Goal: Transaction & Acquisition: Purchase product/service

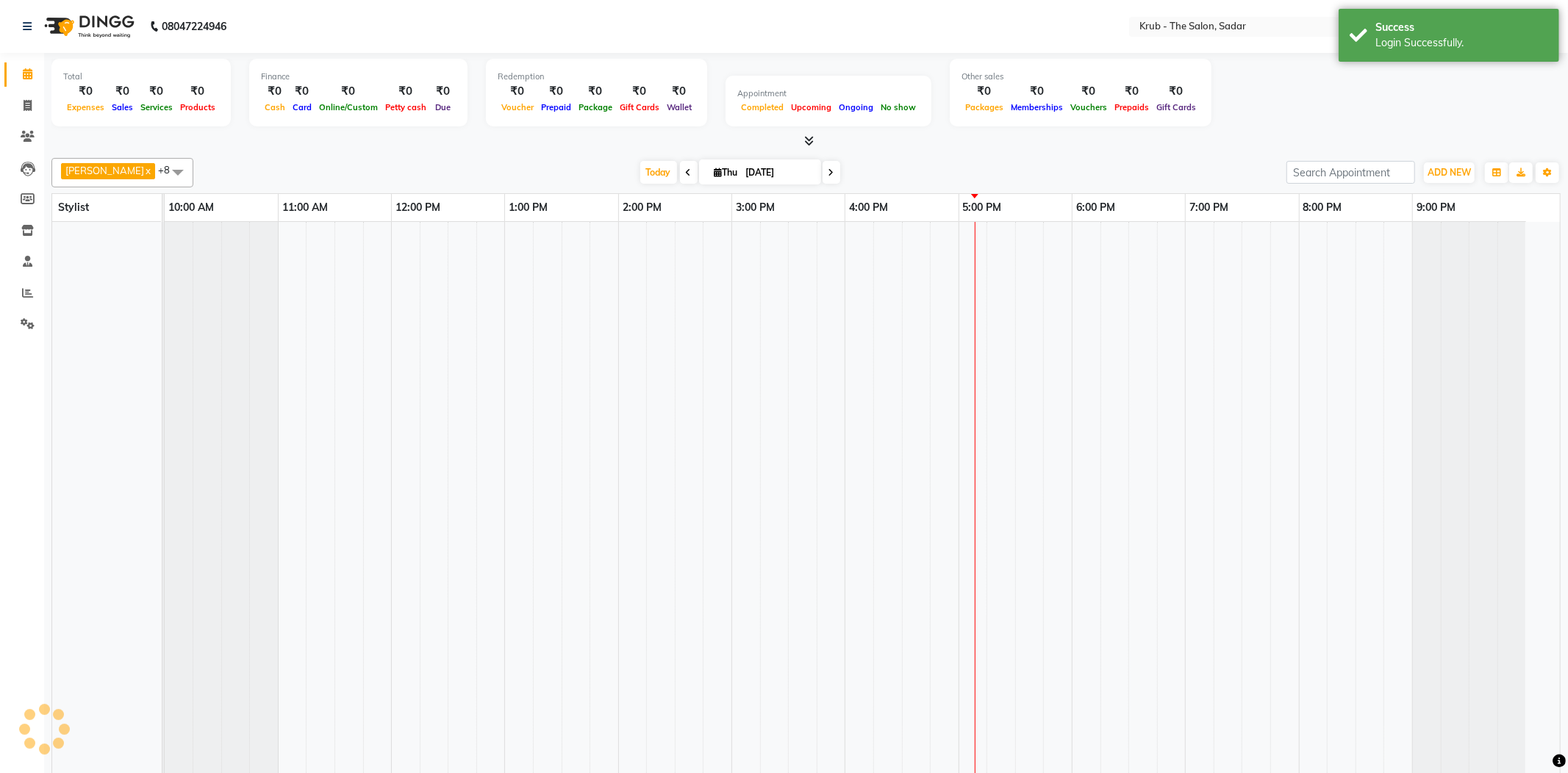
select select "en"
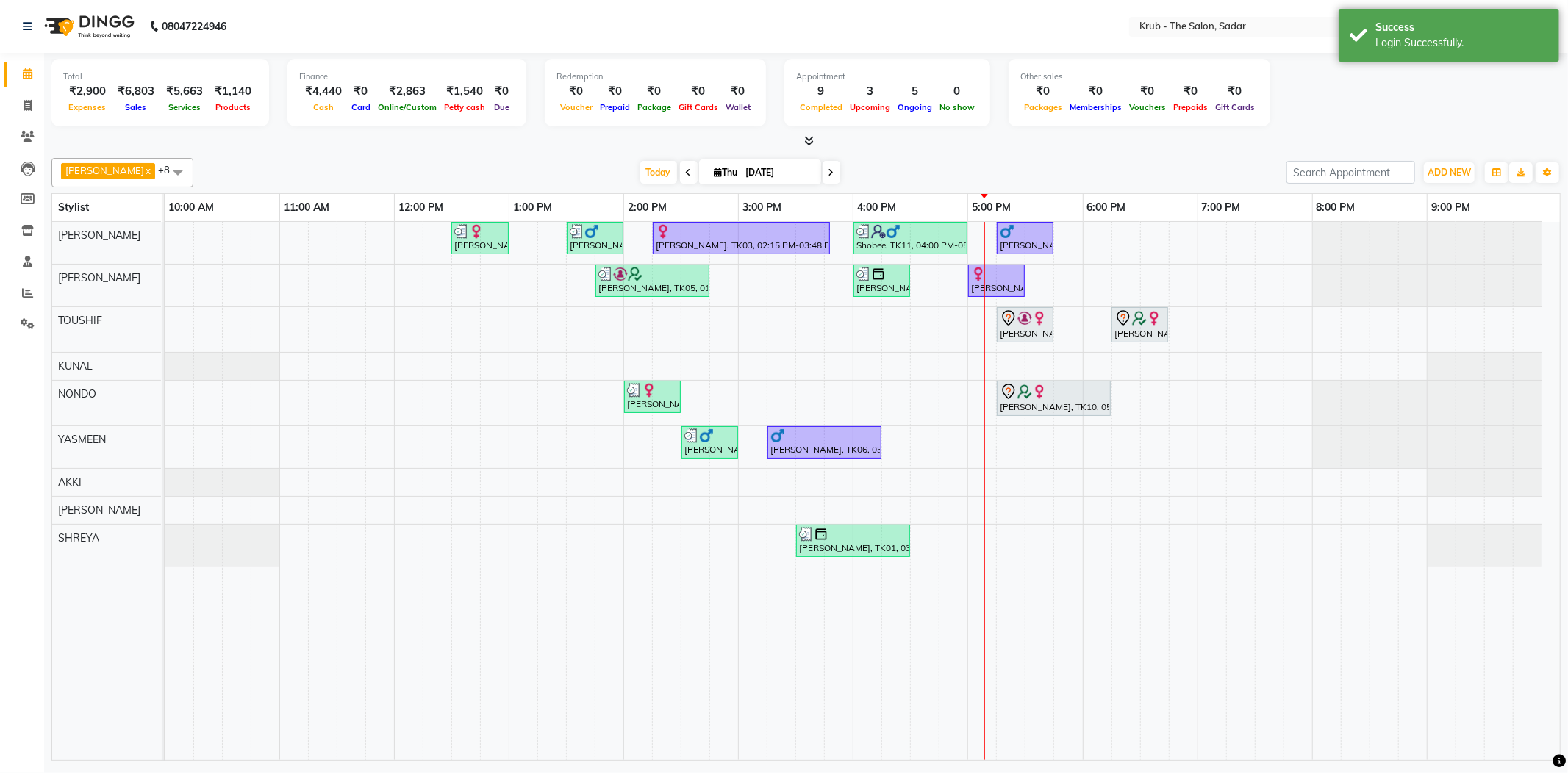
click at [1064, 176] on div "Today Thu 04-09-2025" at bounding box center [739, 172] width 1078 height 22
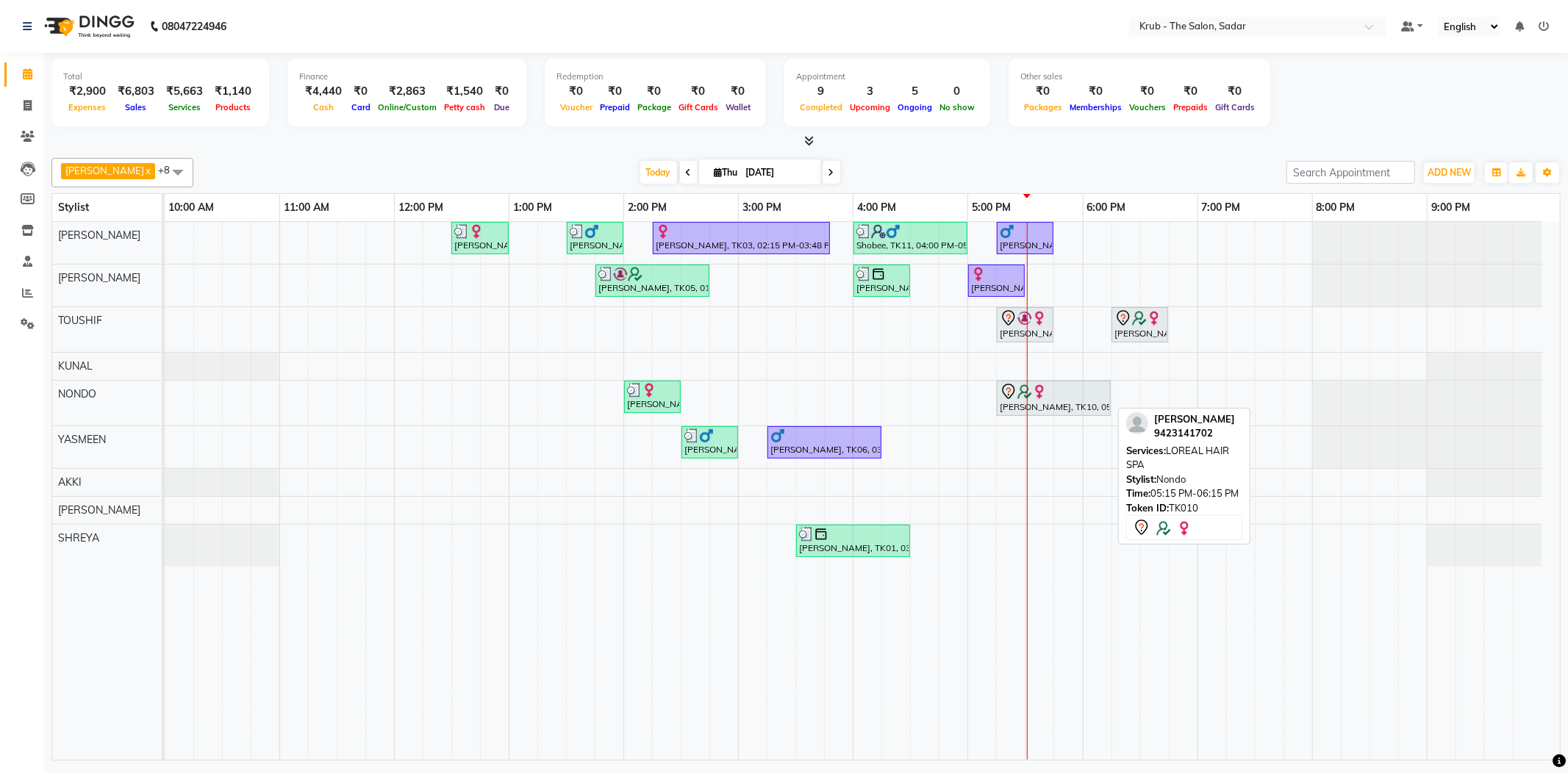
click at [1051, 409] on div "Shikha Agrawal, TK10, 05:15 PM-06:15 PM, LOREAL HAIR SPA" at bounding box center [1053, 398] width 111 height 31
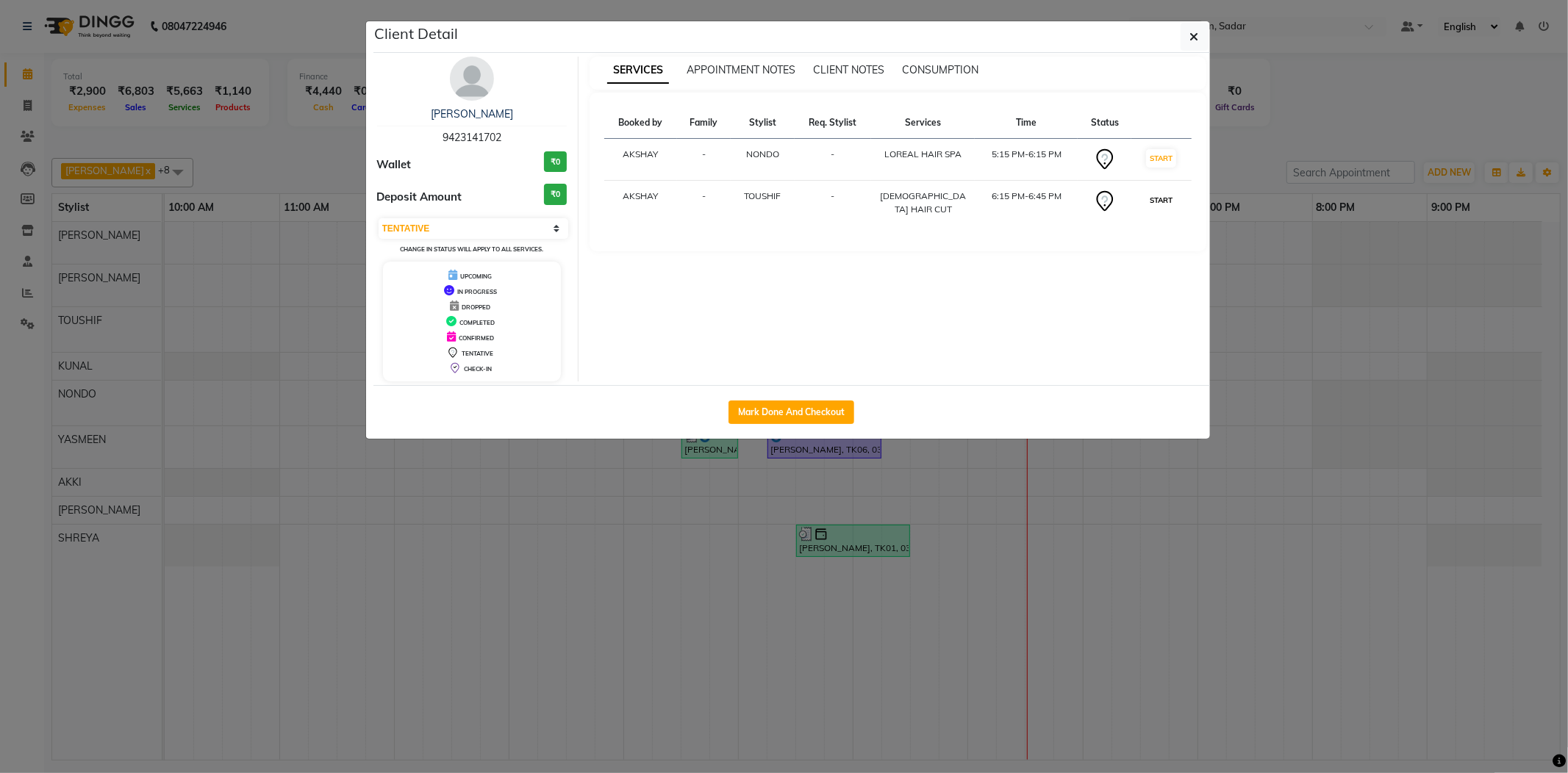
click at [1150, 191] on button "START" at bounding box center [1161, 200] width 30 height 18
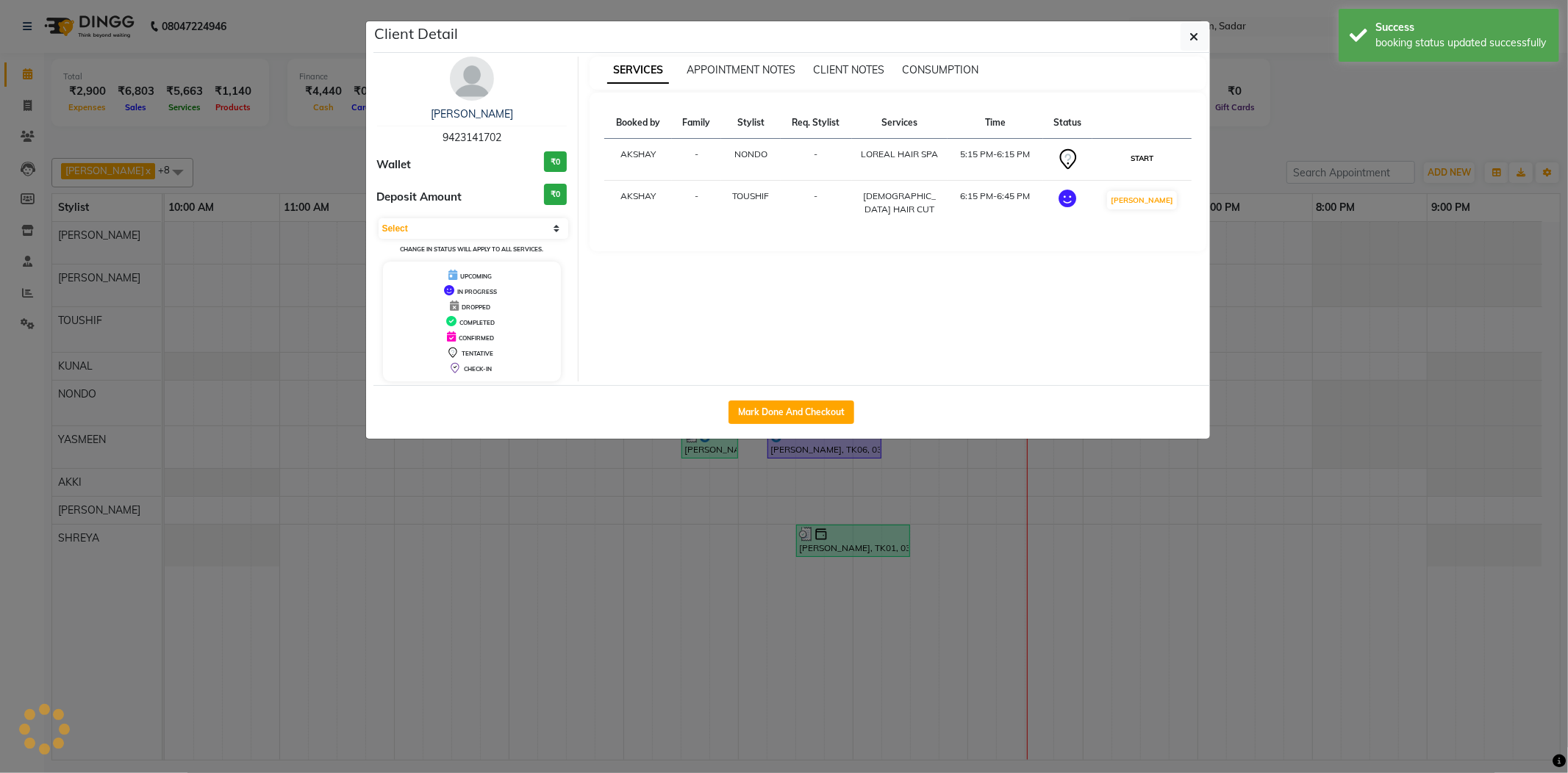
click at [1154, 149] on button "START" at bounding box center [1142, 158] width 30 height 18
select select "1"
click at [1255, 128] on ngb-modal-window "Client Detail Shikha Agrawal 9423141702 Wallet ₹0 Deposit Amount ₹0 Select IN S…" at bounding box center [784, 386] width 1568 height 773
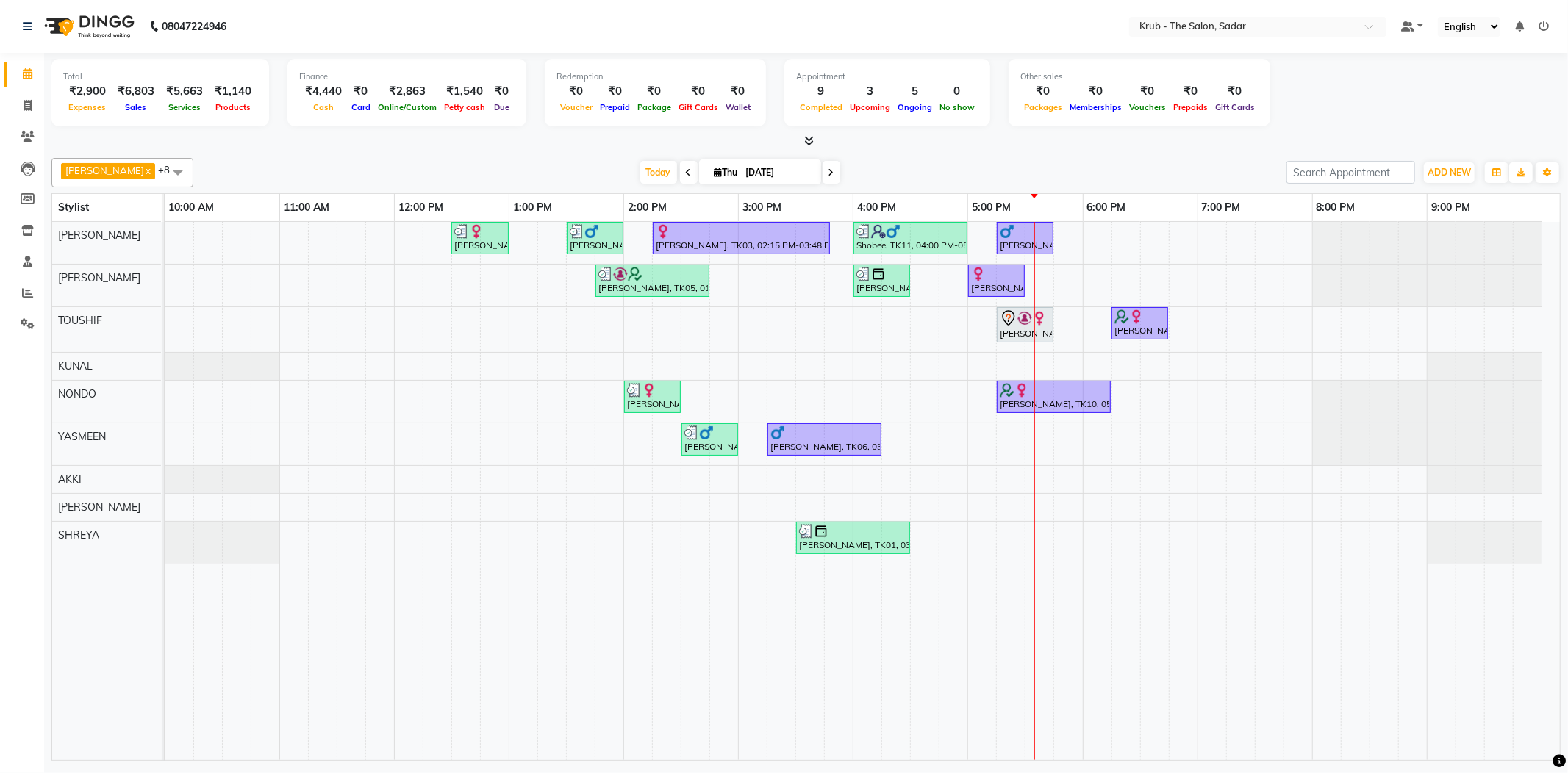
click at [1029, 324] on div "[PERSON_NAME], TK09, 05:15 PM-05:45 PM, REGULAR BLOWDRY" at bounding box center [1025, 324] width 54 height 31
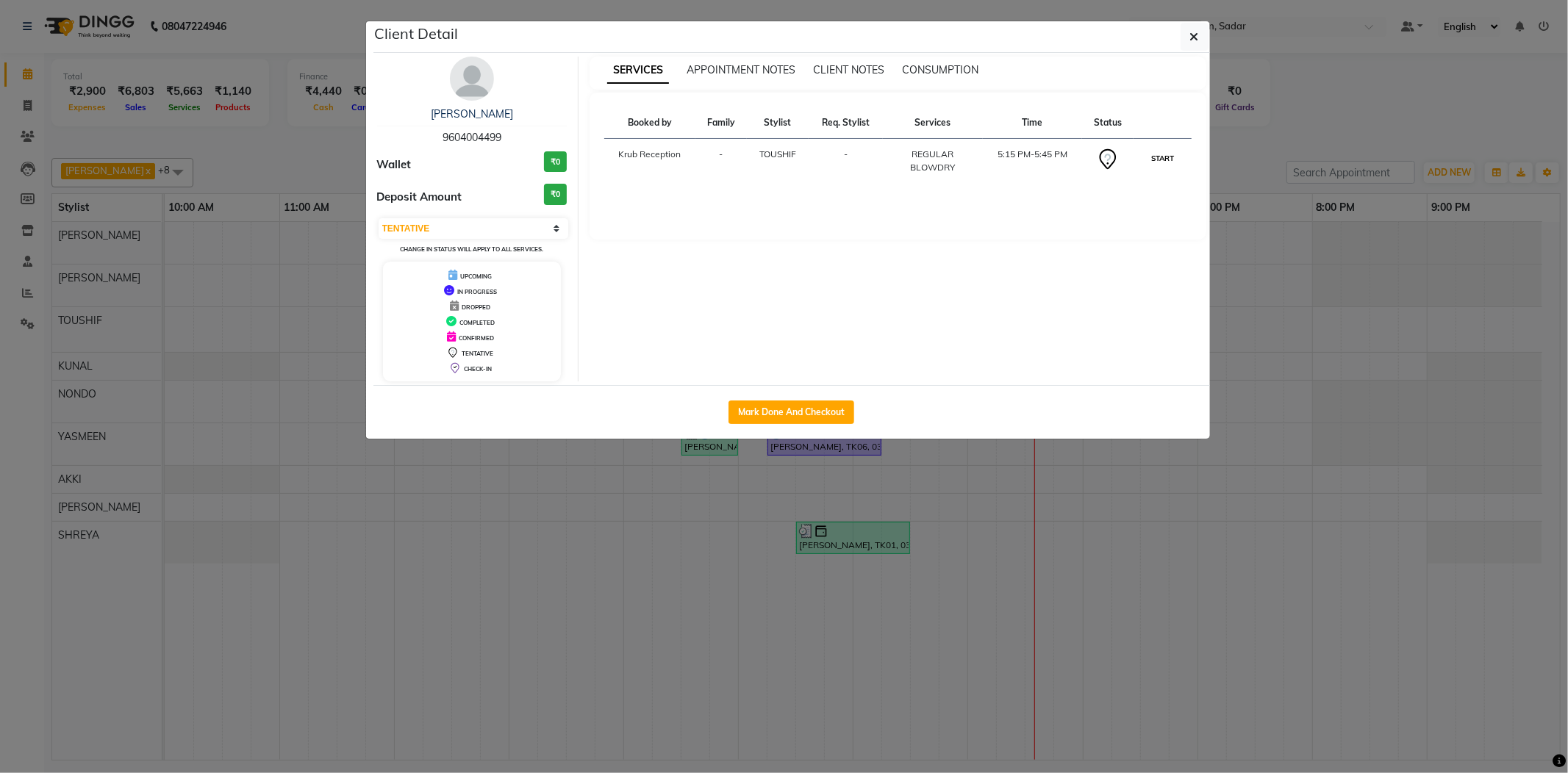
click at [1163, 149] on button "START" at bounding box center [1162, 158] width 30 height 18
select select "1"
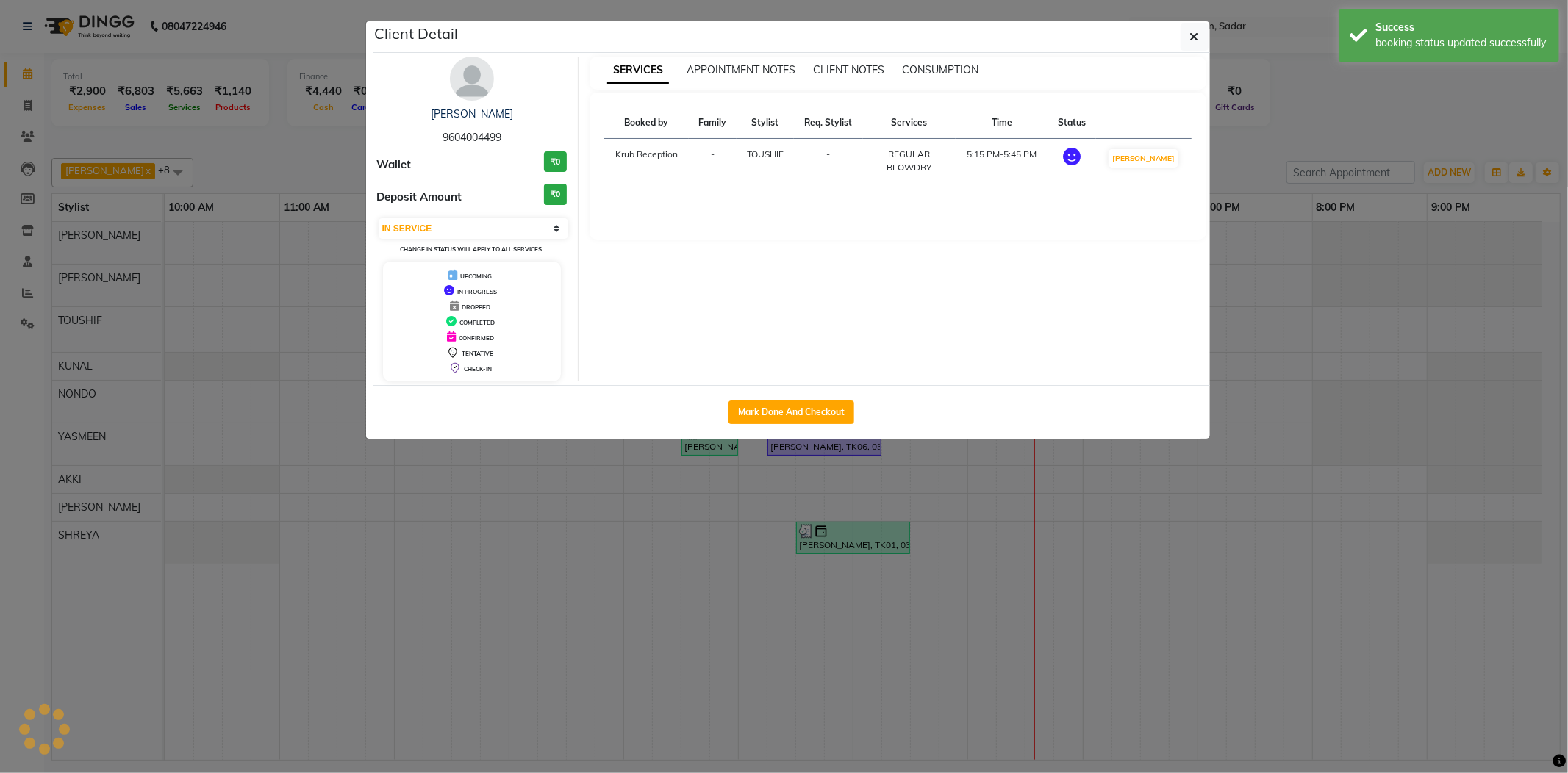
click at [1330, 118] on ngb-modal-window "Client Detail Sweekriti Sapra 9604004499 Wallet ₹0 Deposit Amount ₹0 Select IN …" at bounding box center [784, 386] width 1568 height 773
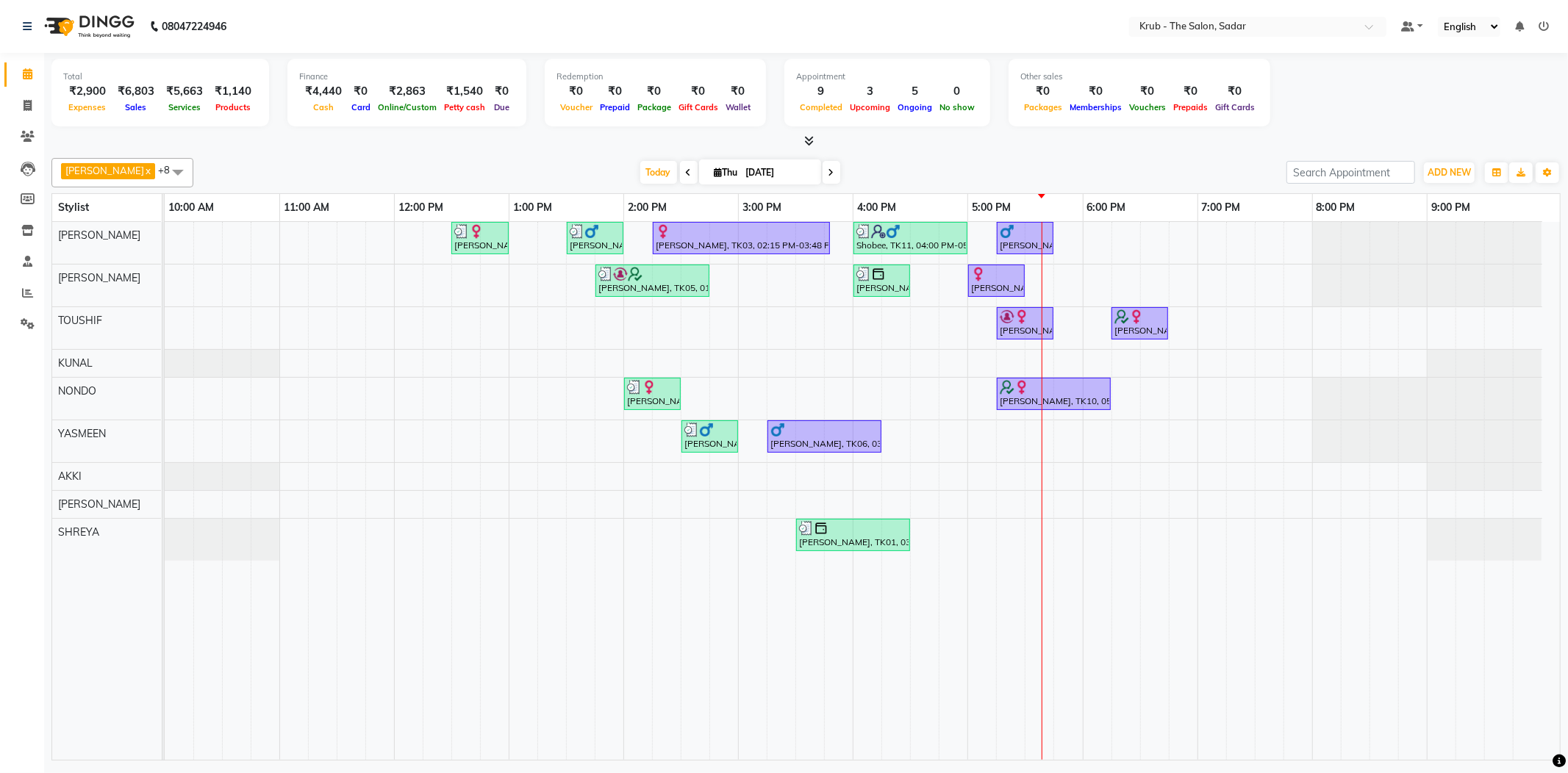
click at [1227, 120] on div "Other sales ₹0 Packages ₹0 Memberships ₹0 Vouchers ₹0 Prepaids ₹0 Gift Cards" at bounding box center [1140, 92] width 262 height 67
click at [1017, 224] on div at bounding box center [1025, 231] width 51 height 14
select select "1"
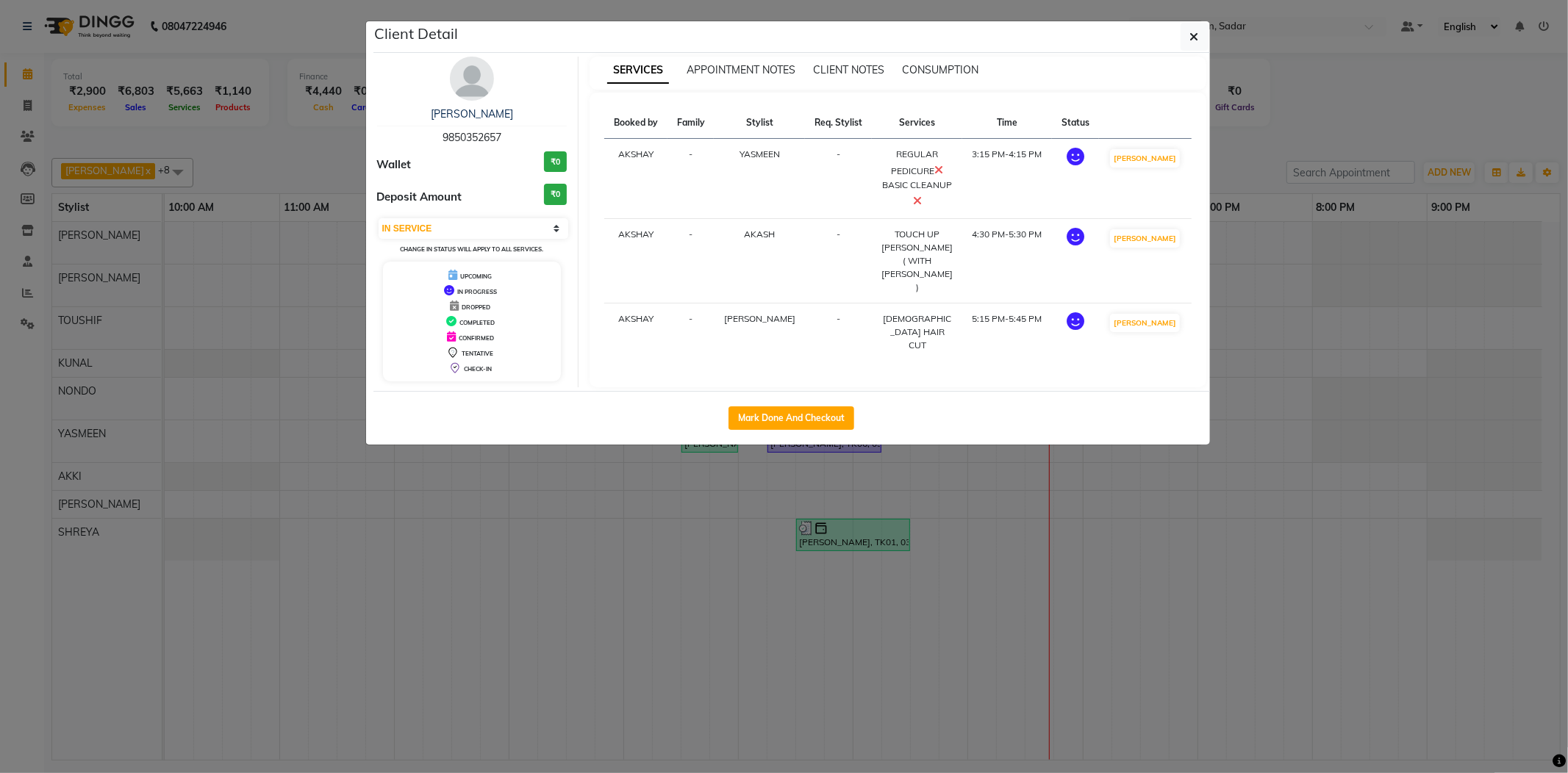
click at [803, 402] on div "Mark Done And Checkout" at bounding box center [791, 418] width 836 height 54
click at [803, 414] on button "Mark Done And Checkout" at bounding box center [792, 418] width 126 height 23
select select "service"
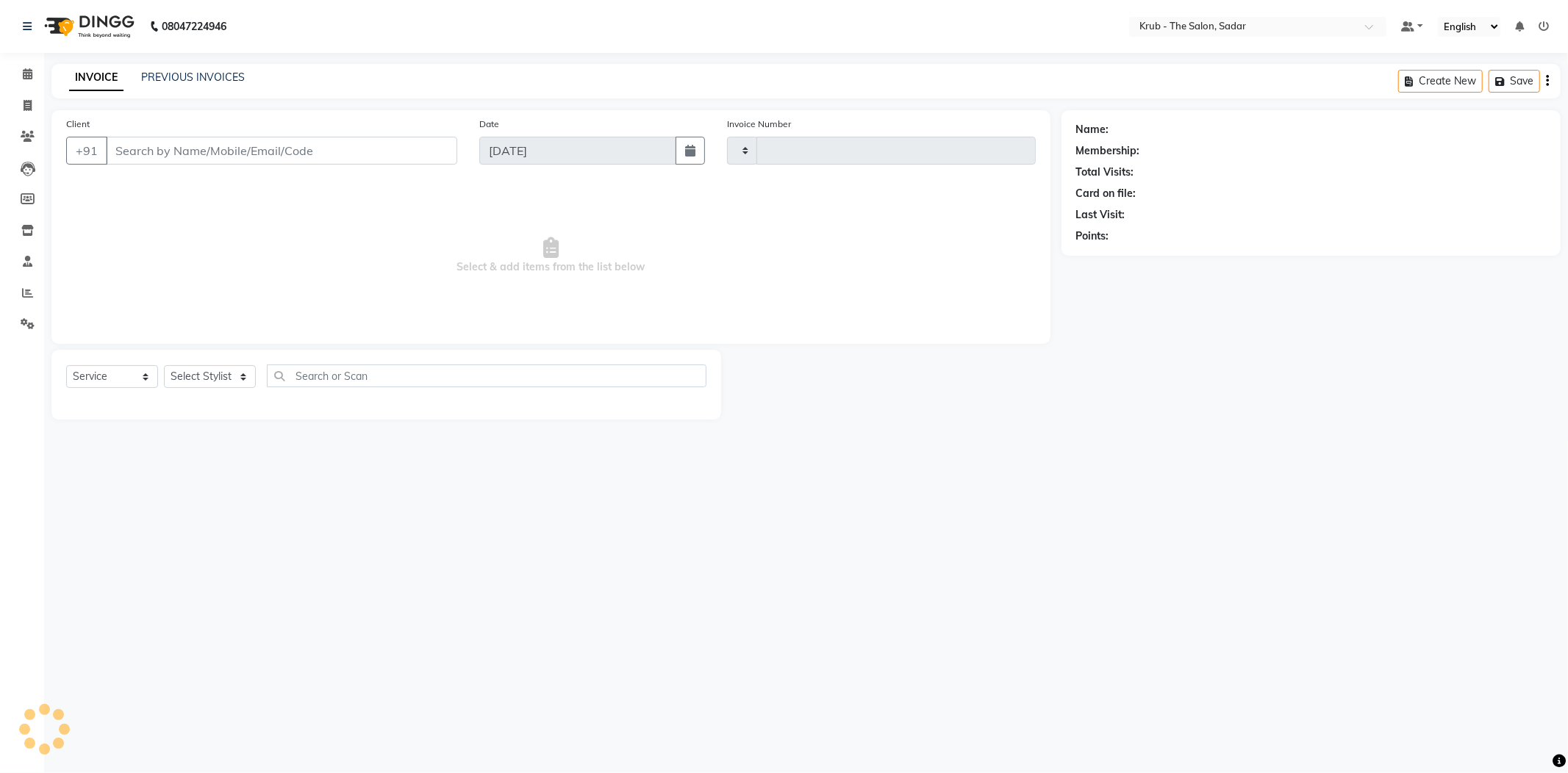
type input "2154"
select select "4449"
type input "9850352657"
select select "90733"
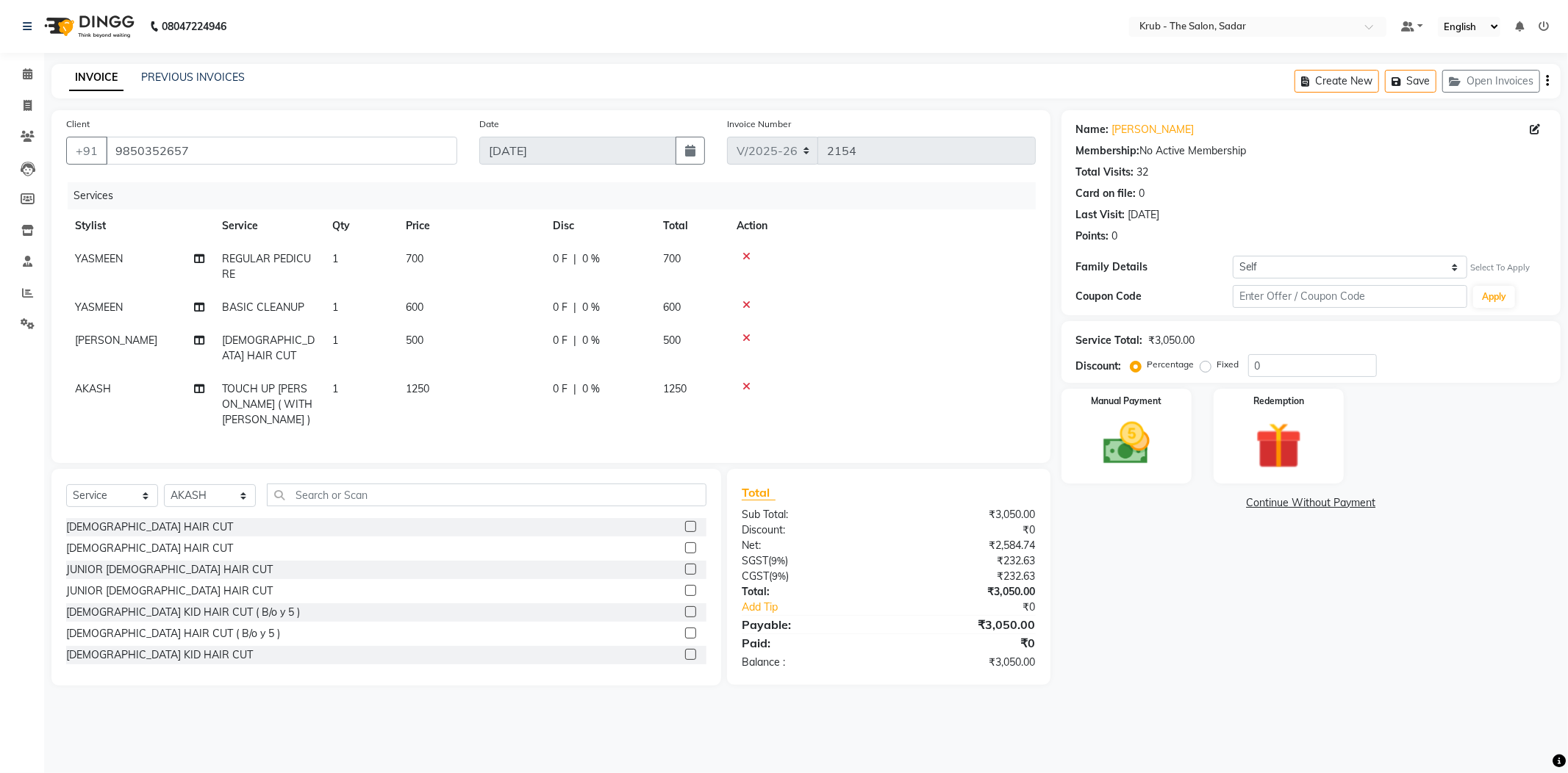
click at [521, 372] on td "1250" at bounding box center [471, 404] width 147 height 64
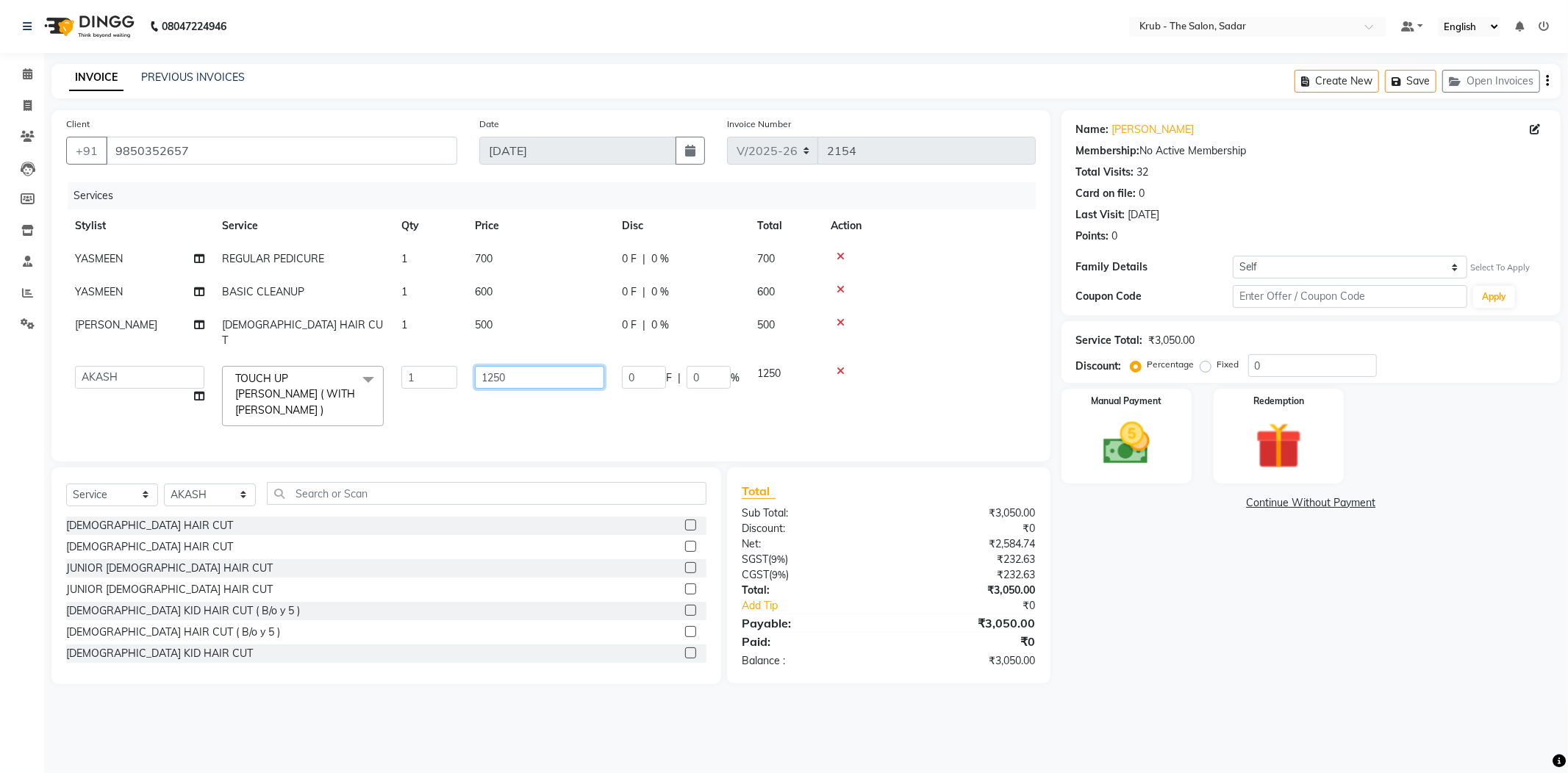
drag, startPoint x: 521, startPoint y: 335, endPoint x: 482, endPoint y: 342, distance: 39.6
click at [482, 366] on input "1250" at bounding box center [539, 377] width 129 height 23
type input "1000"
drag, startPoint x: 586, startPoint y: 174, endPoint x: 630, endPoint y: 206, distance: 54.4
click at [591, 182] on div "Services" at bounding box center [557, 196] width 979 height 27
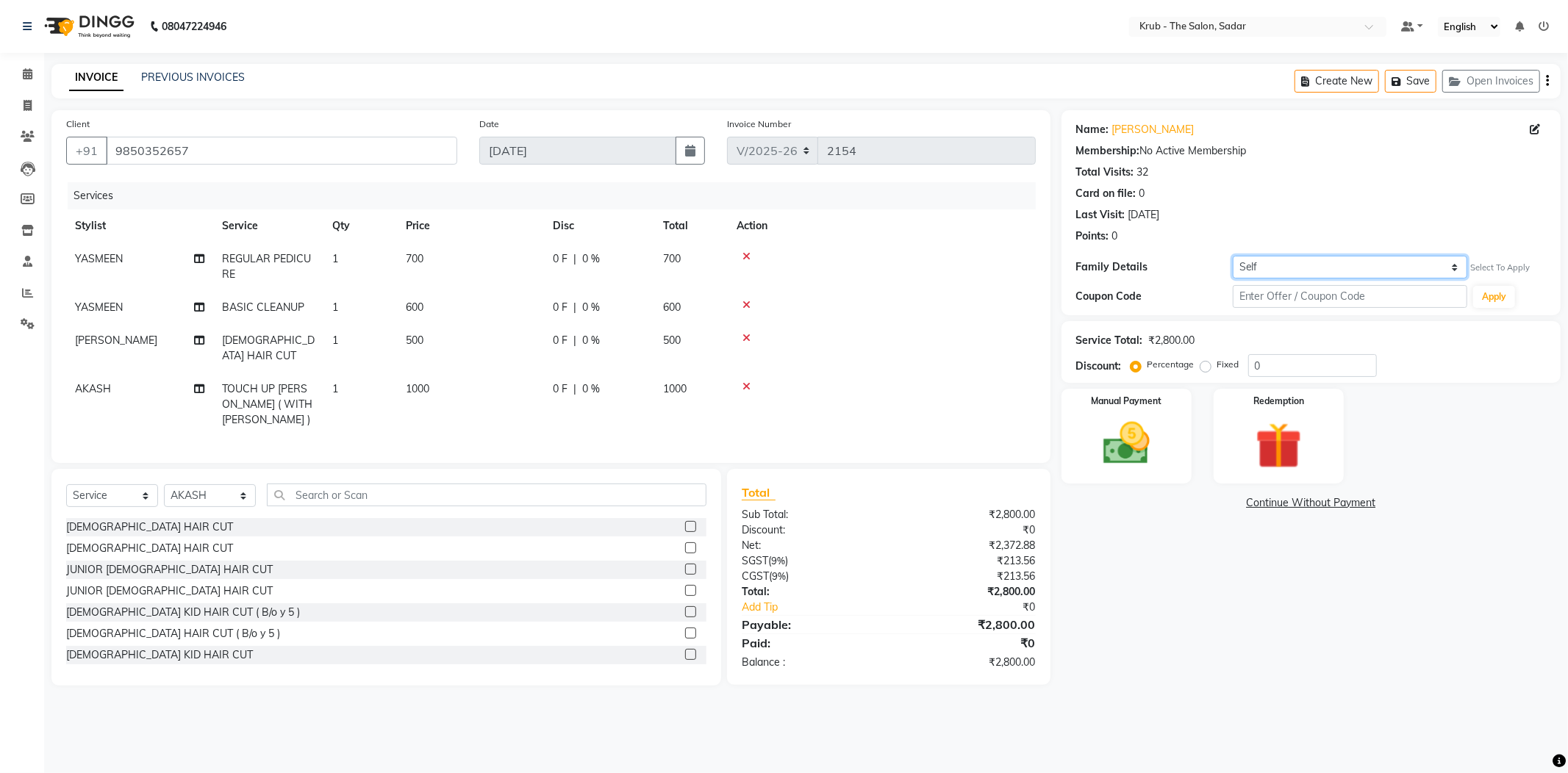
click at [1299, 256] on select "Self Sahani" at bounding box center [1350, 267] width 235 height 23
select select "2546000"
click at [1233, 256] on select "Self Sahani" at bounding box center [1350, 267] width 235 height 23
type input "15"
select select "1: Object"
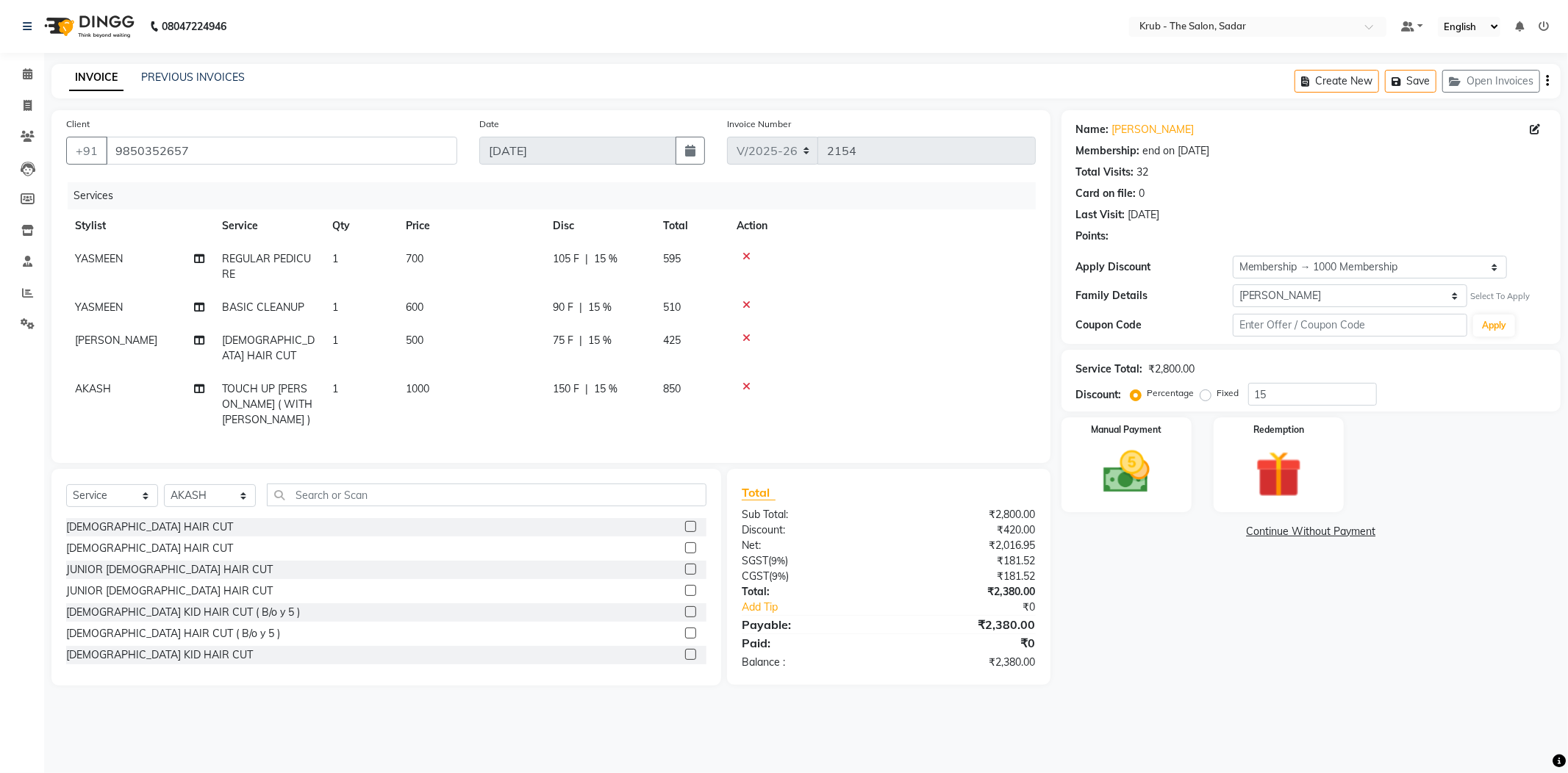
click at [489, 372] on td "1000" at bounding box center [471, 404] width 147 height 64
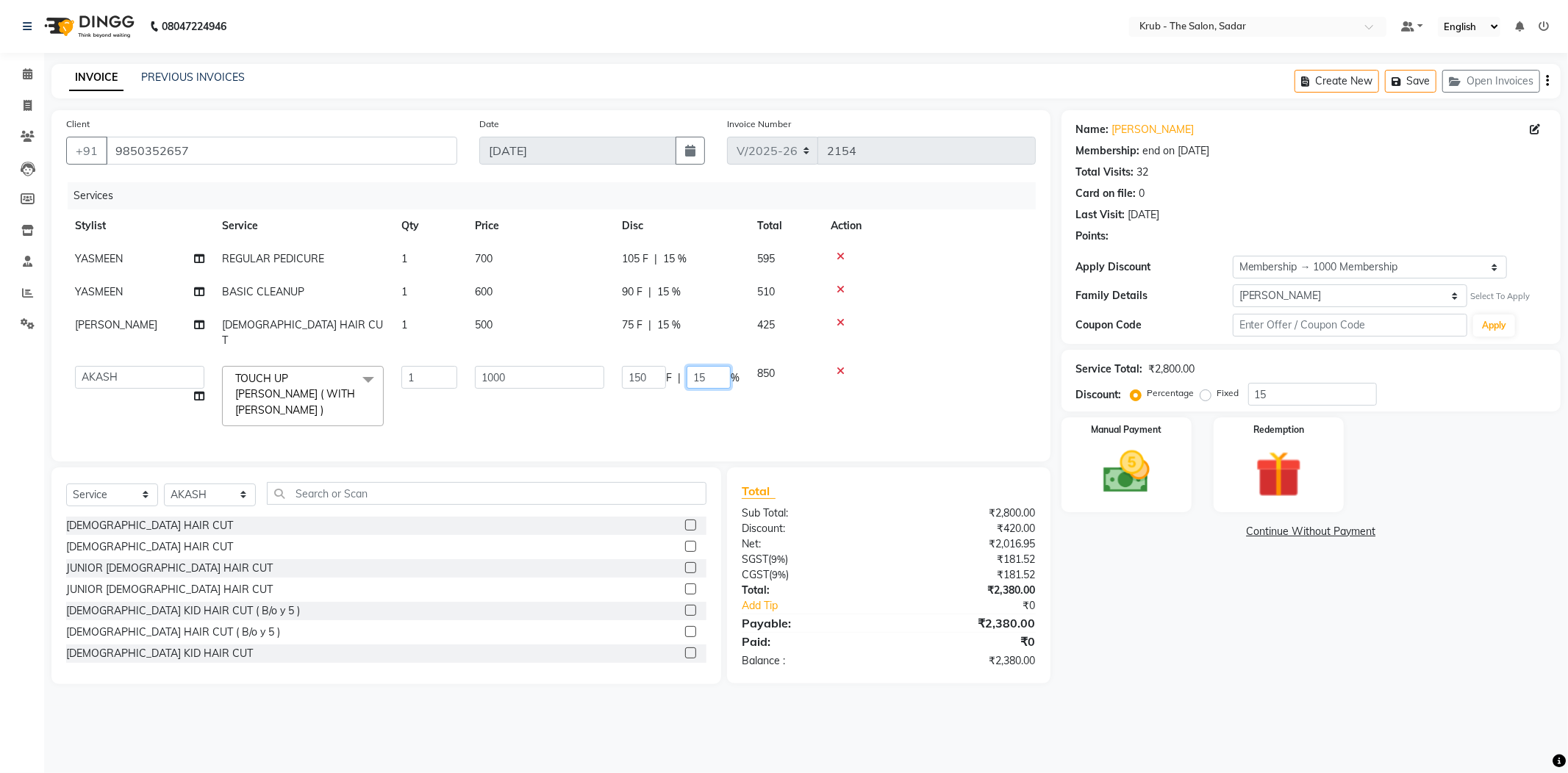
drag, startPoint x: 709, startPoint y: 337, endPoint x: 654, endPoint y: 346, distance: 55.7
click at [654, 357] on td "150 F | 15 %" at bounding box center [680, 396] width 135 height 78
type input "0"
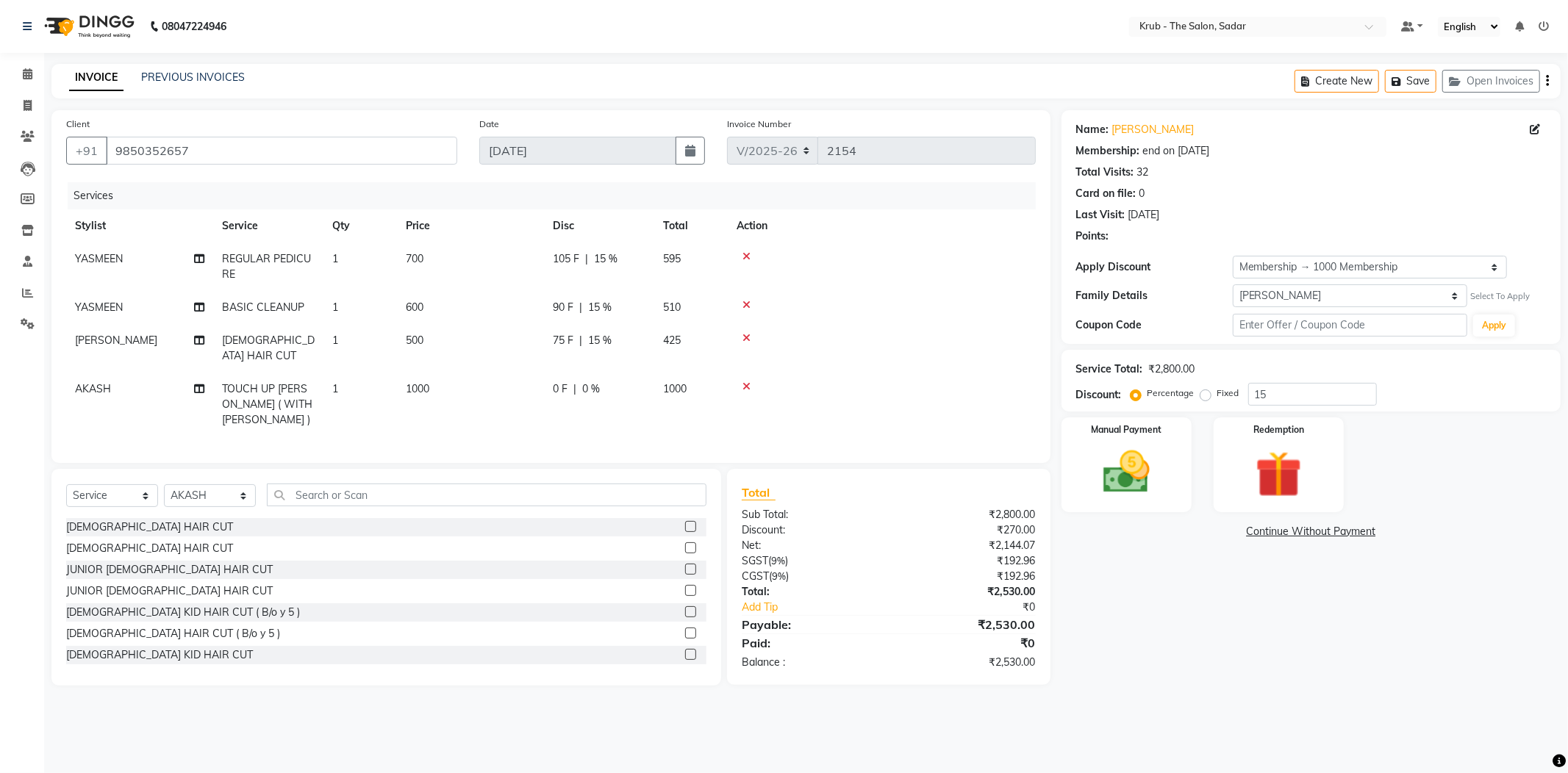
click at [1177, 565] on div "Name: Ram Sahani Membership: end on 06-07-2026 Total Visits: 32 Card on file: 0…" at bounding box center [1317, 398] width 510 height 576
click at [1265, 383] on input "15" at bounding box center [1312, 394] width 129 height 23
type input "15"
click at [650, 372] on td "150 F | 15 %" at bounding box center [599, 404] width 110 height 64
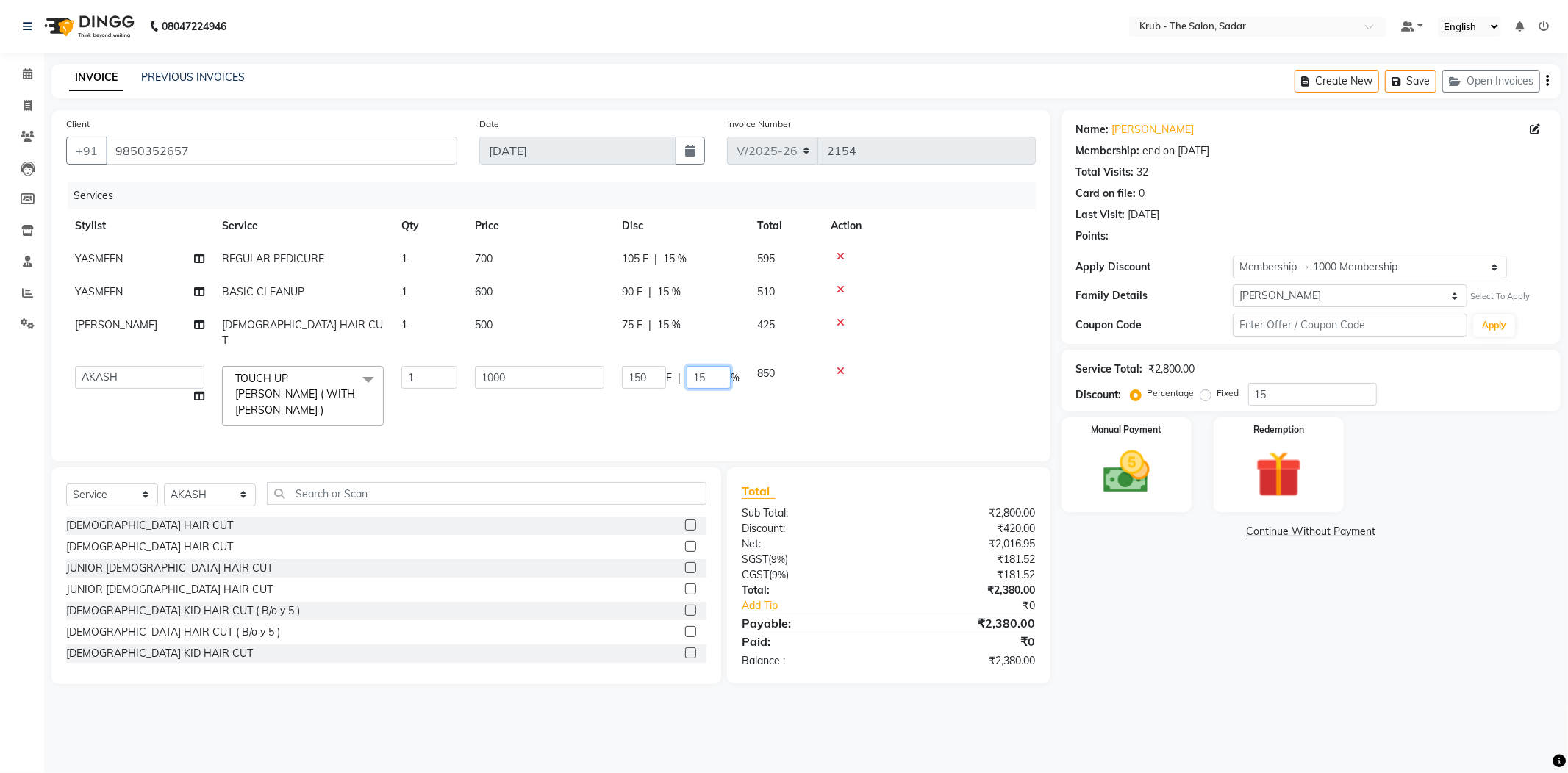
type input "0"
drag, startPoint x: 701, startPoint y: 336, endPoint x: 674, endPoint y: 337, distance: 27.0
click at [674, 366] on div "150 F | 0 %" at bounding box center [680, 377] width 117 height 23
click at [1252, 618] on div "Name: Ram Sahani Membership: end on 06-07-2026 Total Visits: 32 Card on file: 0…" at bounding box center [1317, 397] width 510 height 574
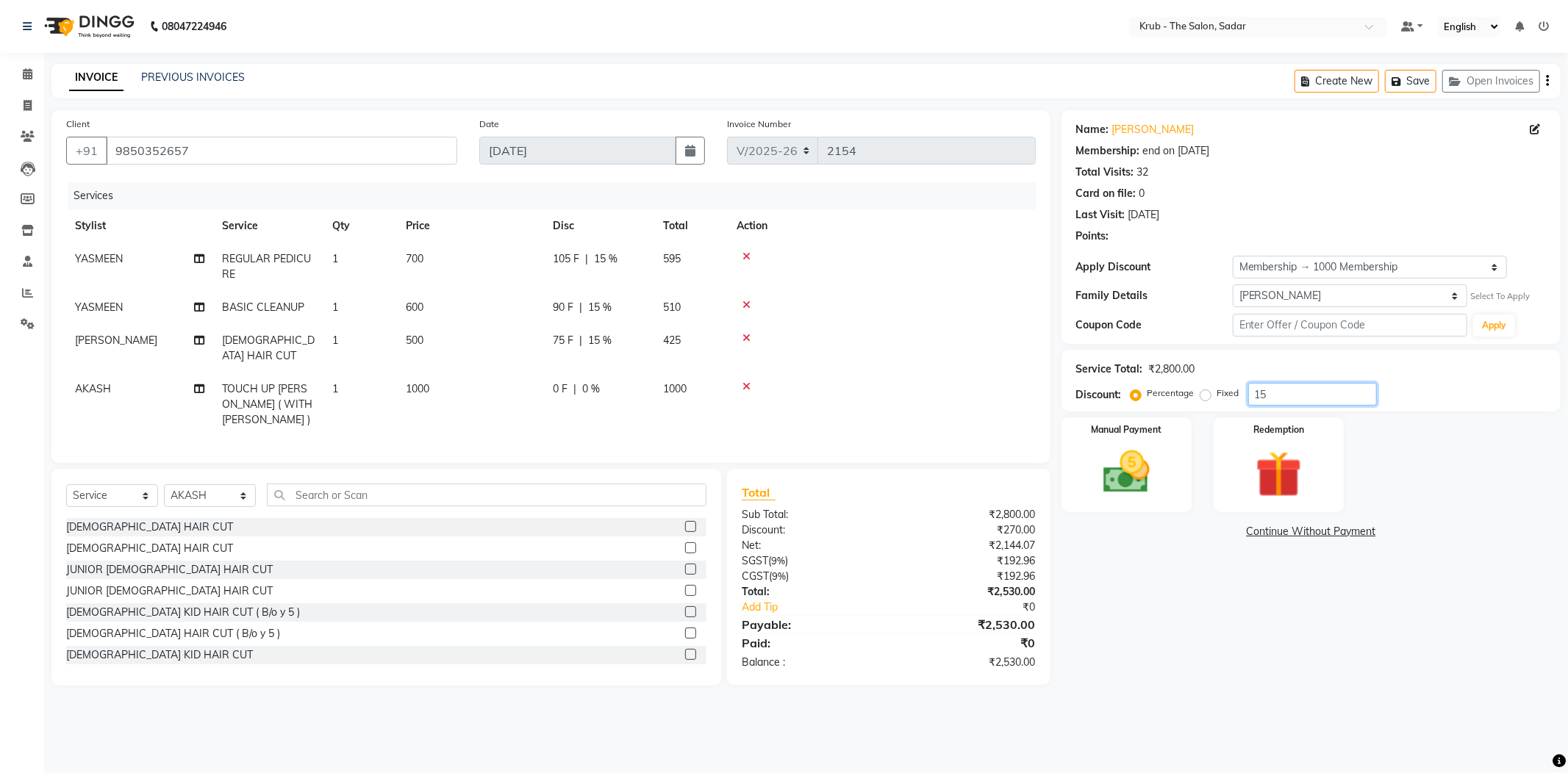
click at [1298, 383] on input "15" at bounding box center [1312, 394] width 129 height 23
click at [701, 372] on td "850" at bounding box center [690, 404] width 73 height 64
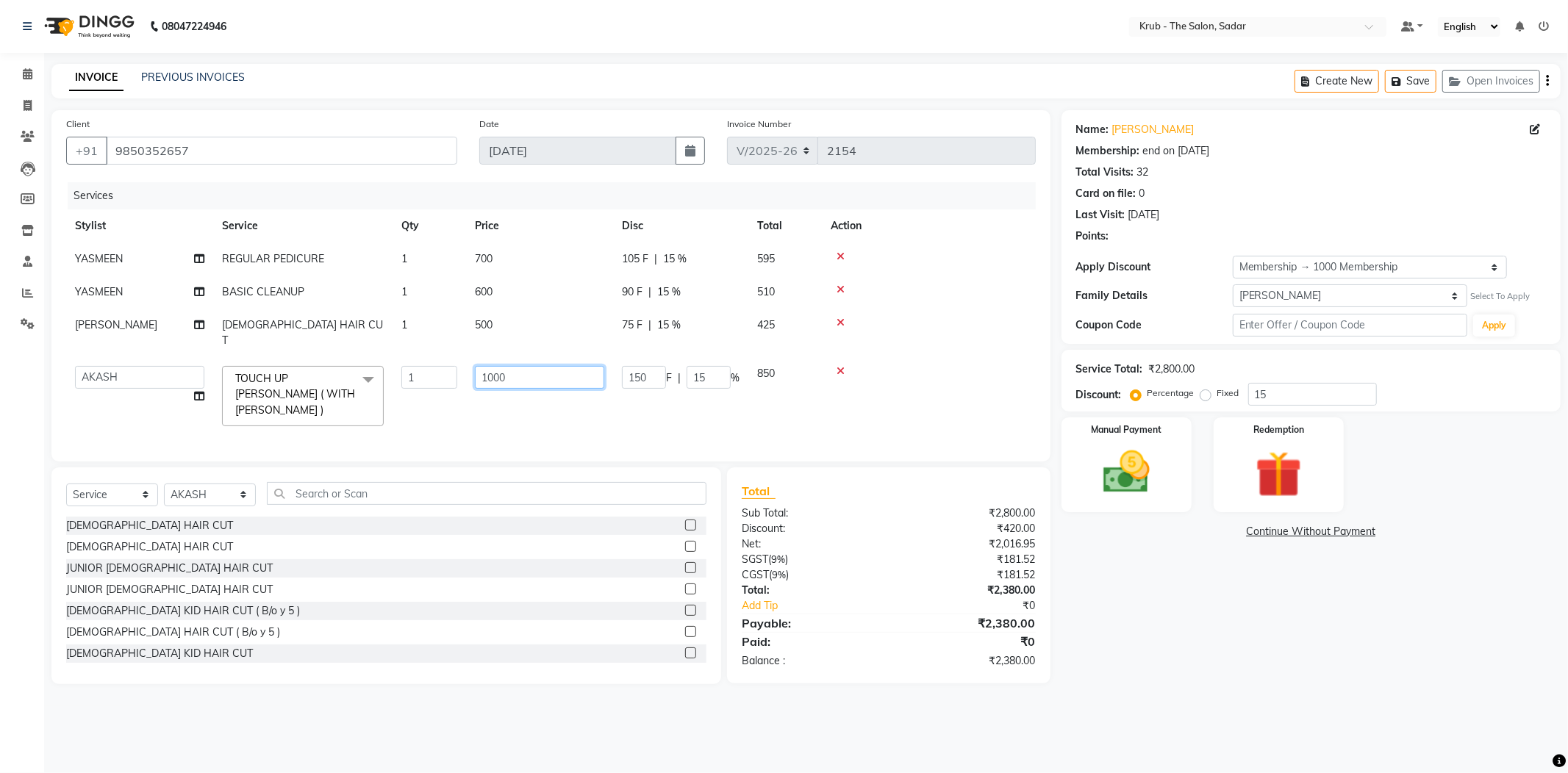
drag, startPoint x: 471, startPoint y: 346, endPoint x: 456, endPoint y: 348, distance: 15.1
click at [456, 357] on tr "AKASH AKKI AKSHAY Andreas GURVEER Krub Reception KUNAL NONDO RAJESH SHREYA TOUS…" at bounding box center [550, 396] width 969 height 78
type input "1250"
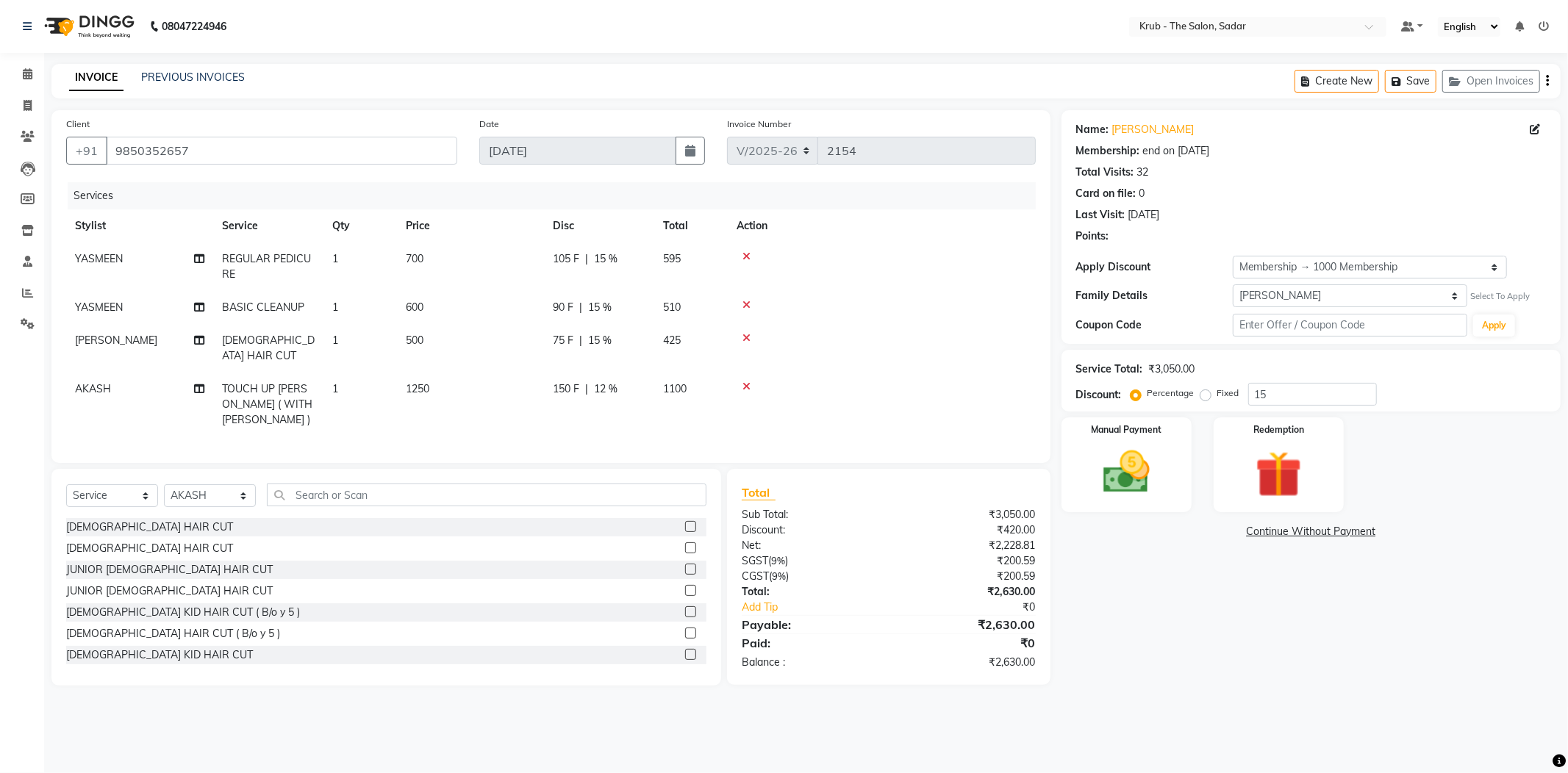
click at [594, 210] on tr "Stylist Service Qty Price Disc Total Action" at bounding box center [550, 226] width 969 height 33
click at [688, 372] on td "1100" at bounding box center [690, 404] width 73 height 64
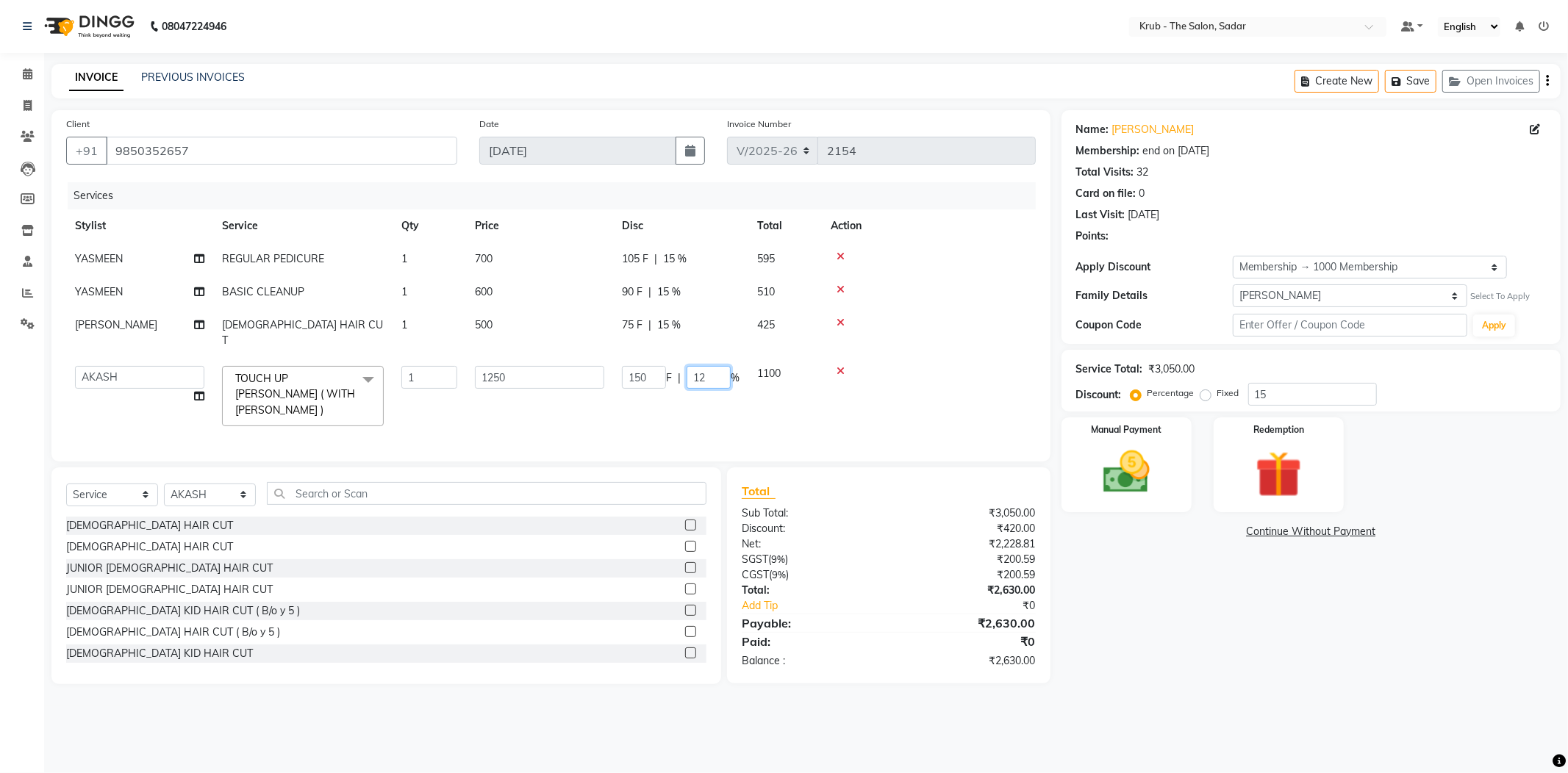
drag, startPoint x: 672, startPoint y: 339, endPoint x: 649, endPoint y: 345, distance: 23.8
click at [650, 366] on div "150 F | 12 %" at bounding box center [680, 377] width 117 height 23
type input "0"
click at [1250, 618] on div "Name: Ram Sahani Membership: end on 06-07-2026 Total Visits: 32 Card on file: 0…" at bounding box center [1317, 397] width 510 height 574
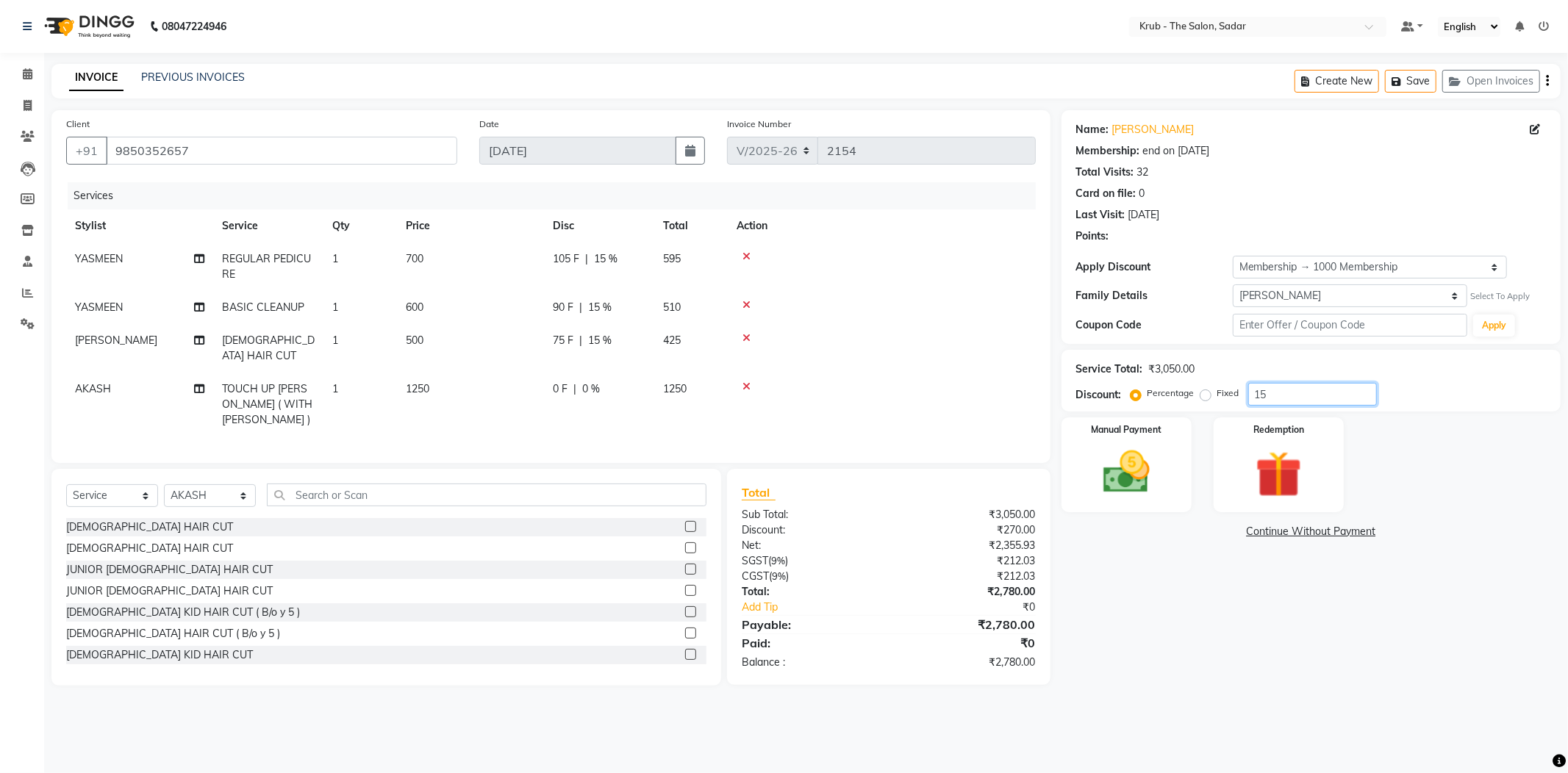
click at [1301, 383] on input "15" at bounding box center [1312, 394] width 129 height 23
type input "18"
click at [1127, 445] on img at bounding box center [1127, 473] width 79 height 56
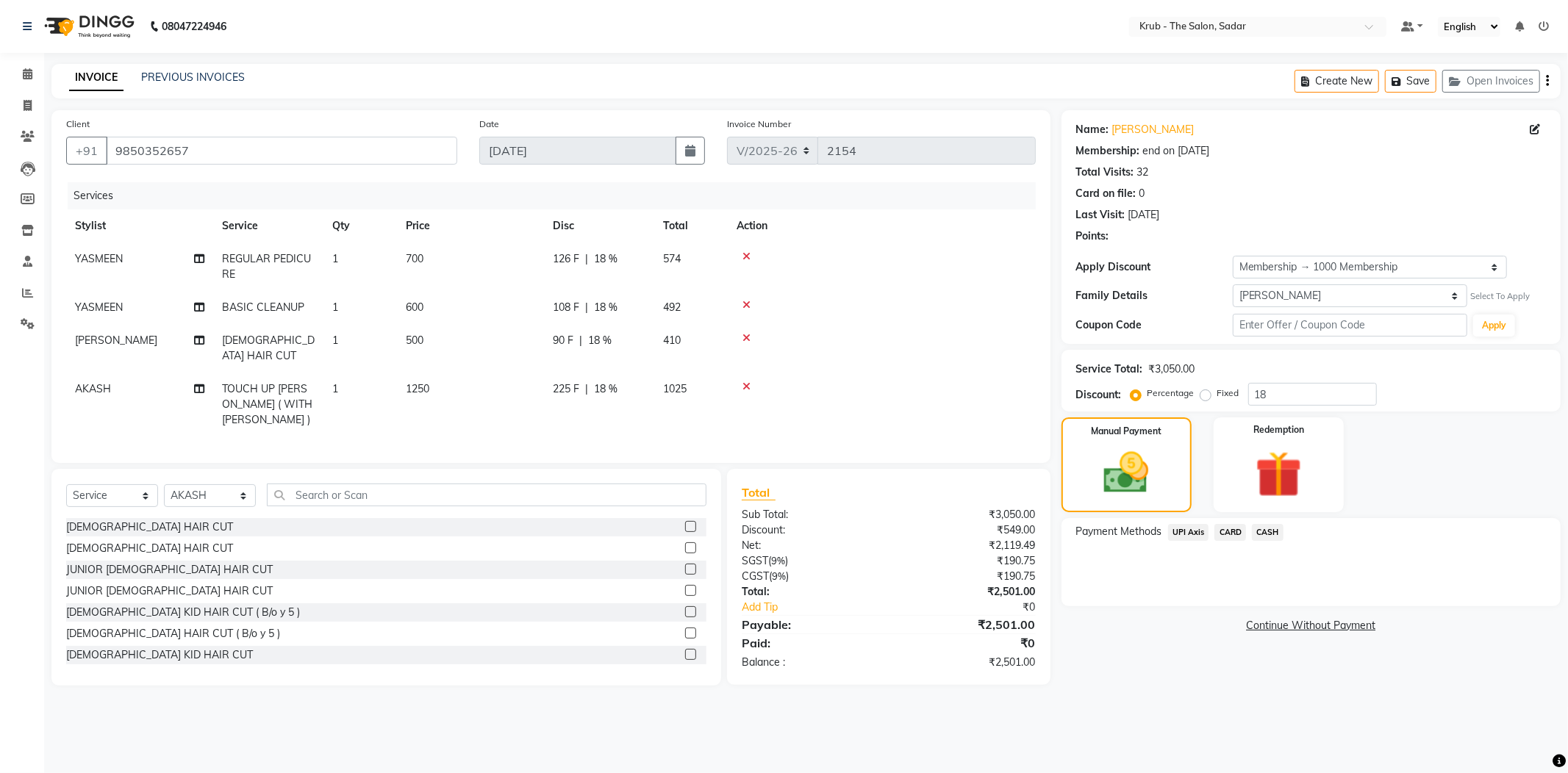
click at [1274, 524] on span "CASH" at bounding box center [1268, 532] width 32 height 17
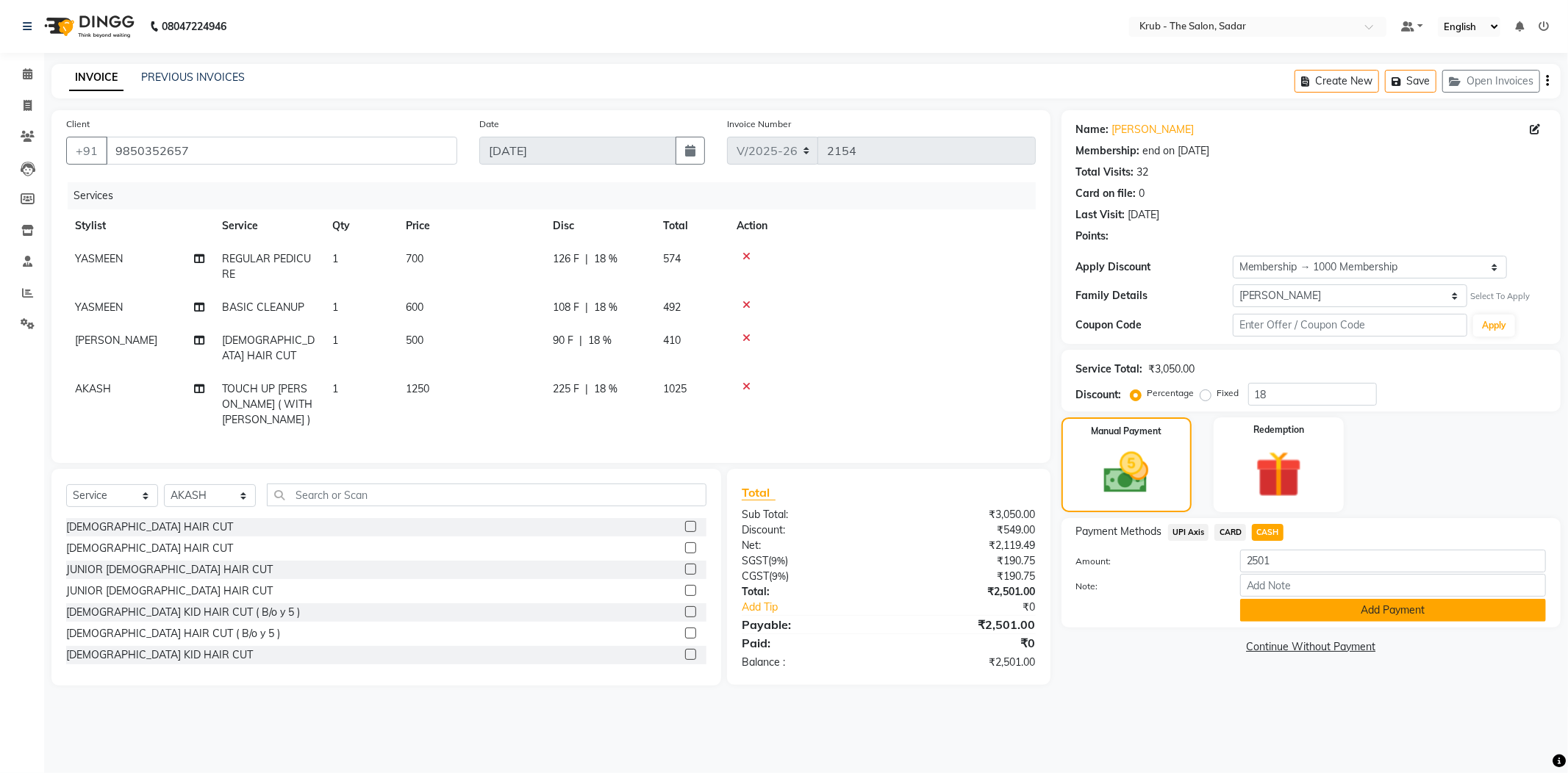
click at [1374, 599] on button "Add Payment" at bounding box center [1393, 610] width 306 height 23
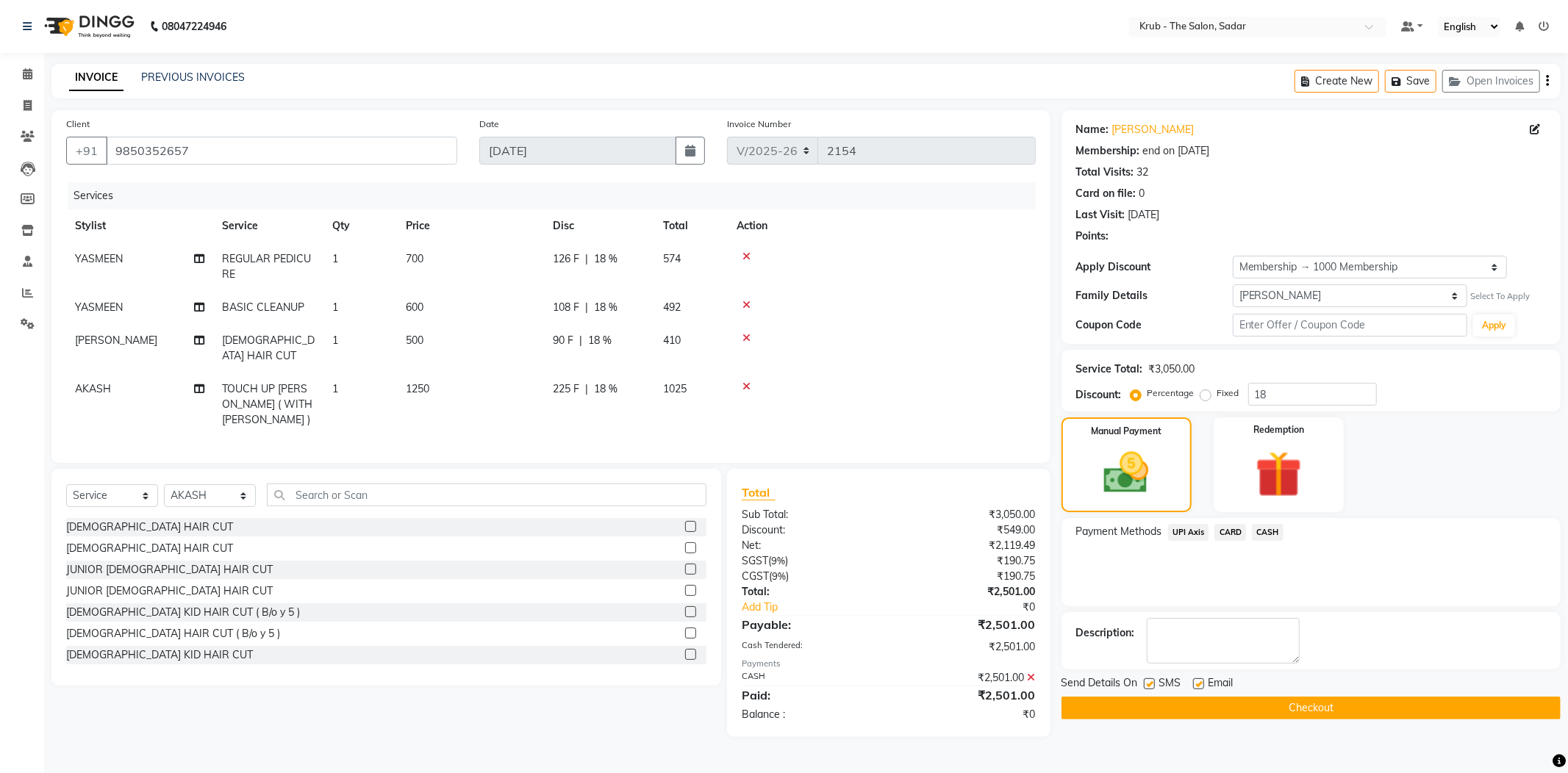
click at [1193, 678] on label at bounding box center [1198, 684] width 11 height 11
click at [1193, 679] on input "checkbox" at bounding box center [1197, 684] width 10 height 10
checkbox input "false"
click at [1146, 678] on label at bounding box center [1149, 684] width 11 height 11
click at [1146, 679] on input "checkbox" at bounding box center [1148, 684] width 10 height 10
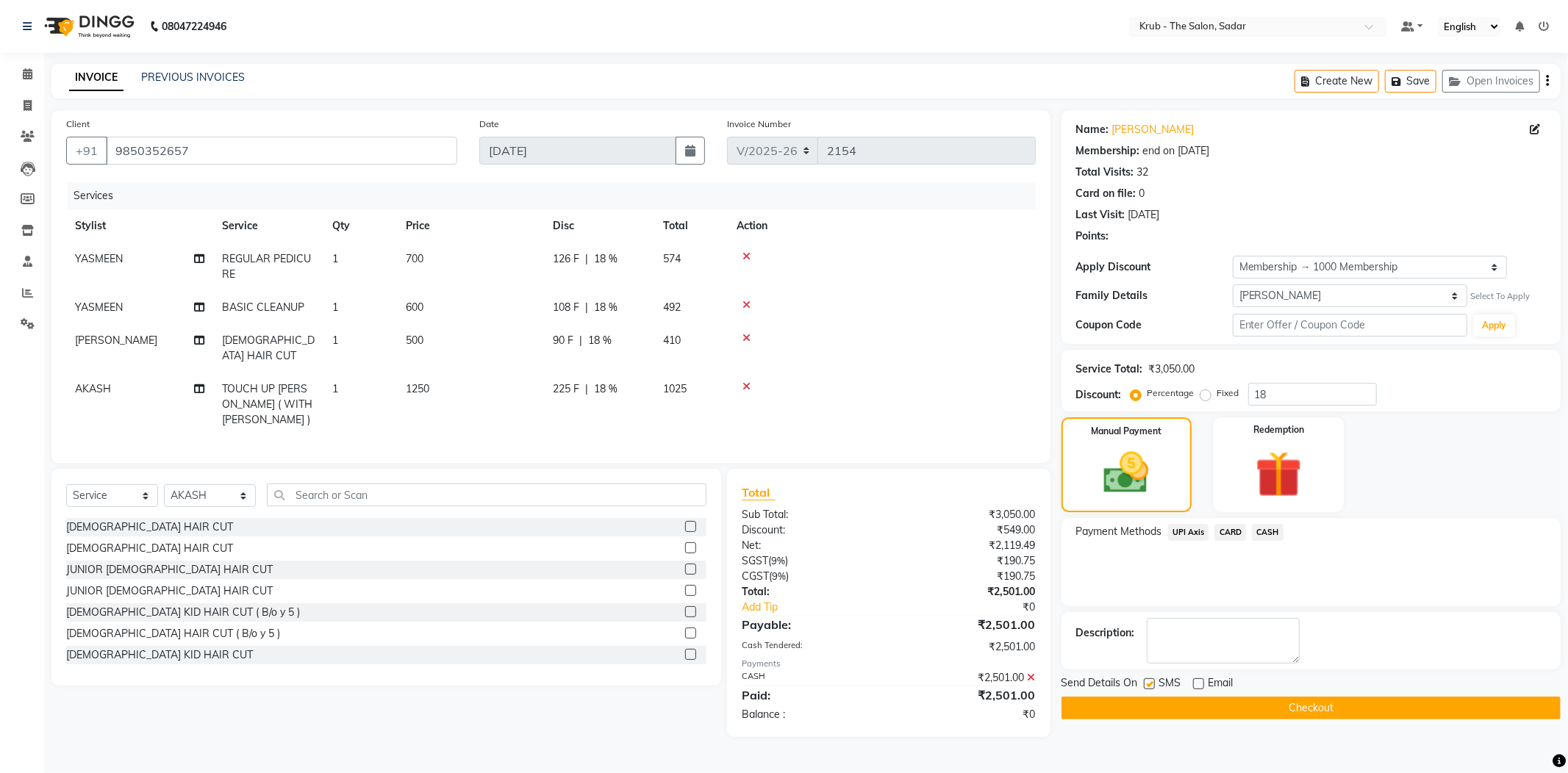
checkbox input "false"
click at [1227, 697] on button "Checkout" at bounding box center [1311, 708] width 499 height 23
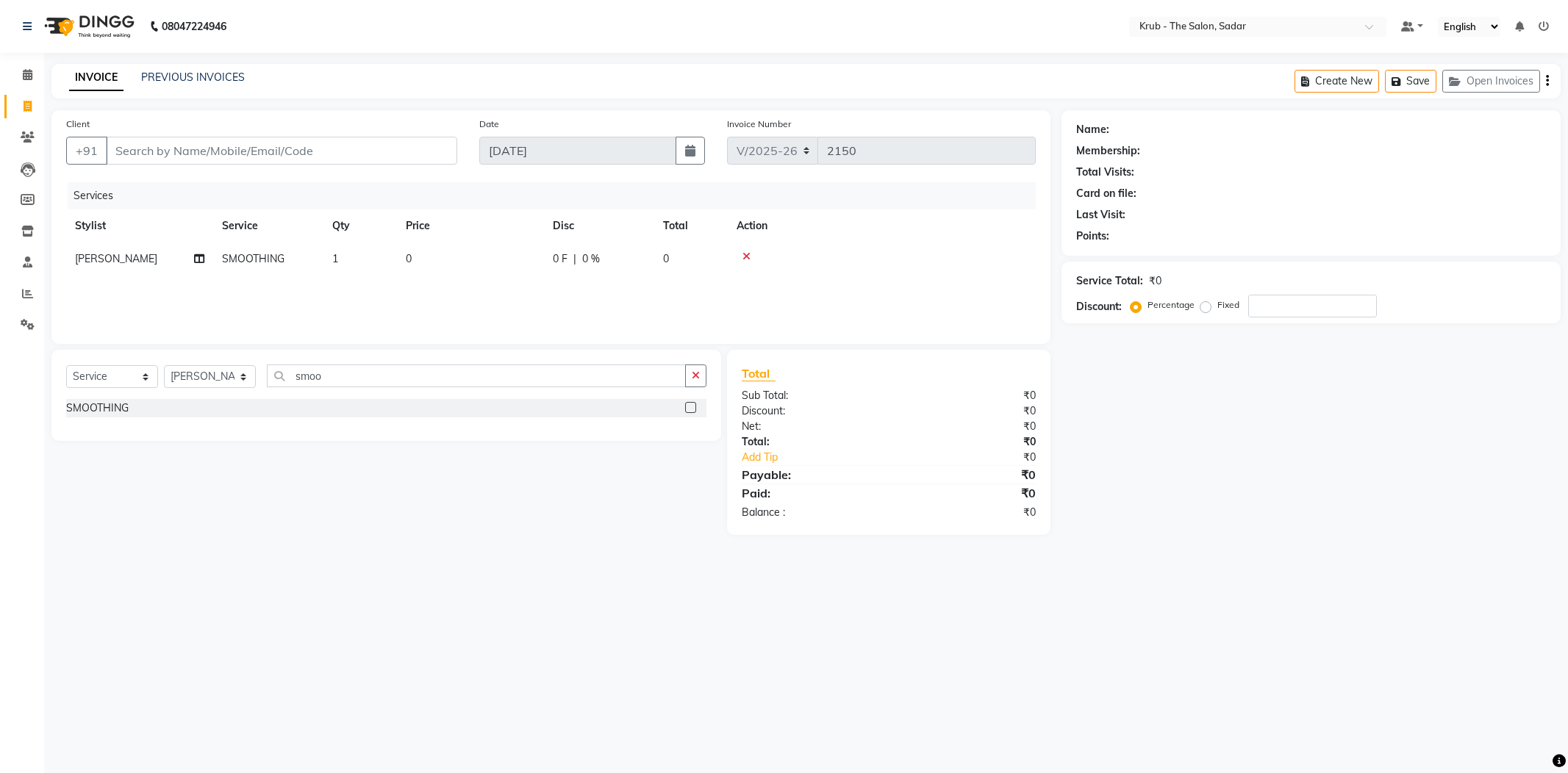
select select "4449"
select select "service"
select select "24980"
click at [298, 144] on input "Client" at bounding box center [282, 151] width 351 height 28
click at [260, 141] on input "Client" at bounding box center [282, 151] width 351 height 28
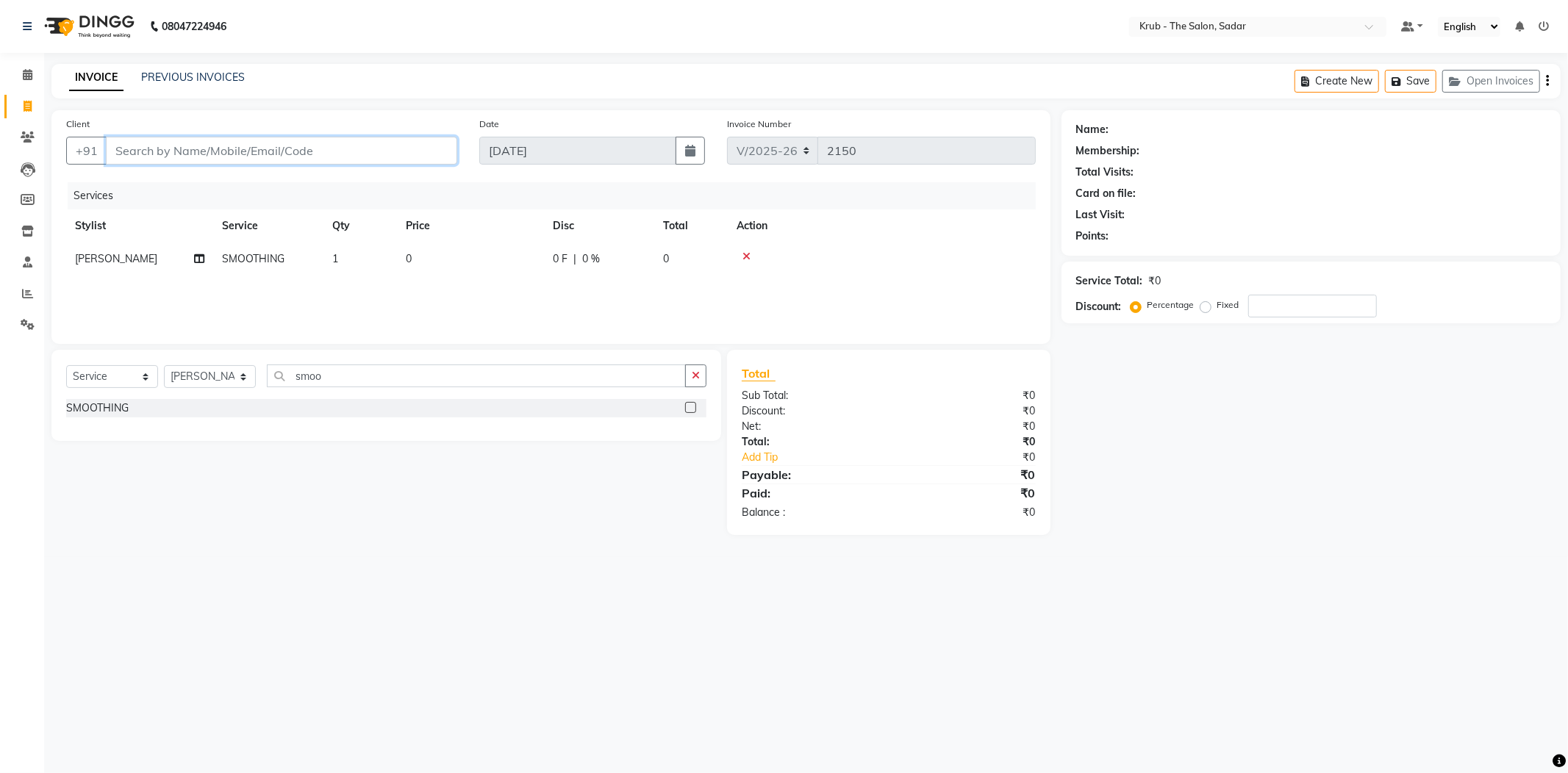
type input "9"
type input "0"
type input "9021581224"
click at [433, 143] on span "Add Client" at bounding box center [419, 150] width 58 height 14
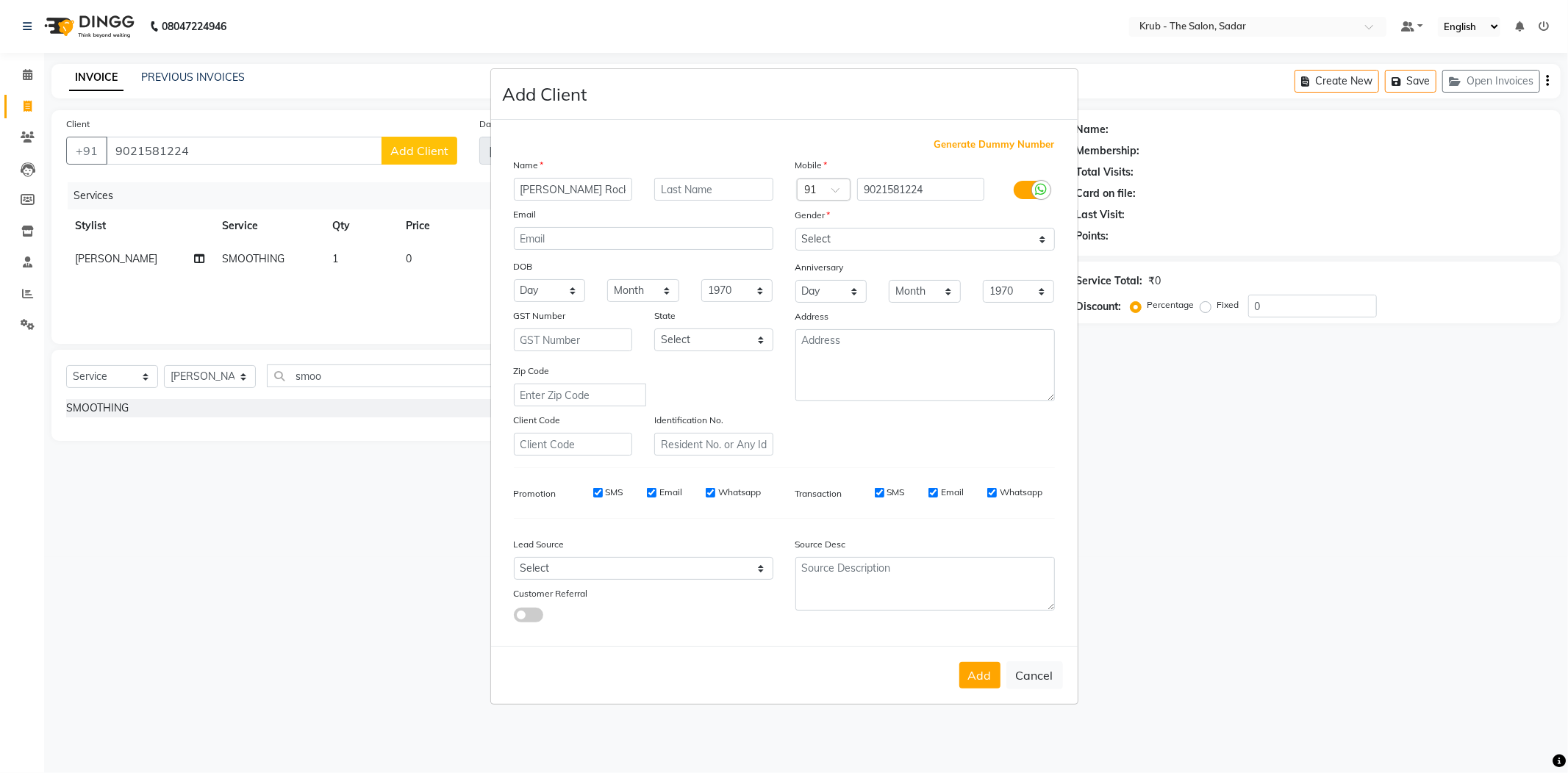
type input "Komal Rock"
click at [873, 273] on div "Anniversary" at bounding box center [925, 268] width 282 height 23
click at [891, 250] on select "Select Male Female Other Prefer Not To Say" at bounding box center [925, 239] width 260 height 23
select select "female"
click at [795, 246] on select "Select Male Female Other Prefer Not To Say" at bounding box center [925, 239] width 260 height 23
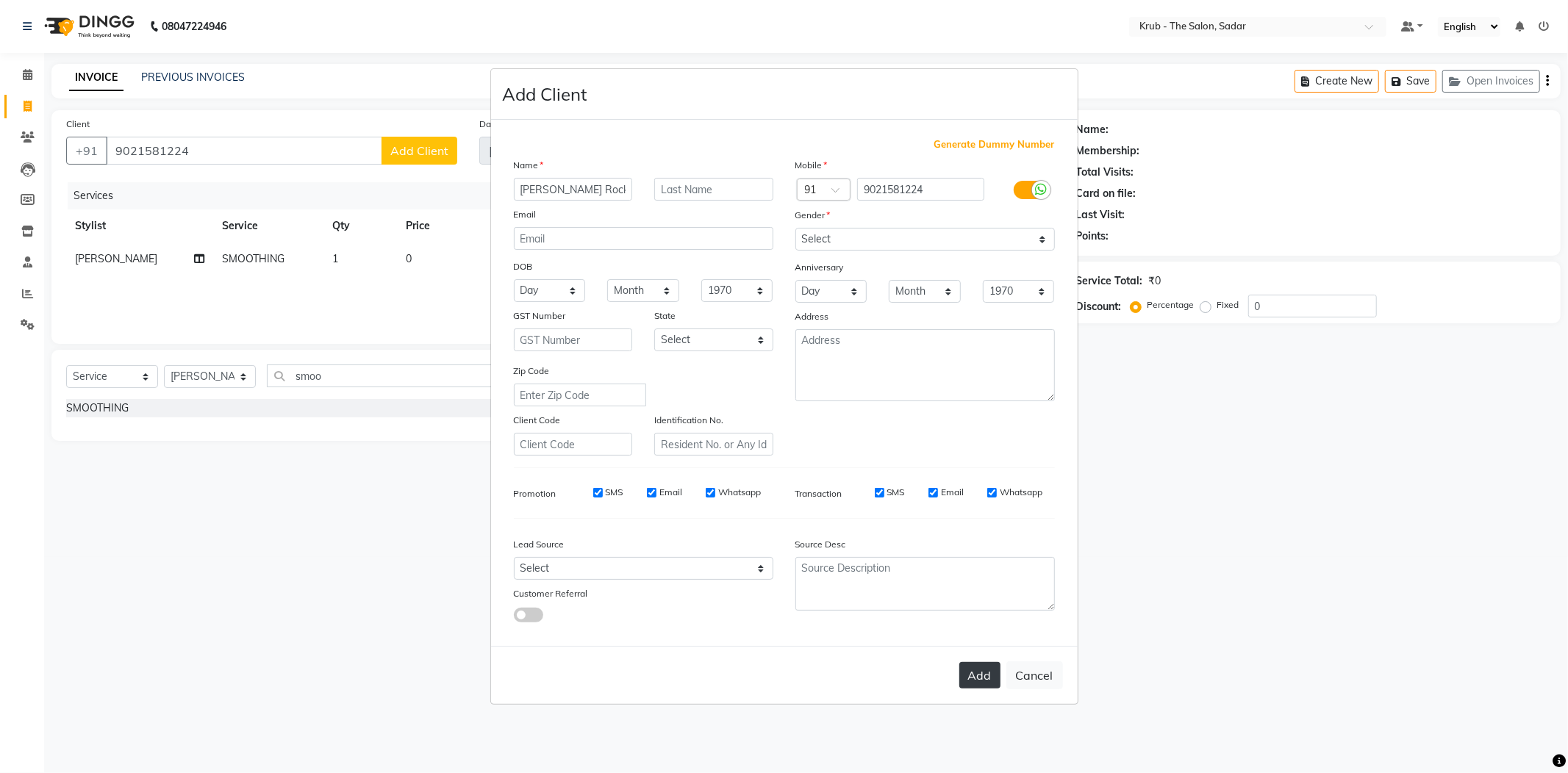
click at [1000, 662] on button "Add" at bounding box center [980, 675] width 41 height 26
select select
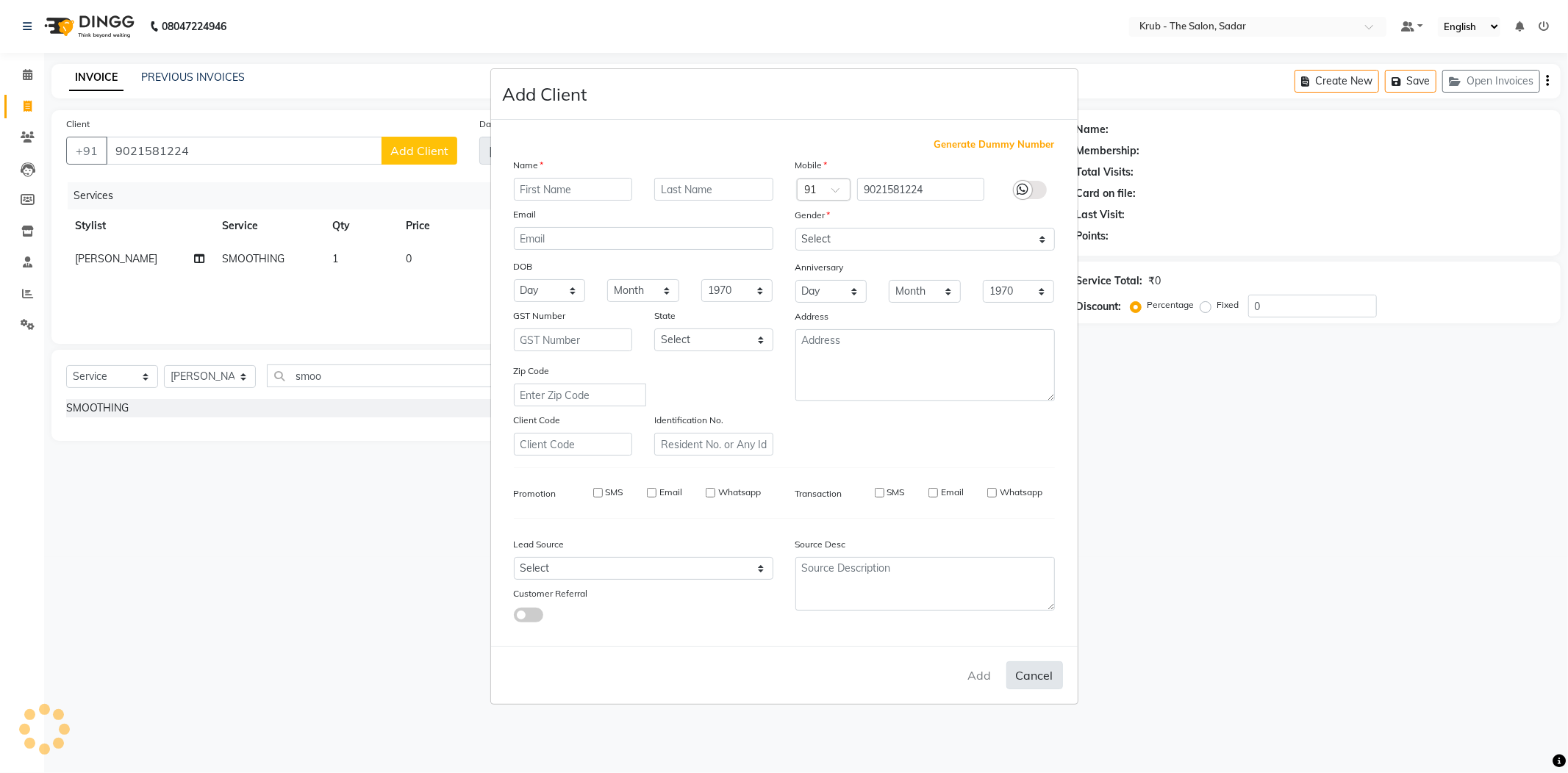
select select
checkbox input "false"
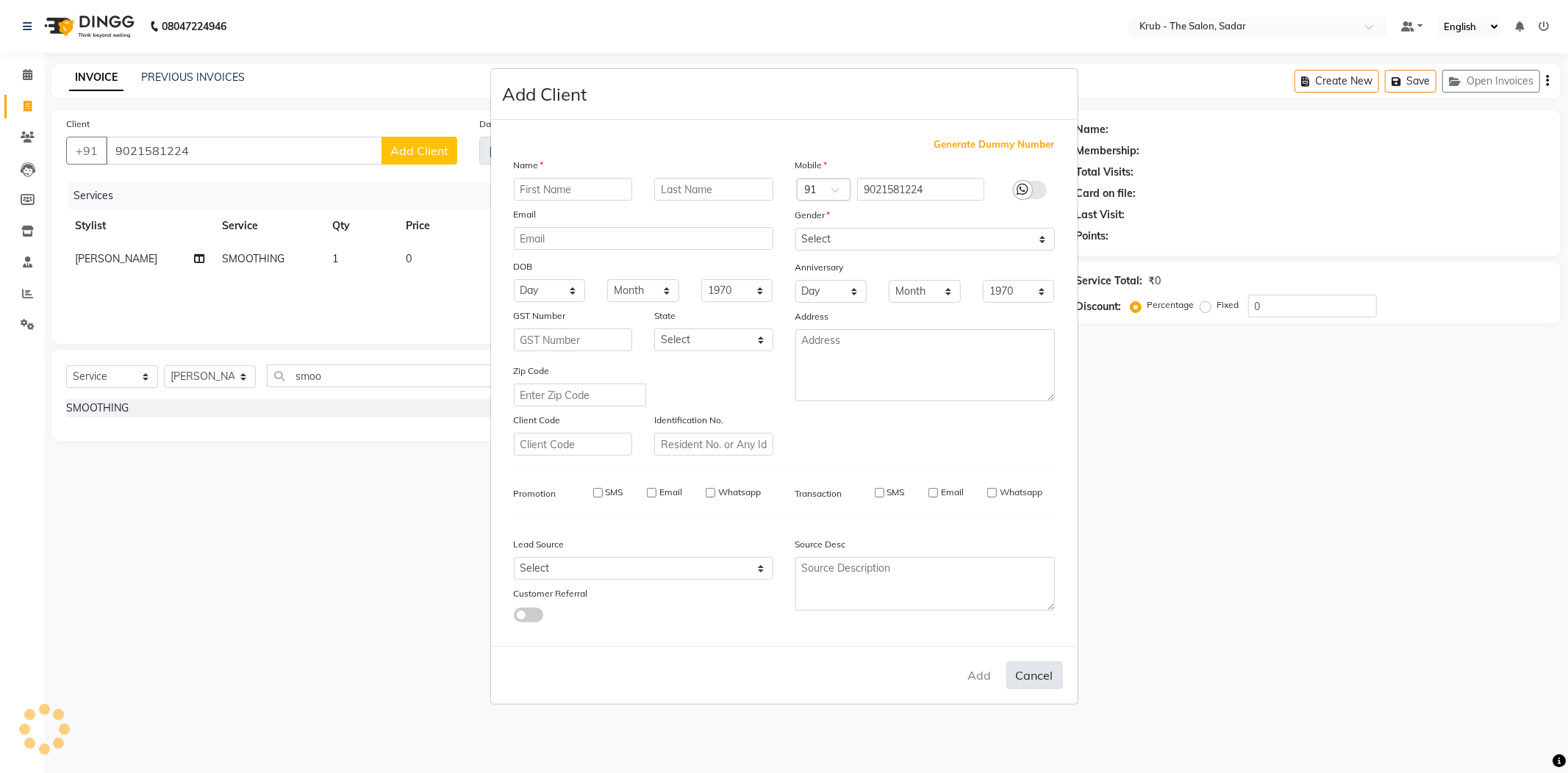
checkbox input "false"
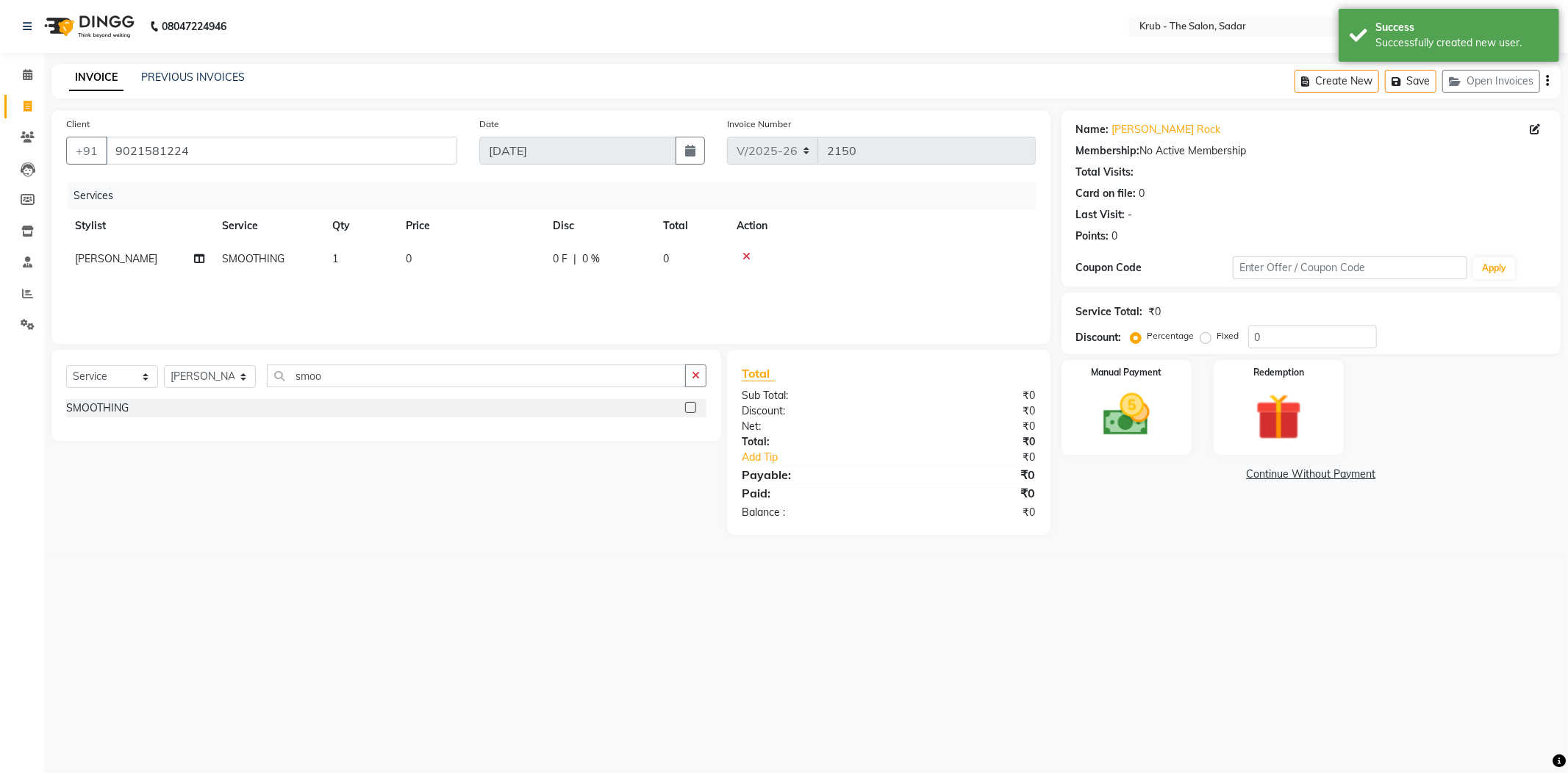
click at [500, 260] on div "Services Stylist Service Qty Price Disc Total Action RAJESH SMOOTHING 1 0 0 F |…" at bounding box center [550, 256] width 969 height 147
click at [485, 243] on td "0" at bounding box center [471, 259] width 147 height 33
select select "24980"
drag, startPoint x: 485, startPoint y: 243, endPoint x: 444, endPoint y: 247, distance: 41.2
click at [444, 247] on tr "AKASH AKKI AKSHAY Andreas GURVEER Krub Reception KUNAL NONDO RAJESH SHREYA TOUS…" at bounding box center [550, 271] width 969 height 56
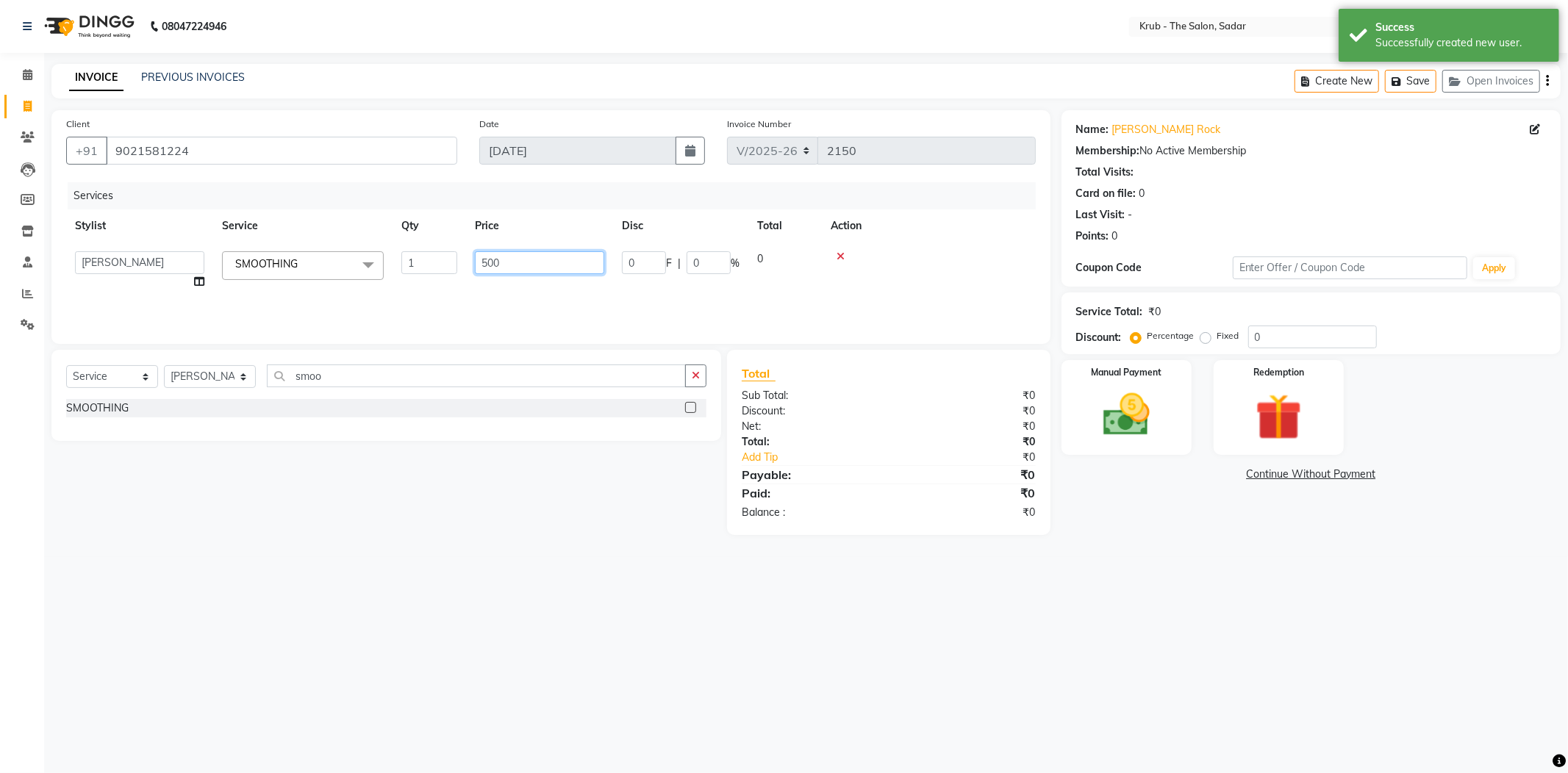
type input "5000"
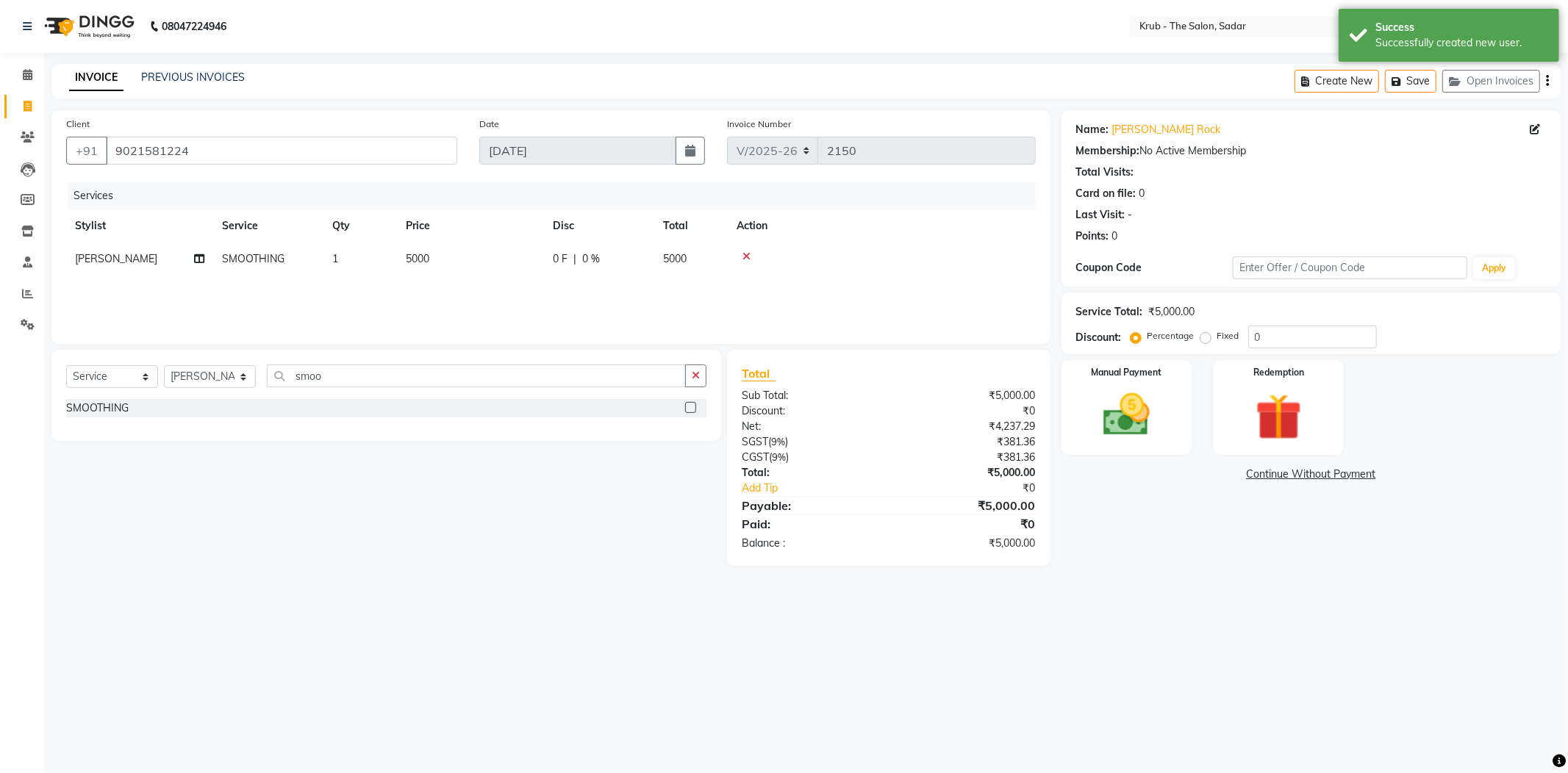
click at [1141, 492] on div "Name: Komal Rock Membership: No Active Membership Total Visits: Card on file: 0…" at bounding box center [1317, 338] width 510 height 455
click at [1123, 421] on img at bounding box center [1127, 415] width 79 height 56
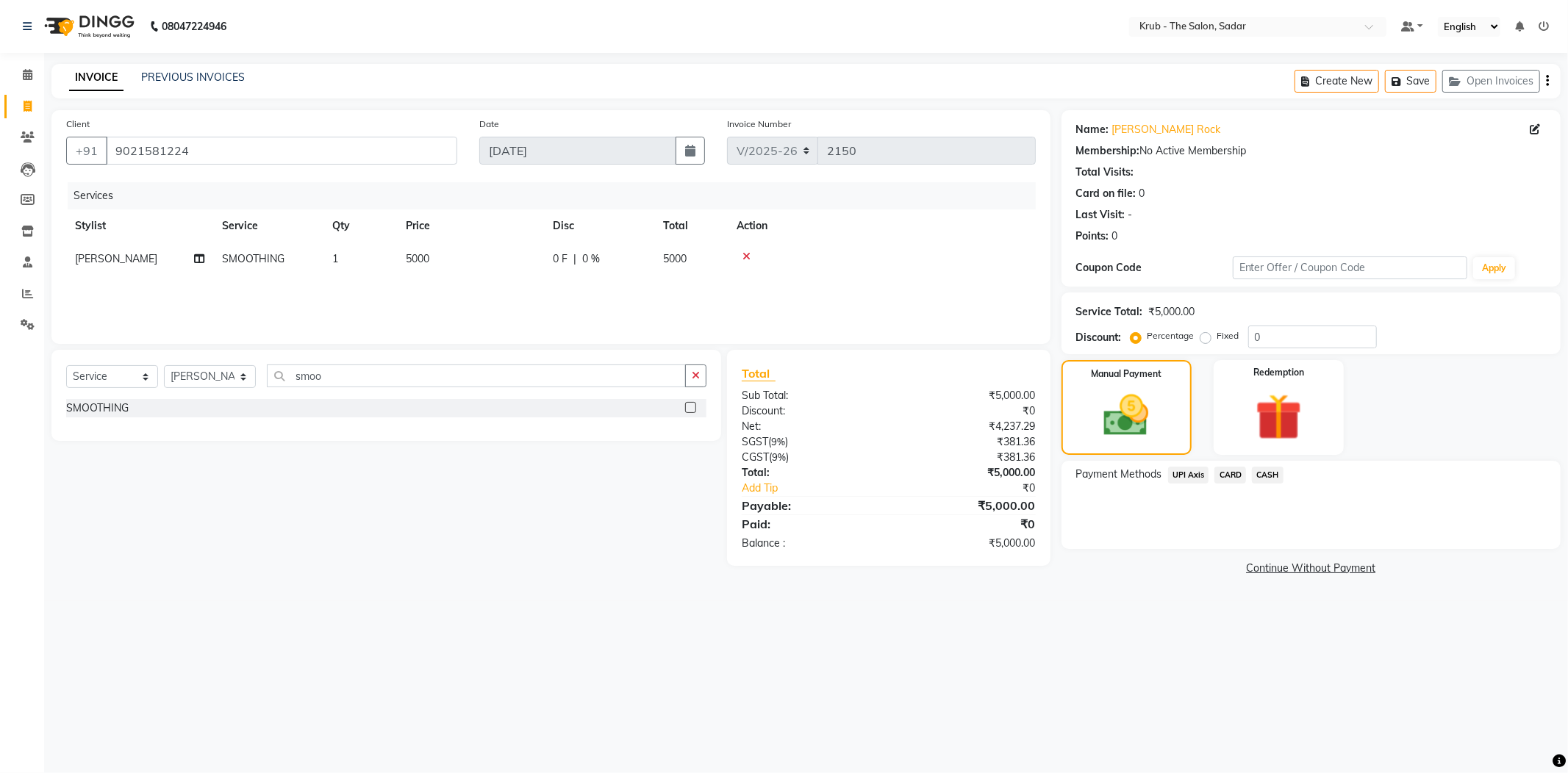
click at [1273, 467] on span "CASH" at bounding box center [1268, 475] width 32 height 17
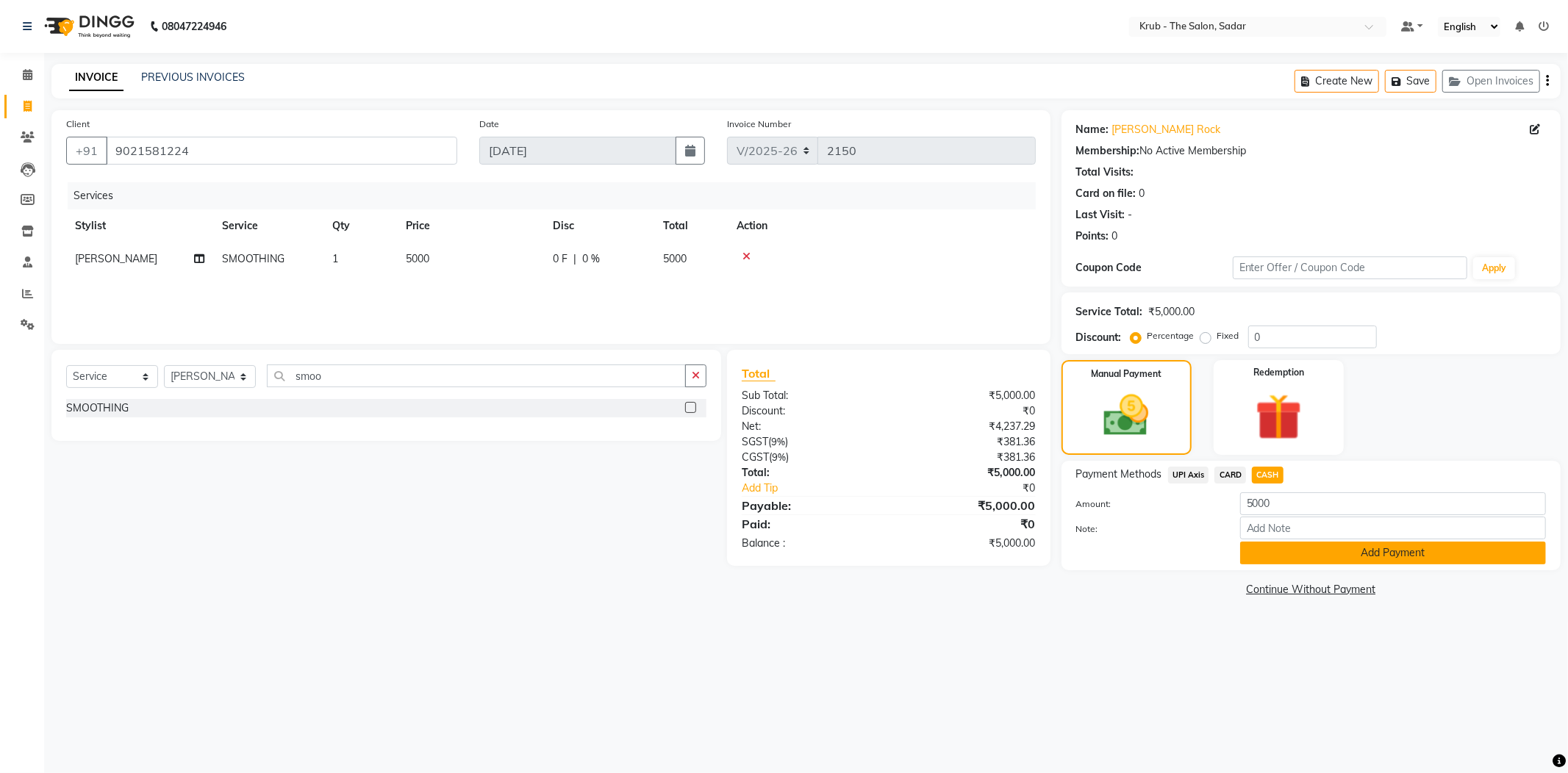
click at [1330, 542] on button "Add Payment" at bounding box center [1393, 553] width 306 height 23
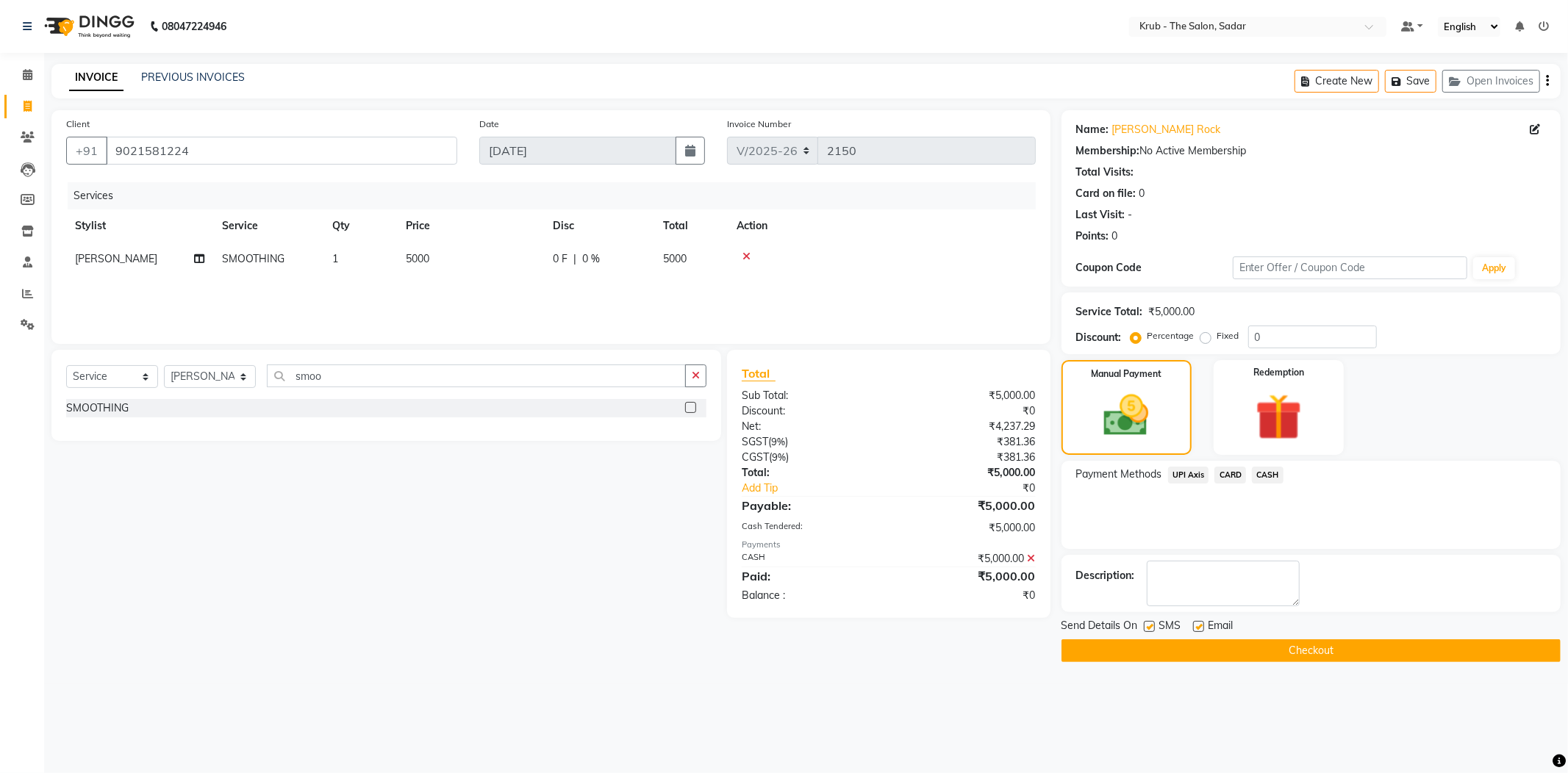
drag, startPoint x: 1202, startPoint y: 594, endPoint x: 1185, endPoint y: 600, distance: 18.0
click at [1200, 621] on label at bounding box center [1198, 626] width 11 height 11
click at [1200, 622] on input "checkbox" at bounding box center [1197, 627] width 10 height 10
checkbox input "false"
click at [1156, 618] on div "SMS" at bounding box center [1168, 627] width 49 height 18
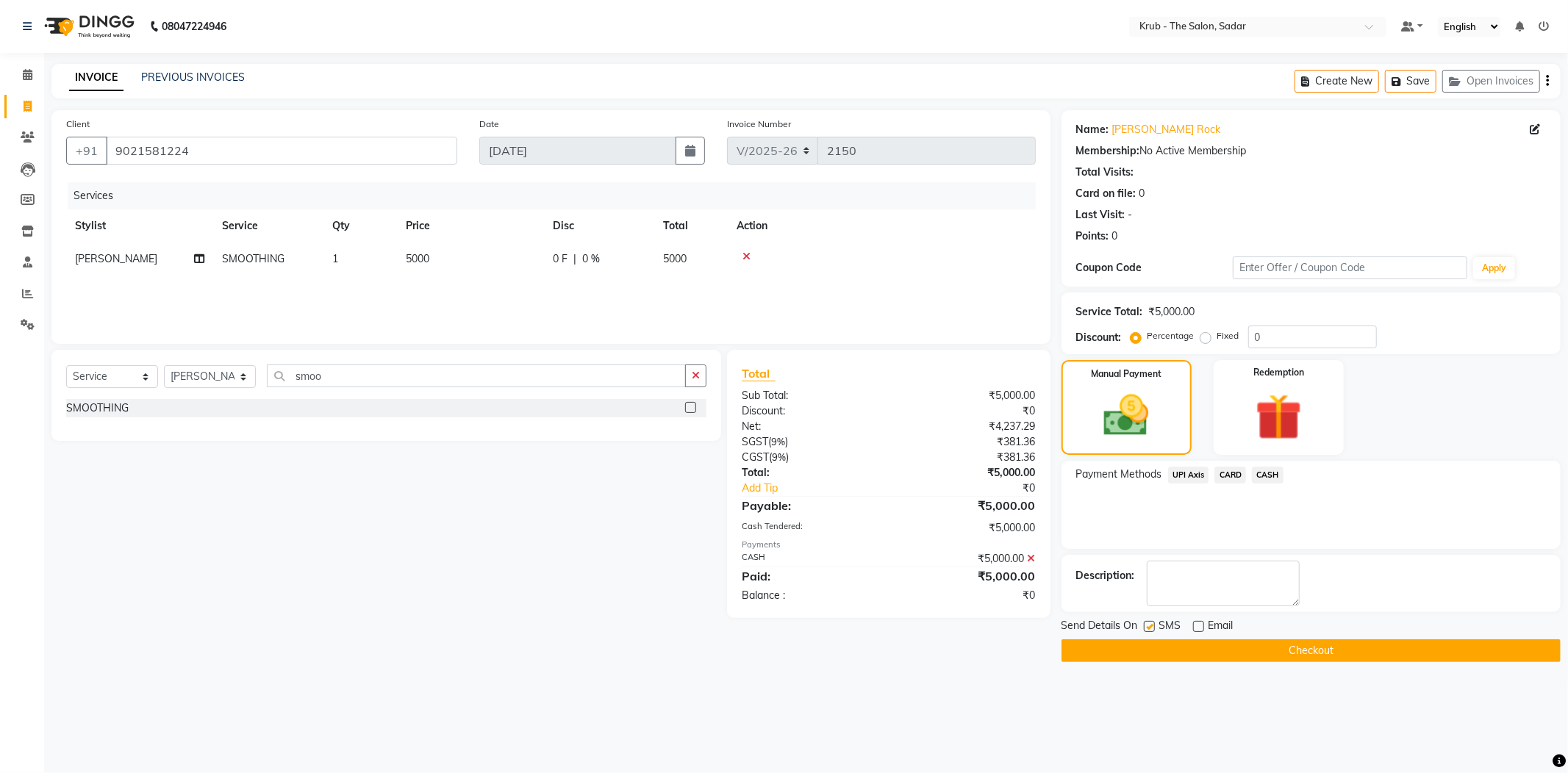
click at [1145, 621] on label at bounding box center [1149, 626] width 11 height 11
click at [1145, 622] on input "checkbox" at bounding box center [1148, 627] width 10 height 10
checkbox input "false"
click at [1239, 639] on button "Checkout" at bounding box center [1311, 650] width 499 height 23
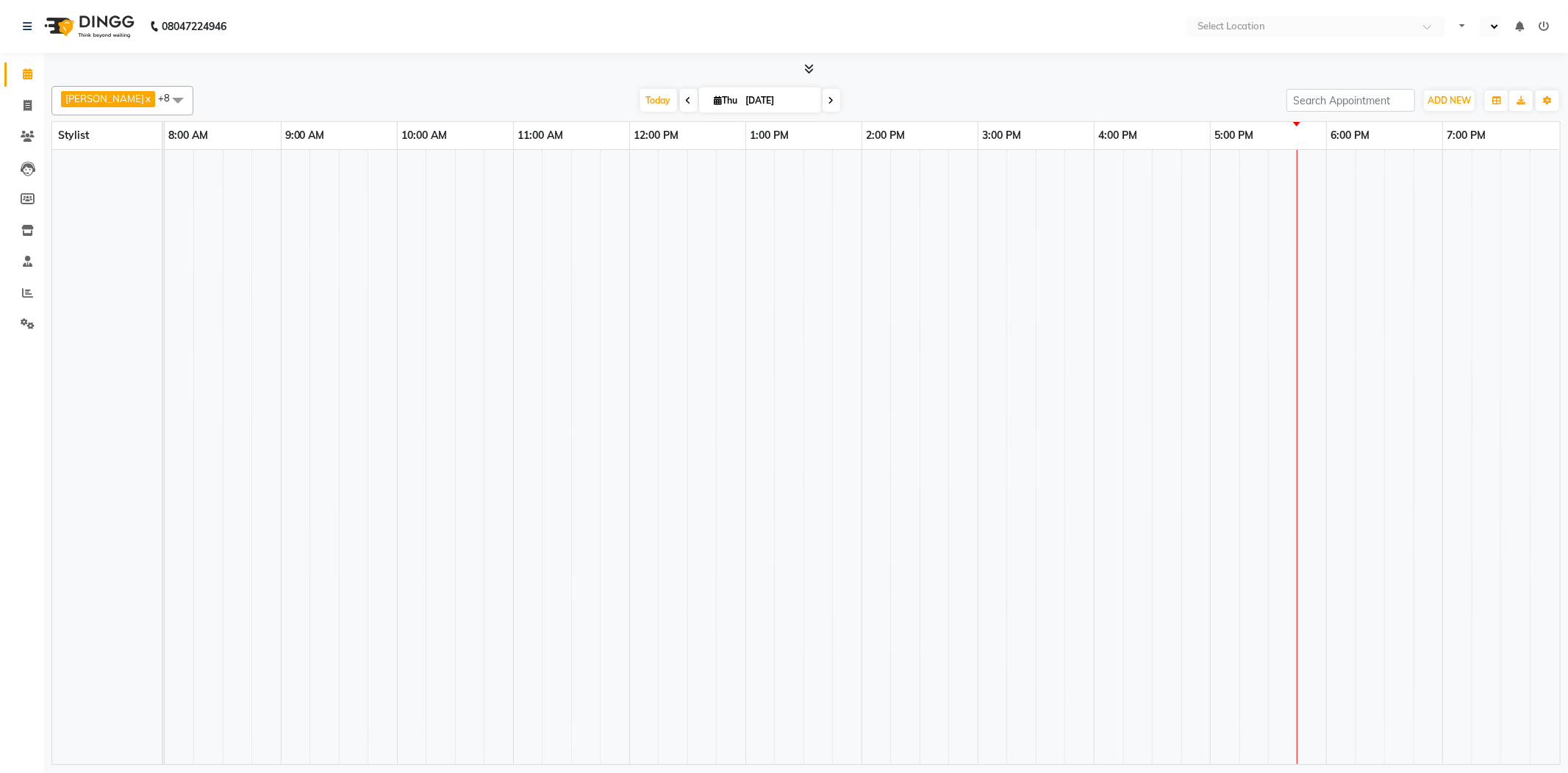
select select "en"
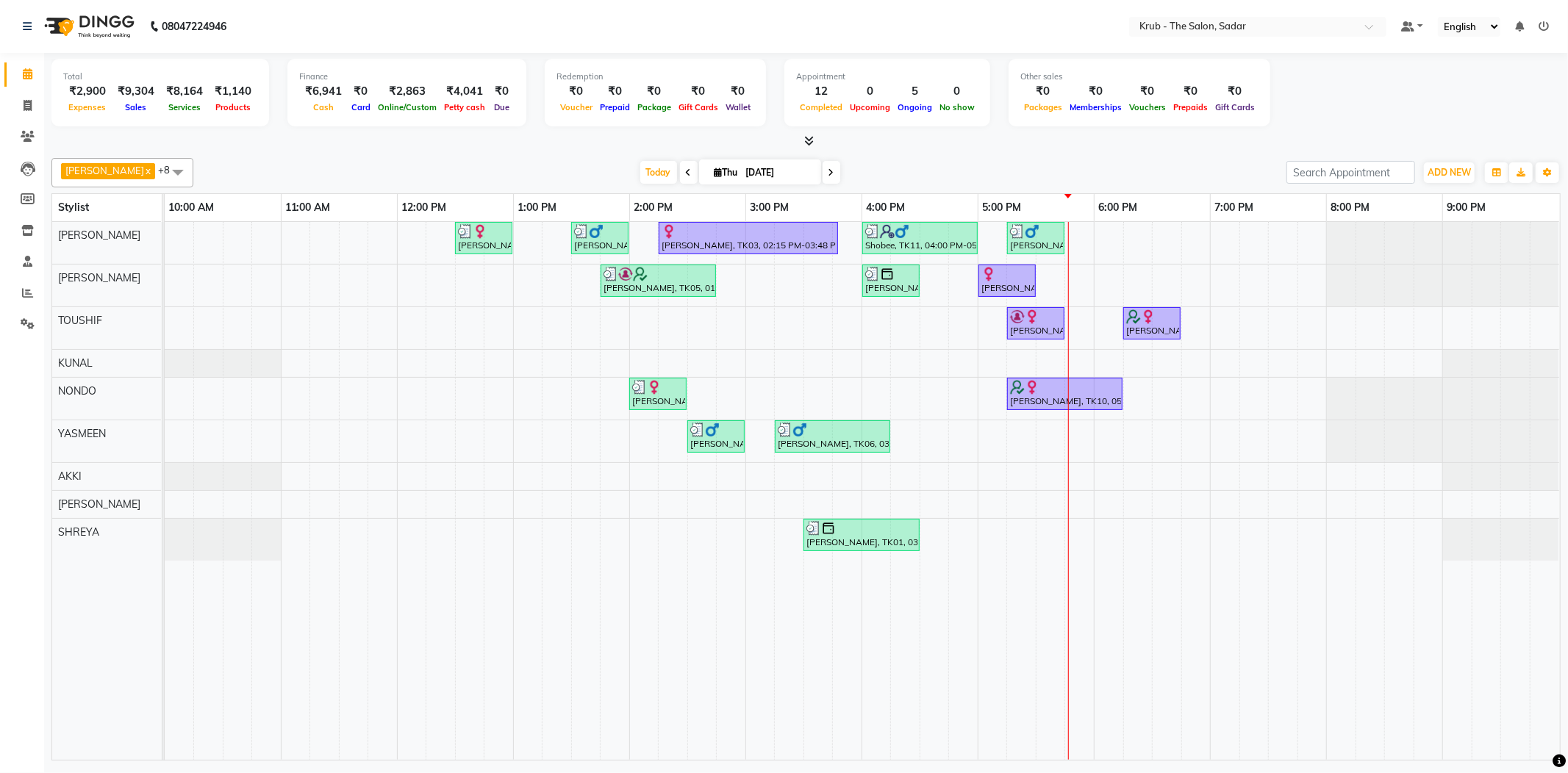
click at [1188, 127] on div "Total ₹2,900 Expenses ₹9,304 Sales ₹8,164 Services ₹1,140 Products Finance ₹6,9…" at bounding box center [806, 95] width 1509 height 72
click at [1085, 137] on div at bounding box center [806, 141] width 1509 height 15
click at [1013, 291] on div "Humaira Ali, TK07, 05:00 PM-05:30 PM, FEMALE HAIR CUT" at bounding box center [1007, 281] width 54 height 28
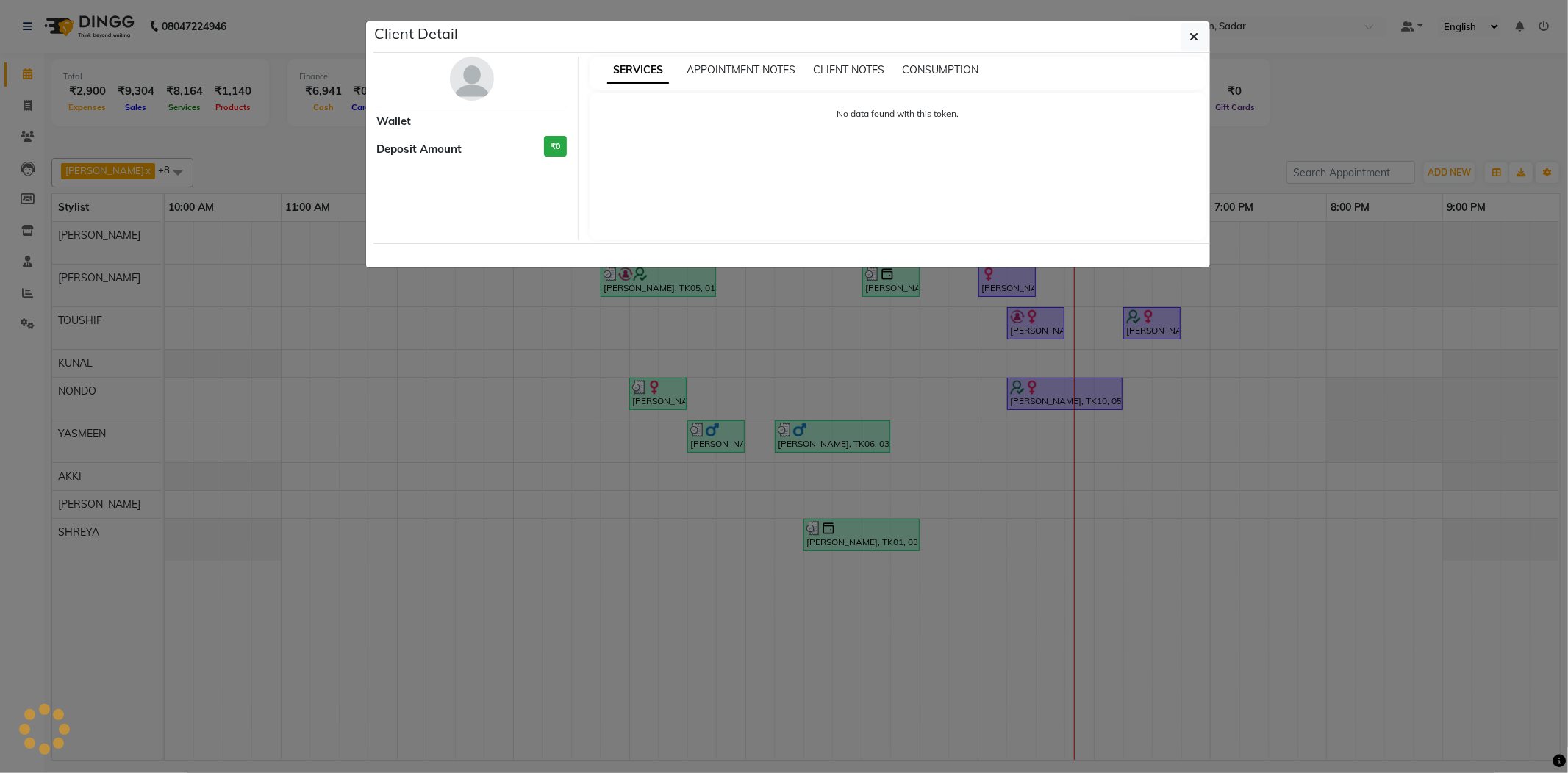
select select "1"
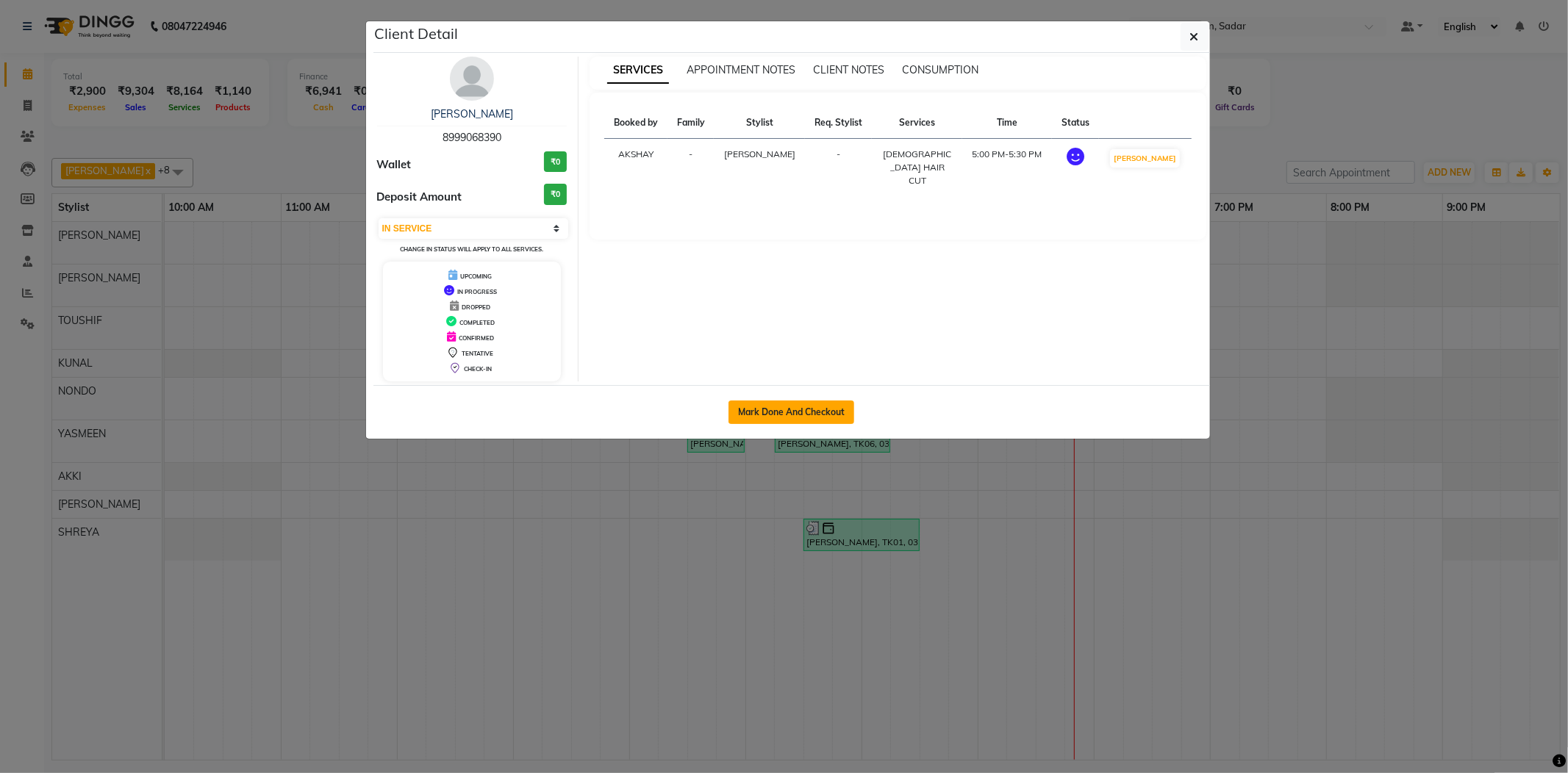
click at [823, 410] on button "Mark Done And Checkout" at bounding box center [792, 411] width 126 height 23
select select "service"
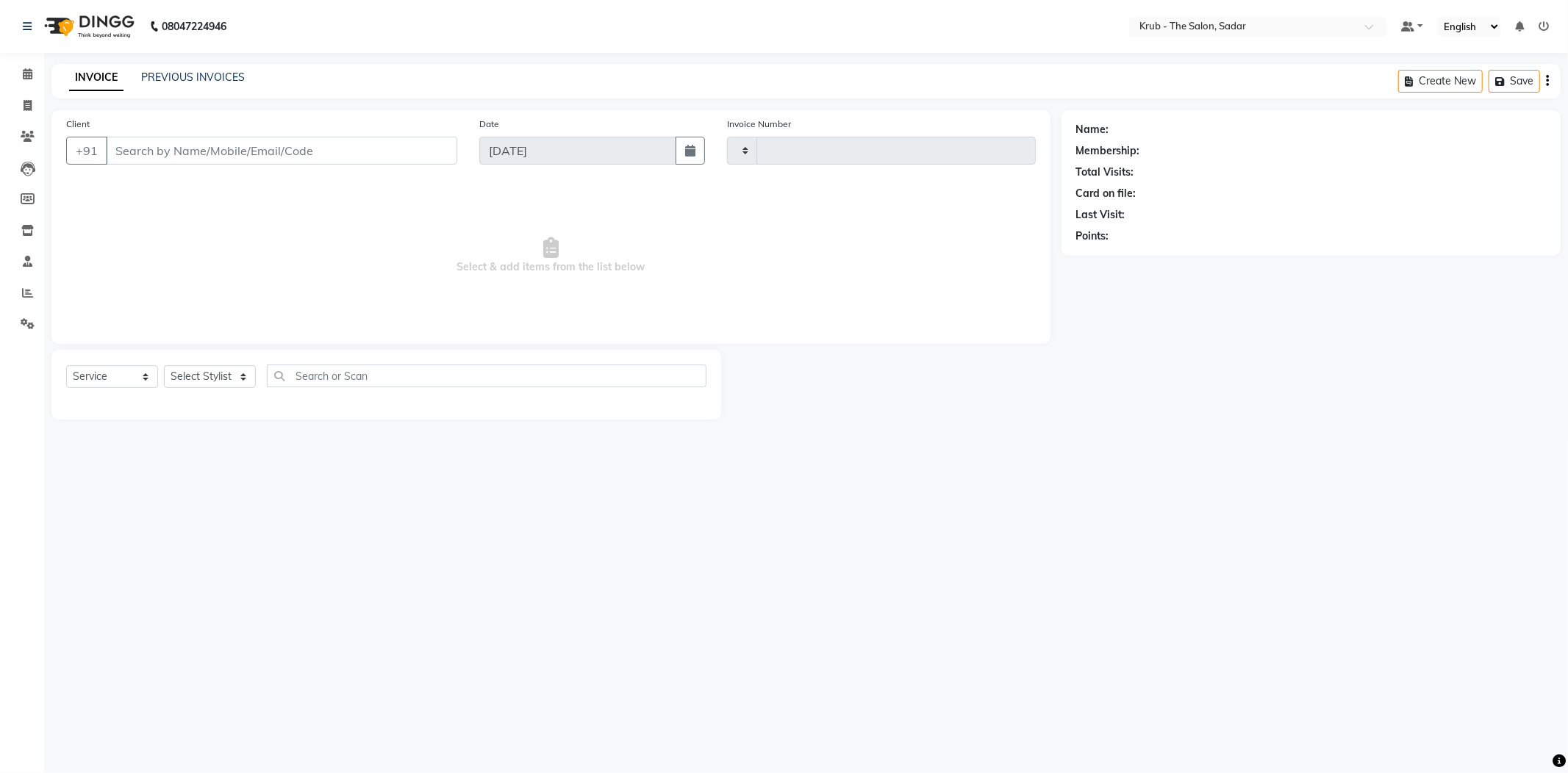
type input "2155"
select select "4449"
type input "8999068390"
select select "24980"
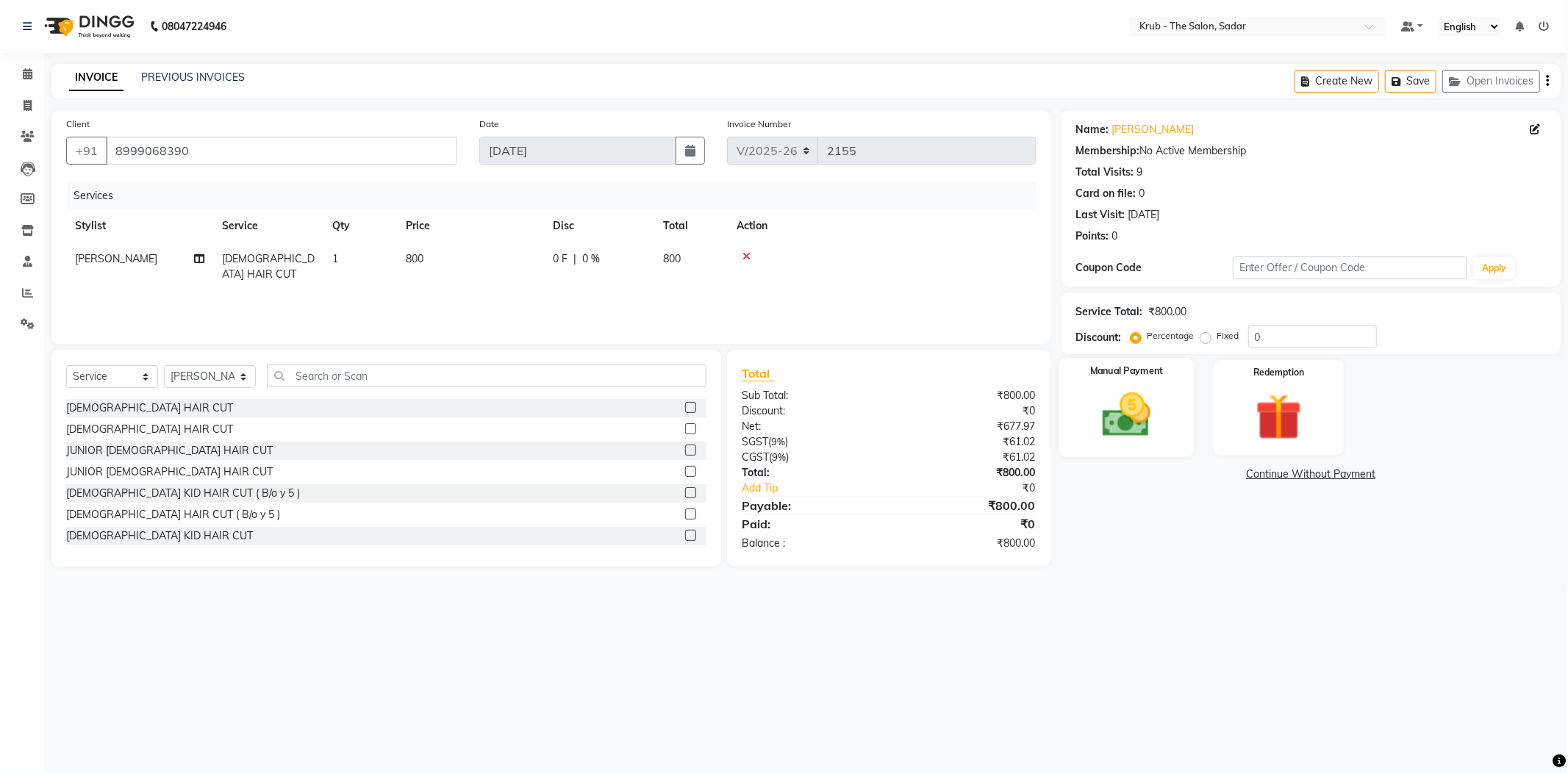
click at [1115, 413] on img at bounding box center [1127, 415] width 79 height 56
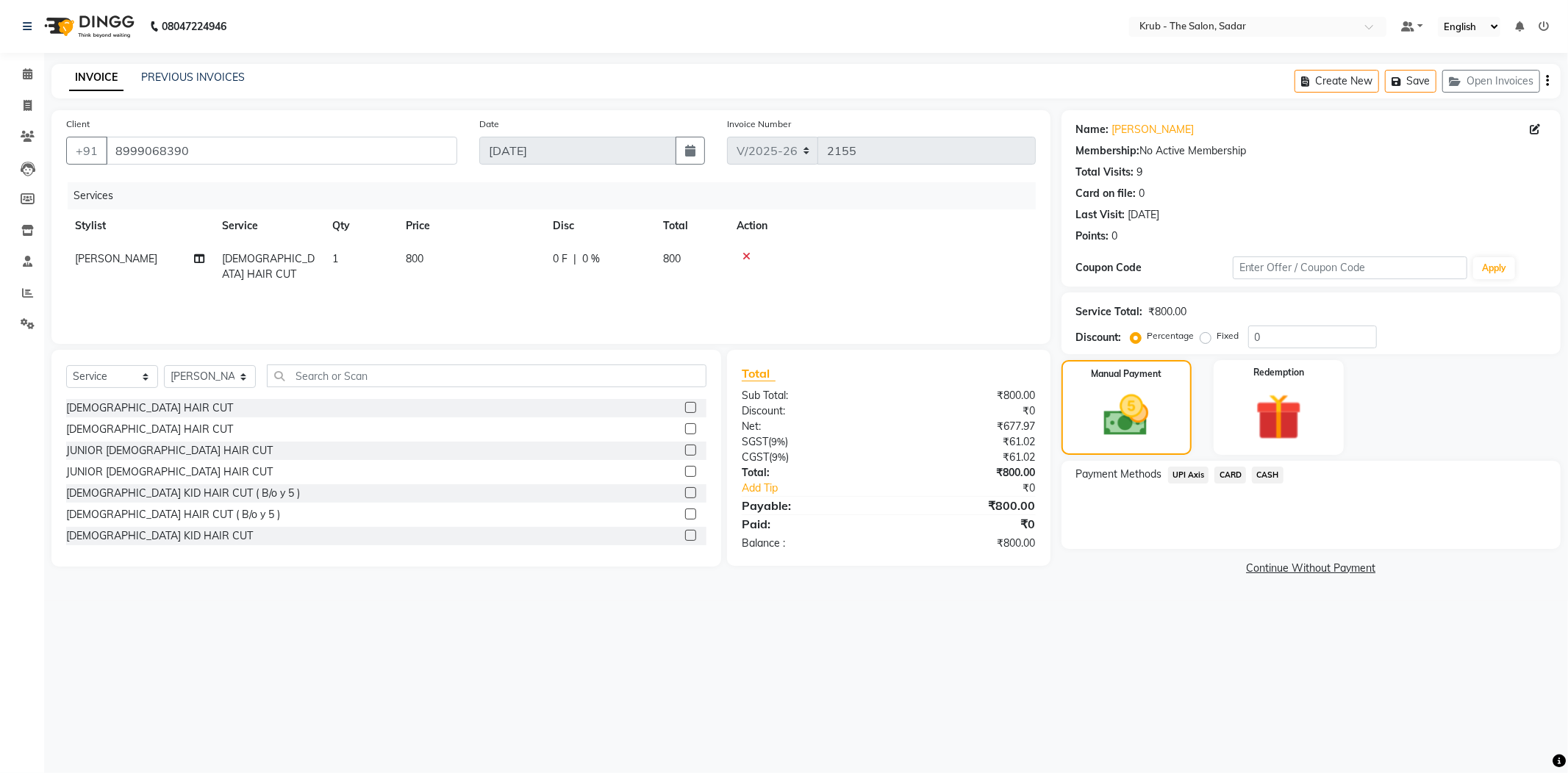
click at [1180, 467] on span "UPI Axis" at bounding box center [1188, 475] width 41 height 17
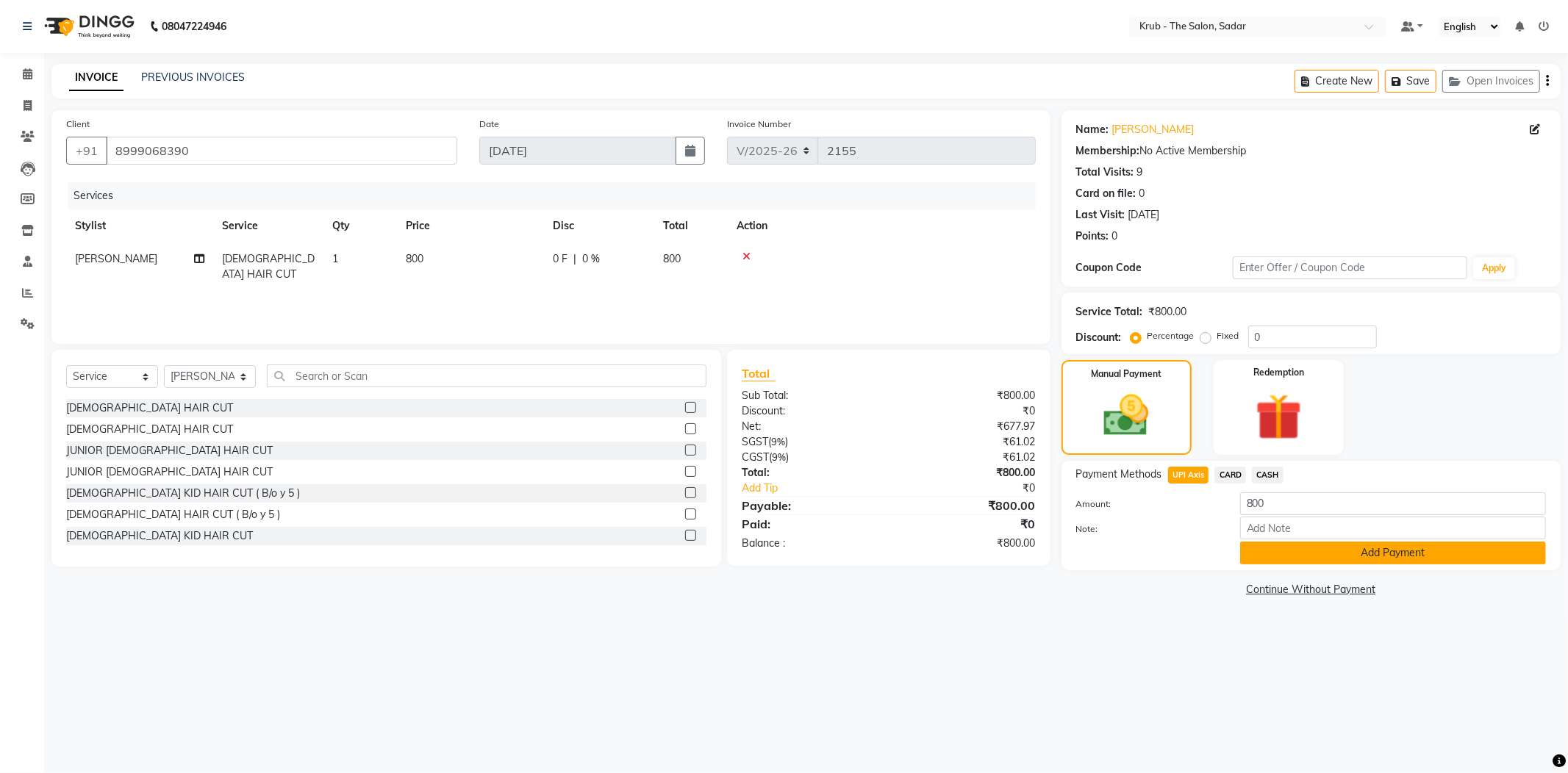
click at [1318, 542] on button "Add Payment" at bounding box center [1393, 553] width 306 height 23
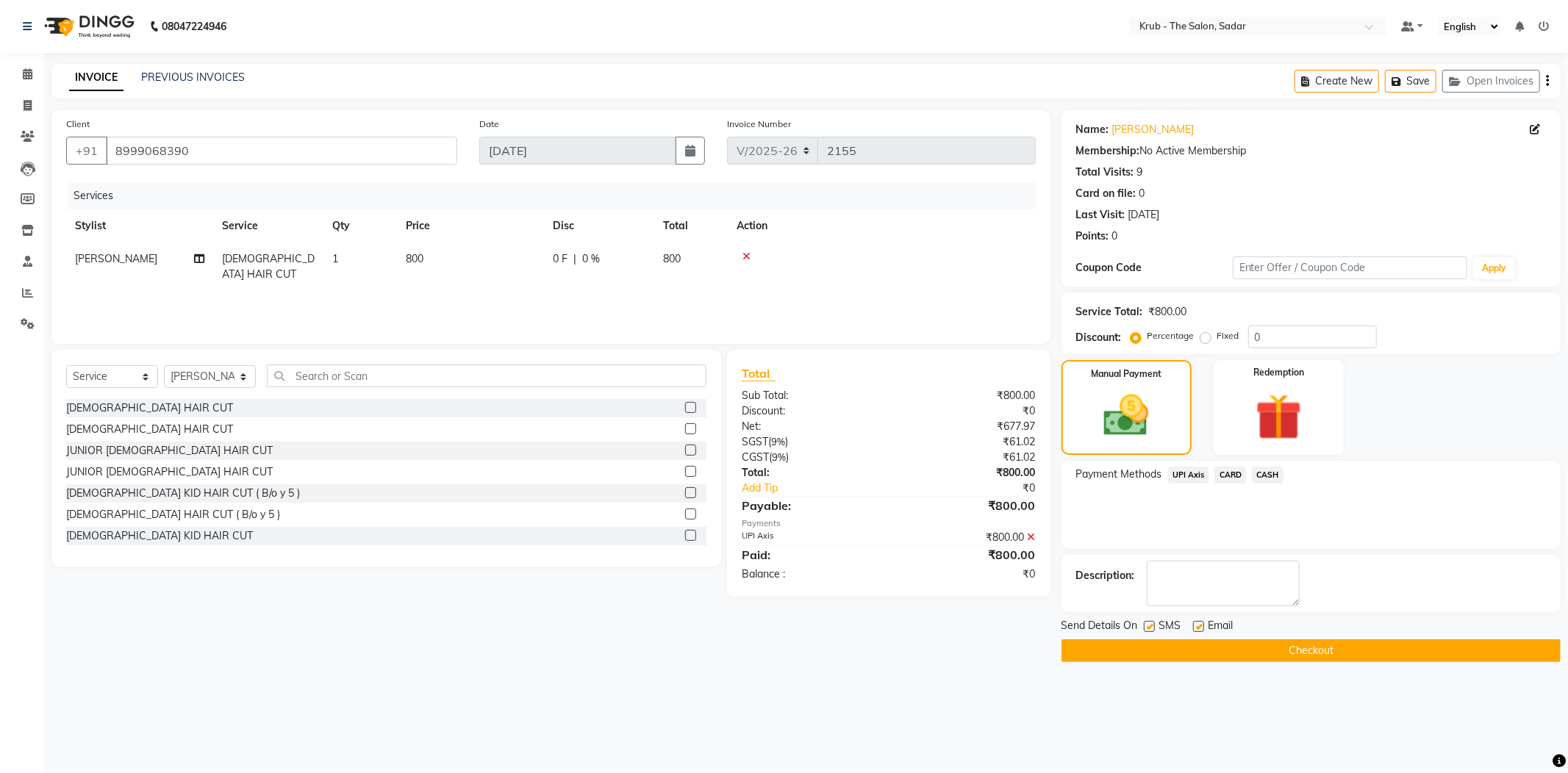
click at [1196, 621] on label at bounding box center [1198, 626] width 11 height 11
click at [1196, 622] on input "checkbox" at bounding box center [1197, 627] width 10 height 10
checkbox input "false"
click at [1154, 621] on label at bounding box center [1149, 626] width 11 height 11
click at [1153, 622] on input "checkbox" at bounding box center [1148, 627] width 10 height 10
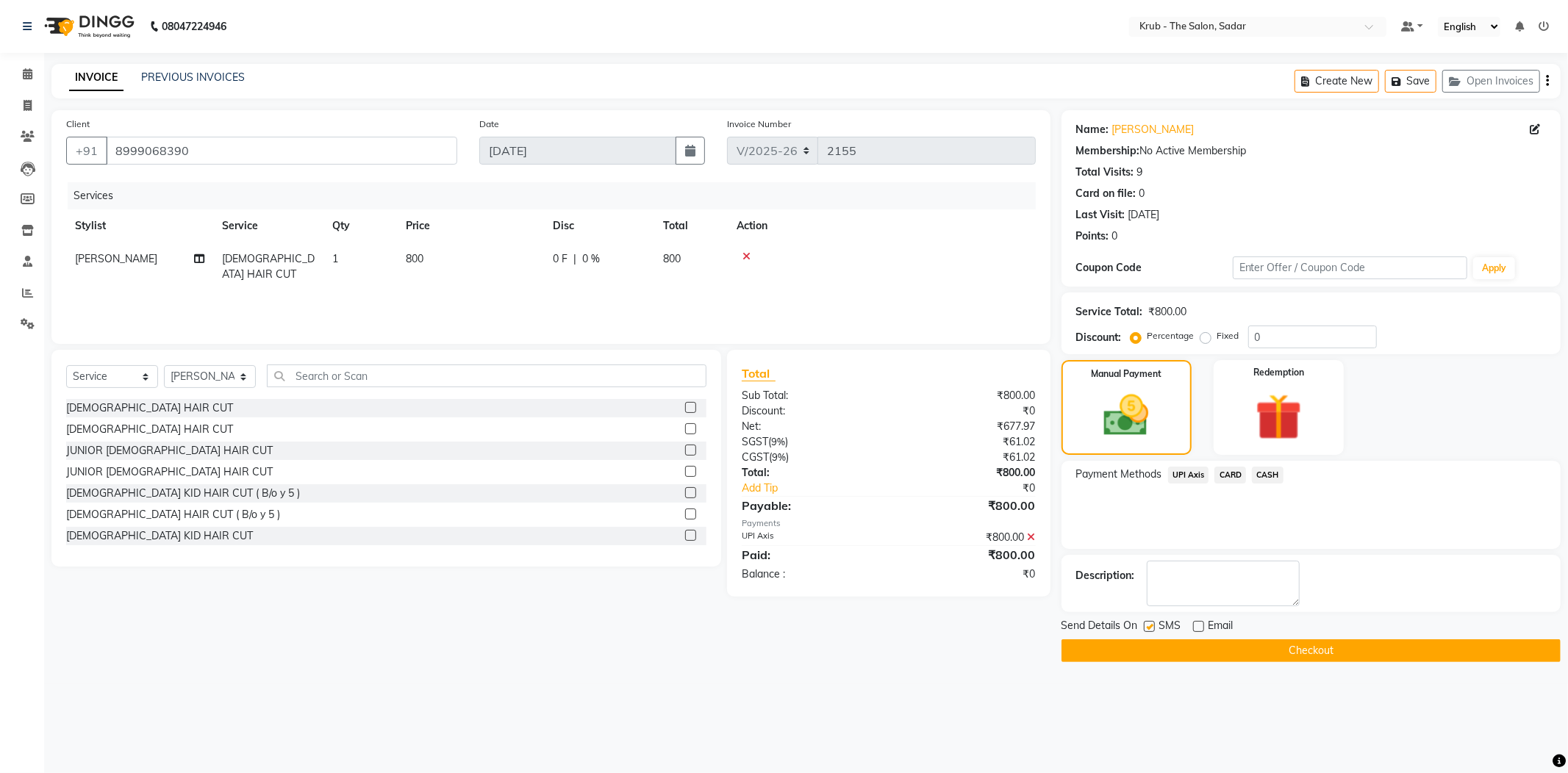
checkbox input "false"
click at [1308, 639] on button "Checkout" at bounding box center [1311, 650] width 499 height 23
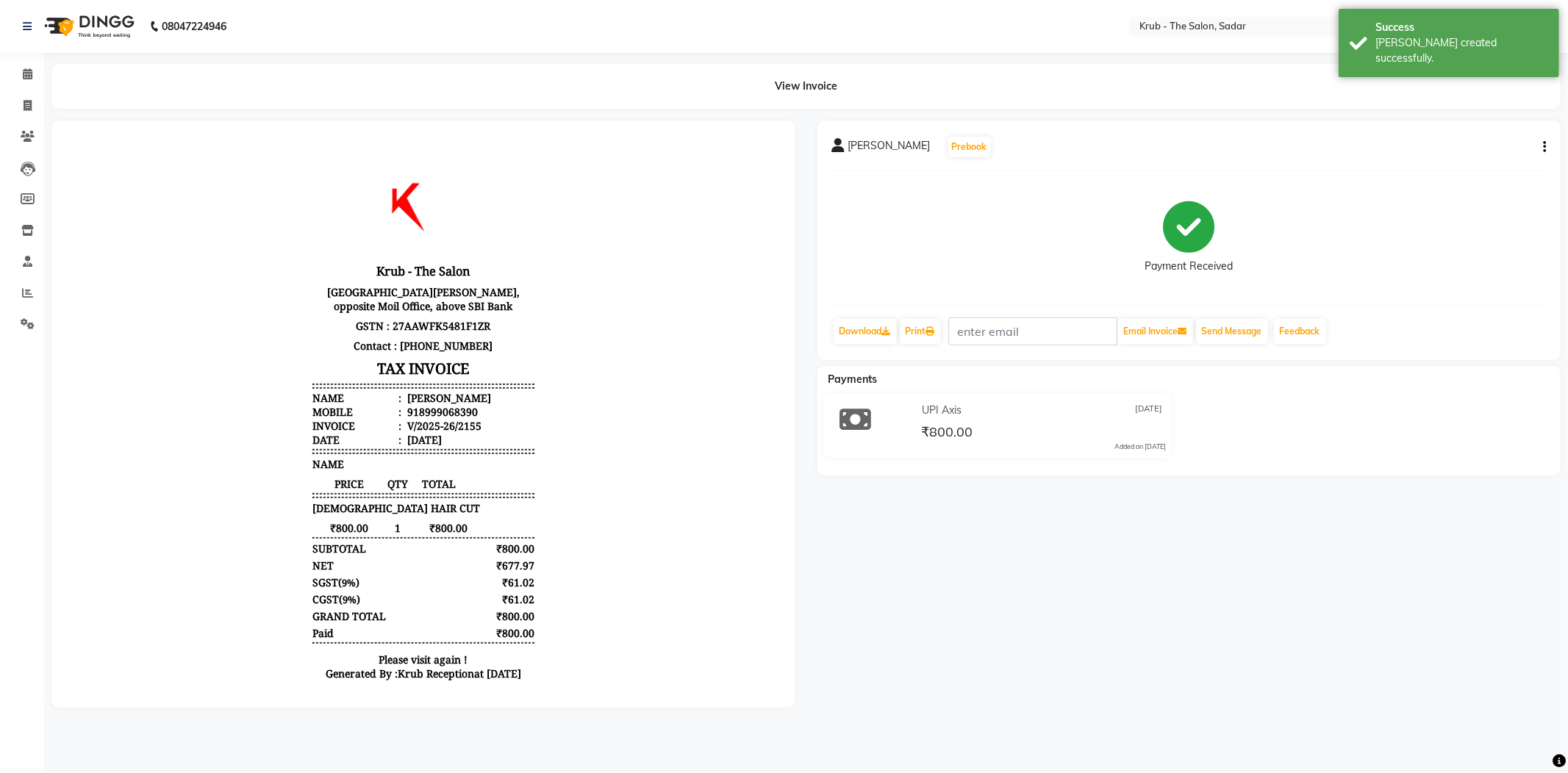
click at [1545, 147] on icon "button" at bounding box center [1545, 147] width 3 height 1
click at [1134, 141] on div "Humaira Ali Prebook" at bounding box center [1190, 147] width 714 height 23
click at [27, 69] on icon at bounding box center [27, 73] width 10 height 11
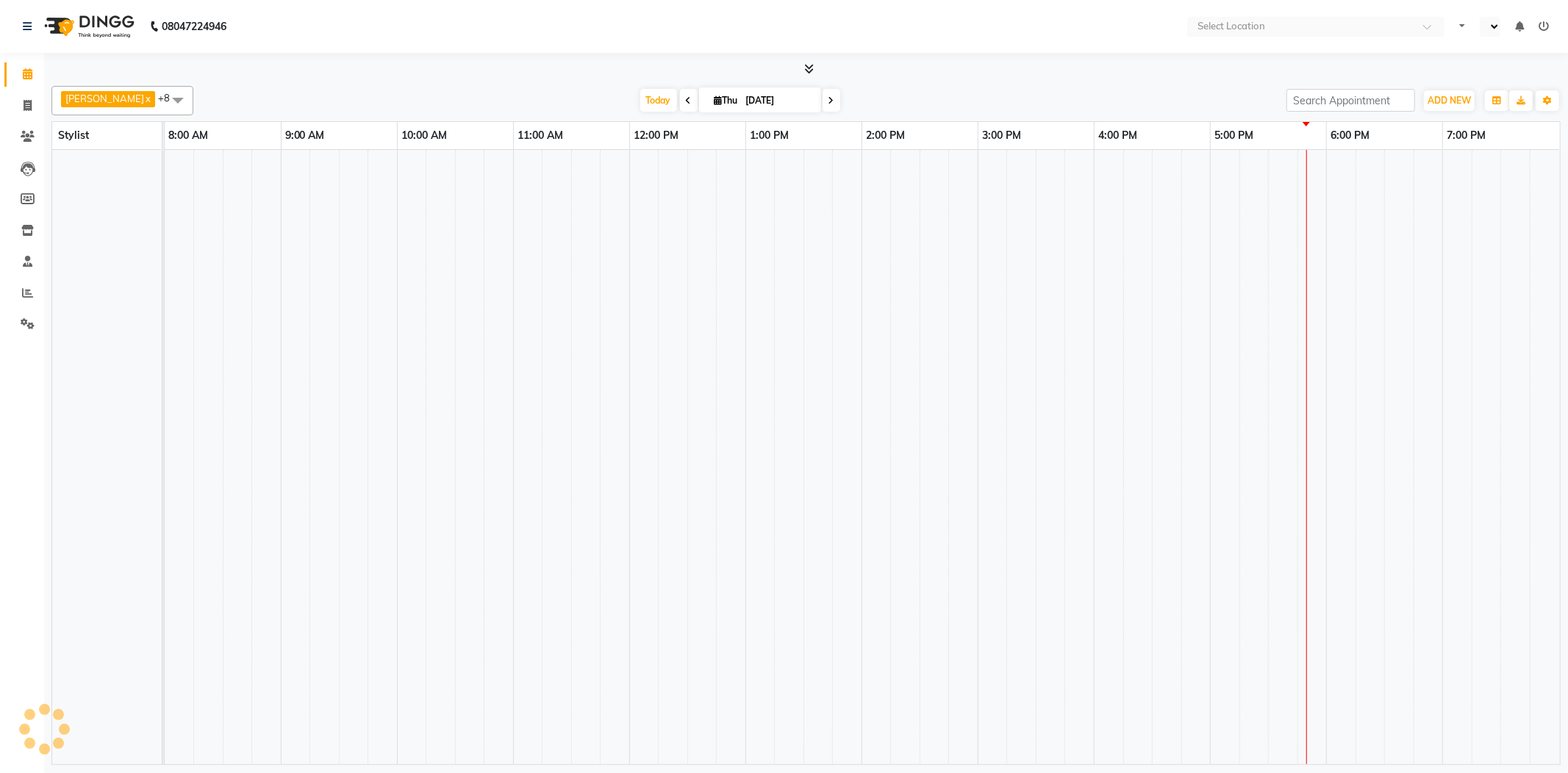
select select "en"
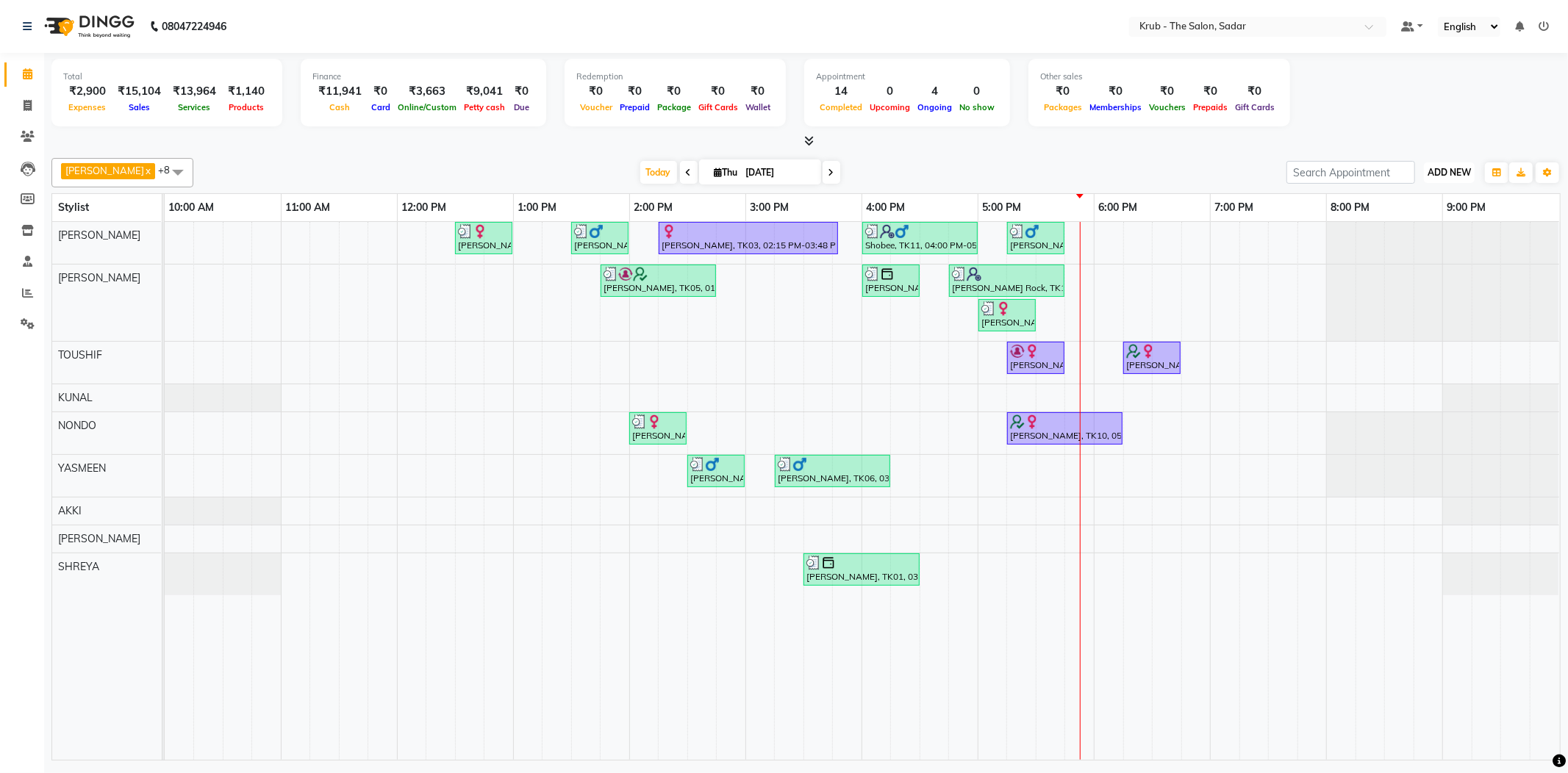
click at [1441, 166] on span "ADD NEW" at bounding box center [1448, 172] width 43 height 11
click at [1407, 233] on link "Add Expense" at bounding box center [1420, 237] width 116 height 19
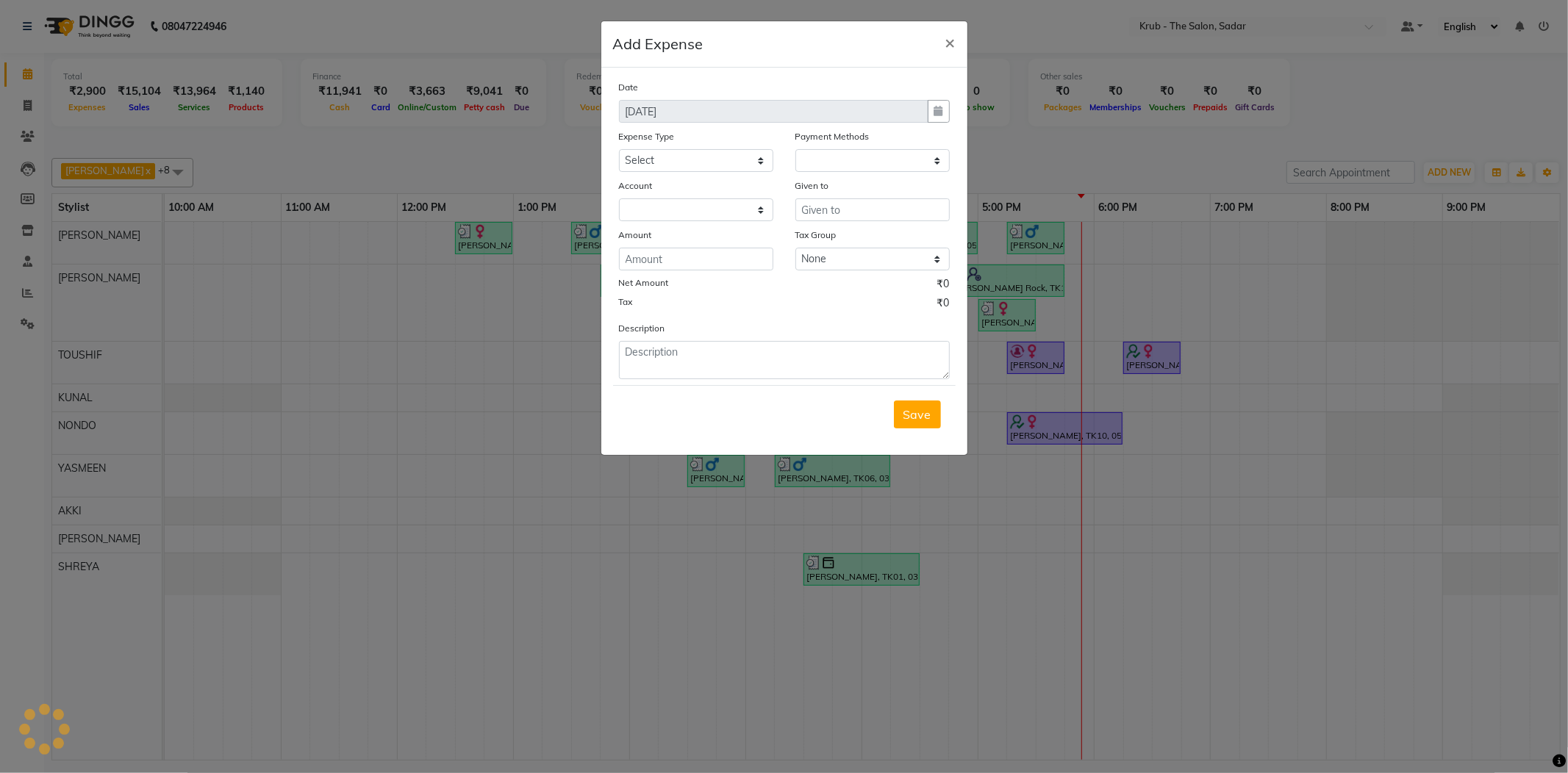
select select "1"
select select "3267"
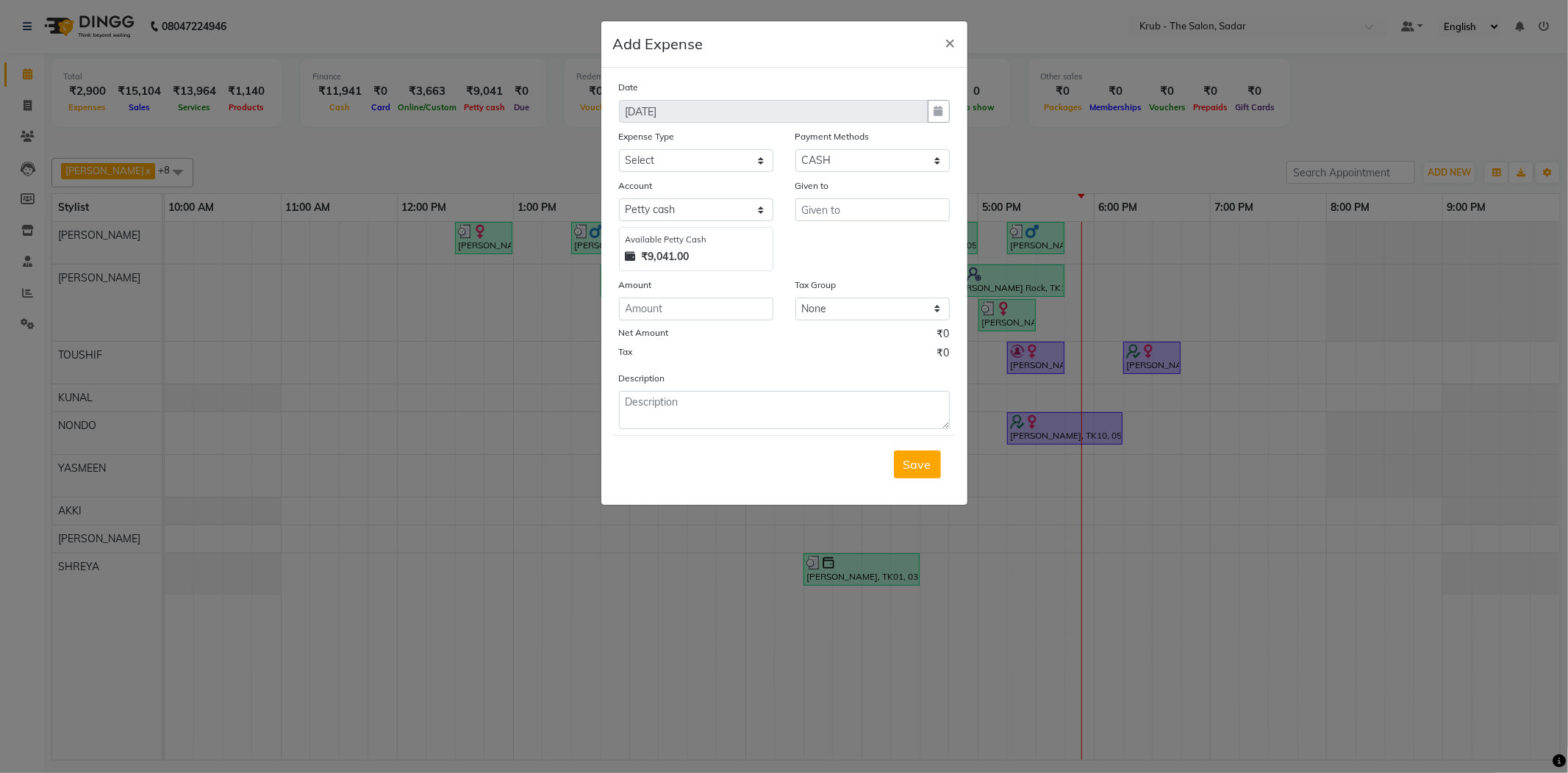
click at [680, 296] on div "Date [DATE] Expense Type Select Advance Salary Client Snacks Maintenance Produc…" at bounding box center [784, 254] width 331 height 349
click at [694, 297] on input "number" at bounding box center [696, 309] width 154 height 23
click at [953, 44] on span "×" at bounding box center [950, 42] width 11 height 22
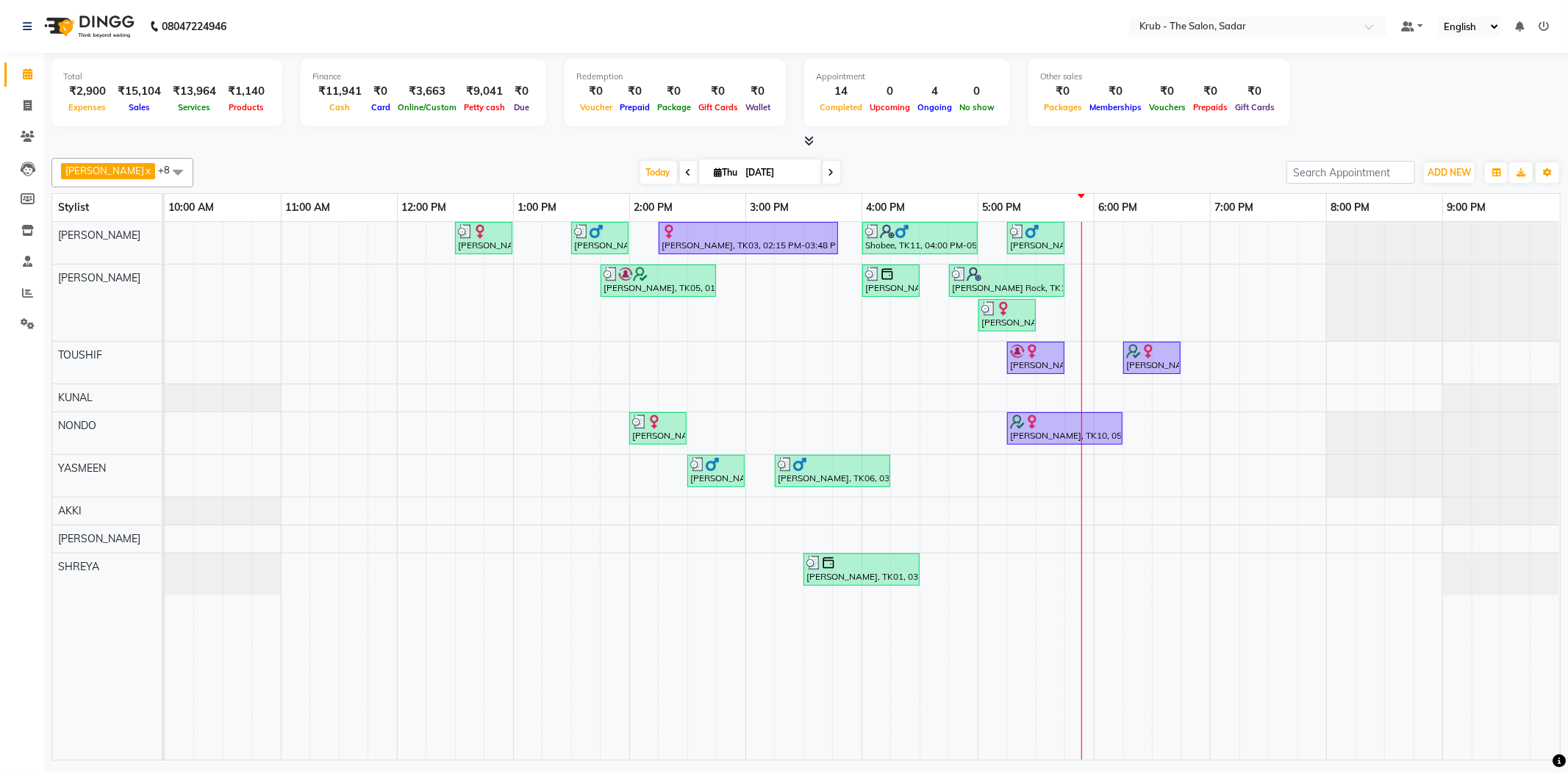
click at [1545, 24] on icon at bounding box center [1544, 26] width 11 height 11
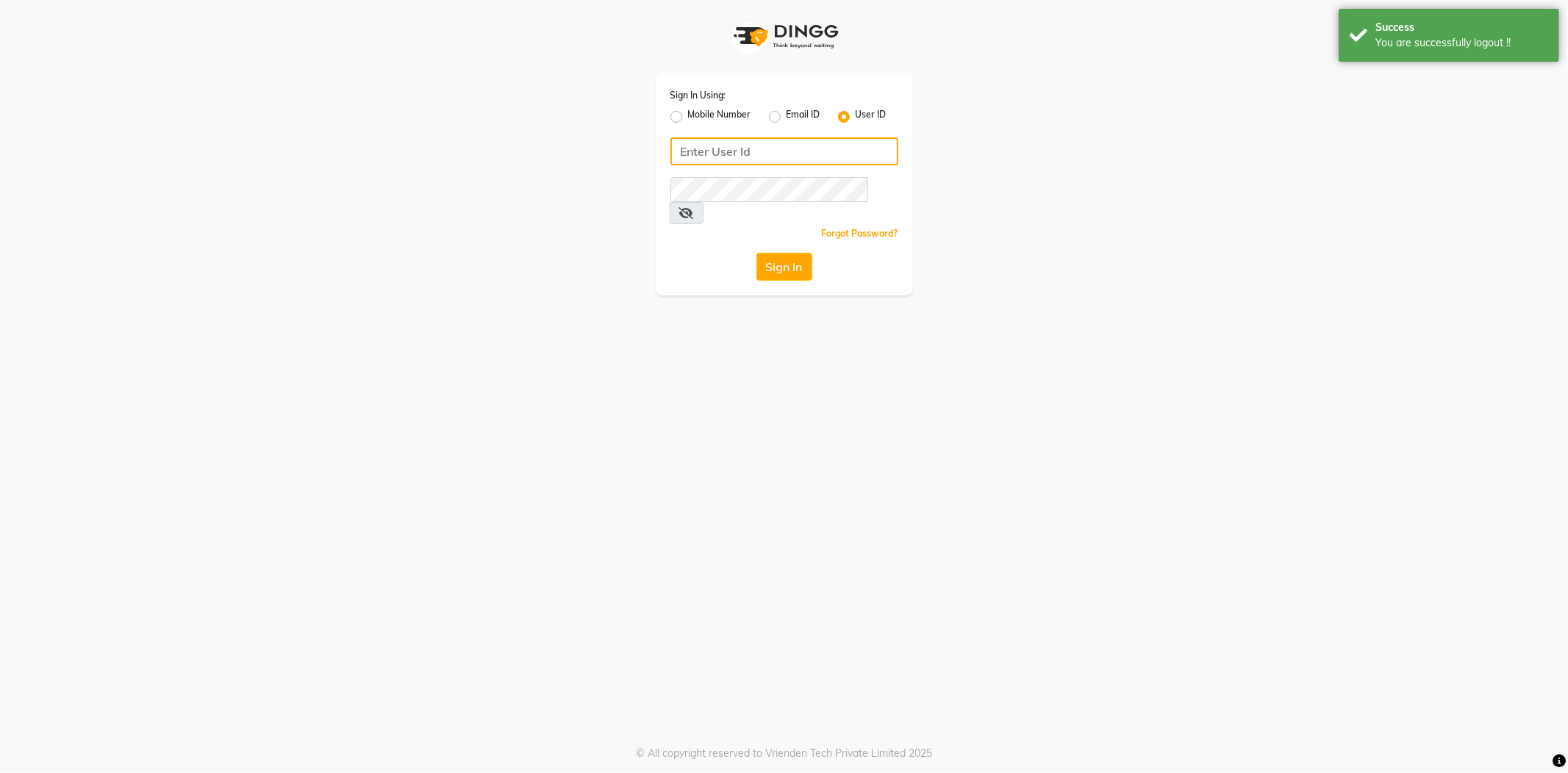
type input "8600687890"
click at [682, 110] on div "Mobile Number" at bounding box center [711, 116] width 81 height 17
click at [688, 113] on label "Mobile Number" at bounding box center [720, 116] width 64 height 17
click at [688, 113] on input "Mobile Number" at bounding box center [692, 113] width 10 height 10
radio input "true"
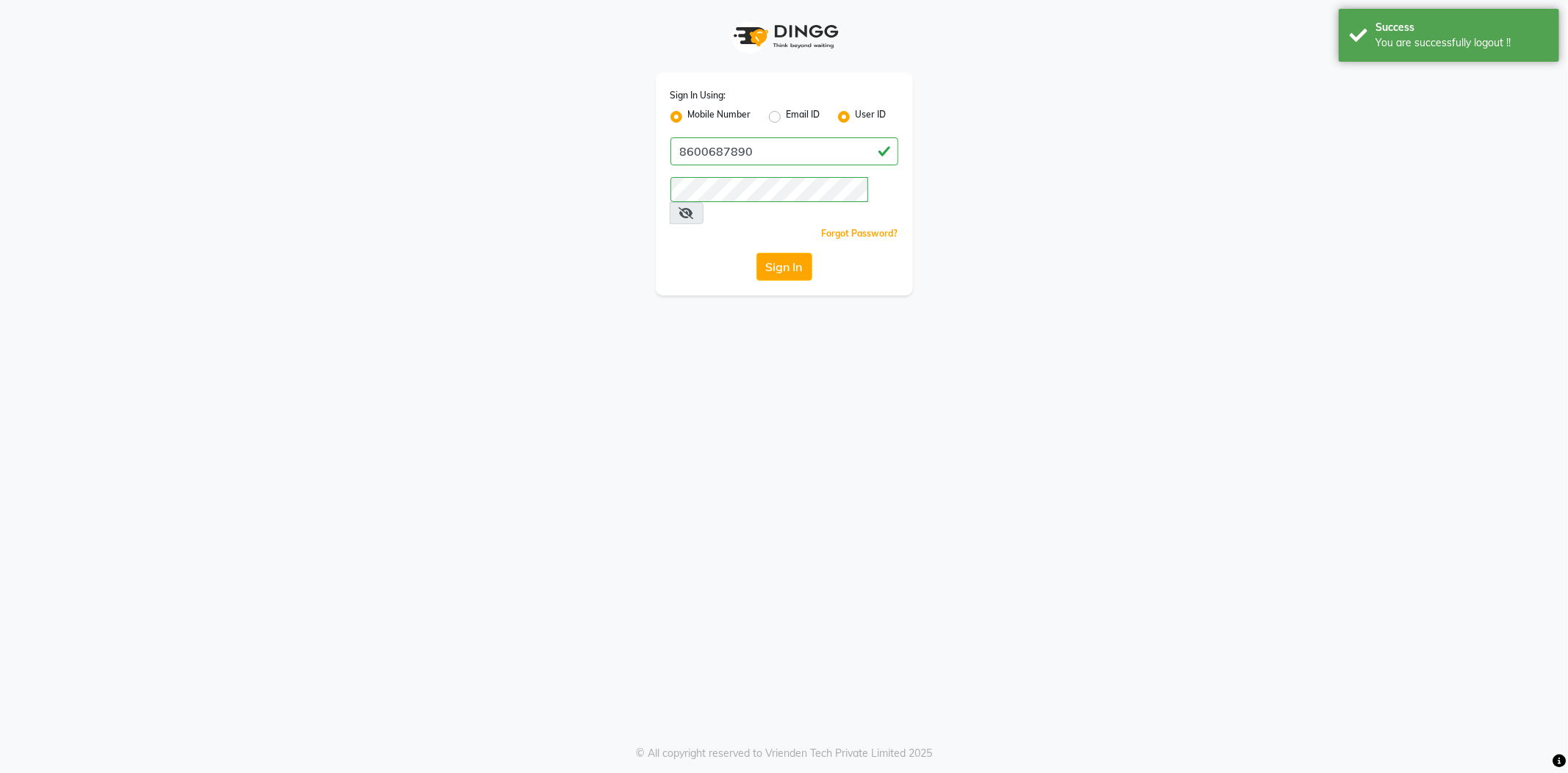
radio input "false"
click at [786, 147] on input "Username" at bounding box center [809, 151] width 179 height 28
type input "7038168547"
click at [586, 180] on div "Sign In Using: Mobile Number Email ID User ID Country Code × [PHONE_NUMBER] Rem…" at bounding box center [784, 147] width 838 height 295
click at [757, 253] on button "Sign In" at bounding box center [785, 266] width 56 height 28
